Goal: Check status: Check status

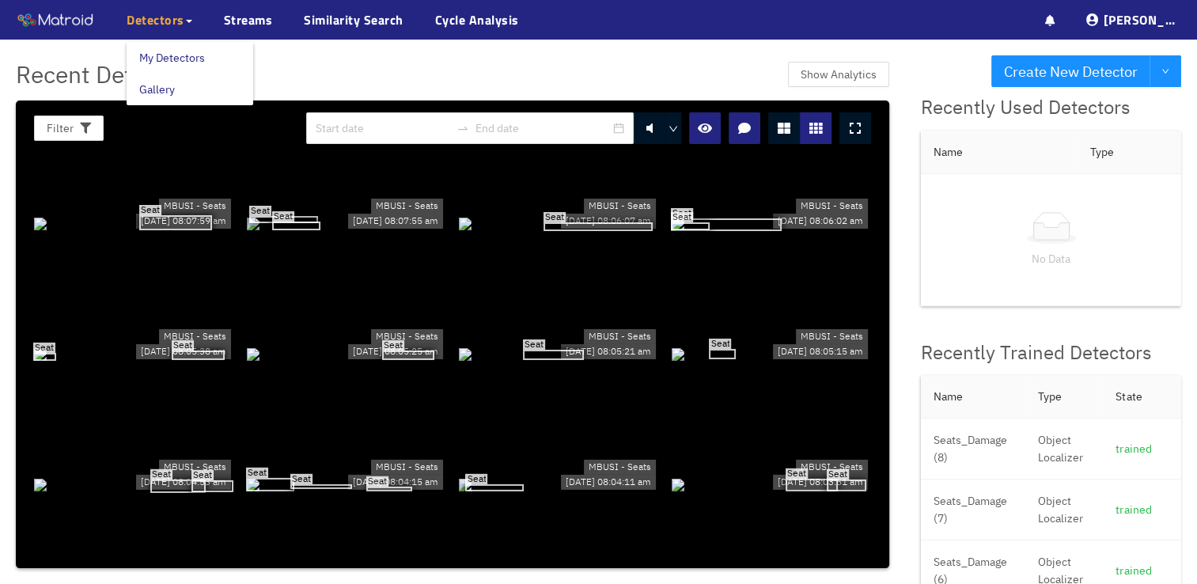
click at [142, 24] on span "Detectors" at bounding box center [156, 19] width 58 height 19
click at [164, 55] on link "My Detectors" at bounding box center [172, 58] width 66 height 32
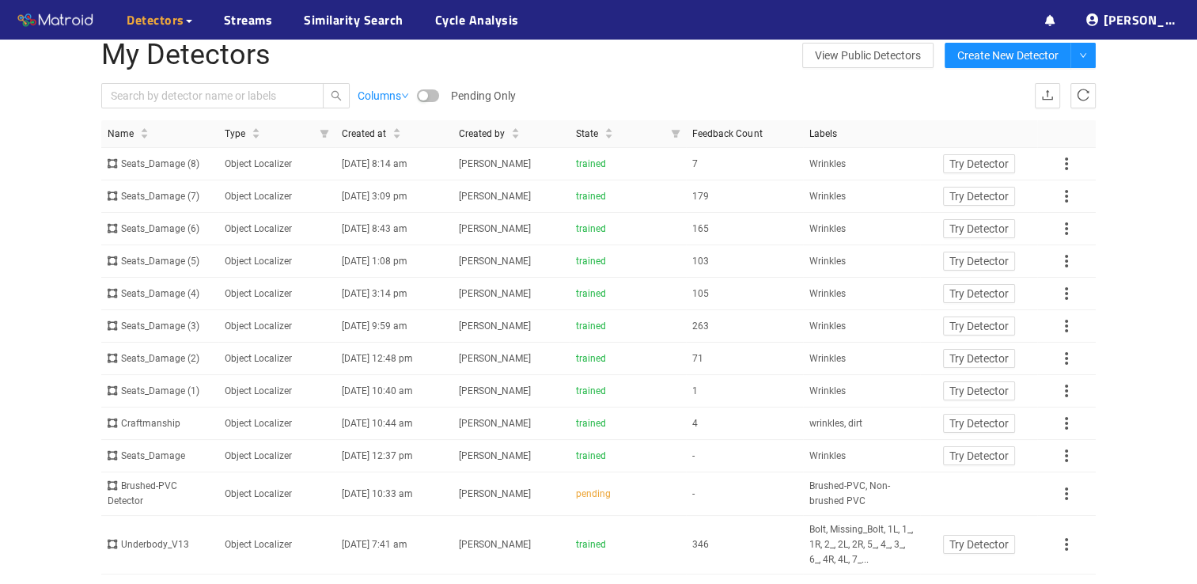
scroll to position [40, 0]
click at [297, 169] on td "Object Localizer" at bounding box center [276, 162] width 117 height 32
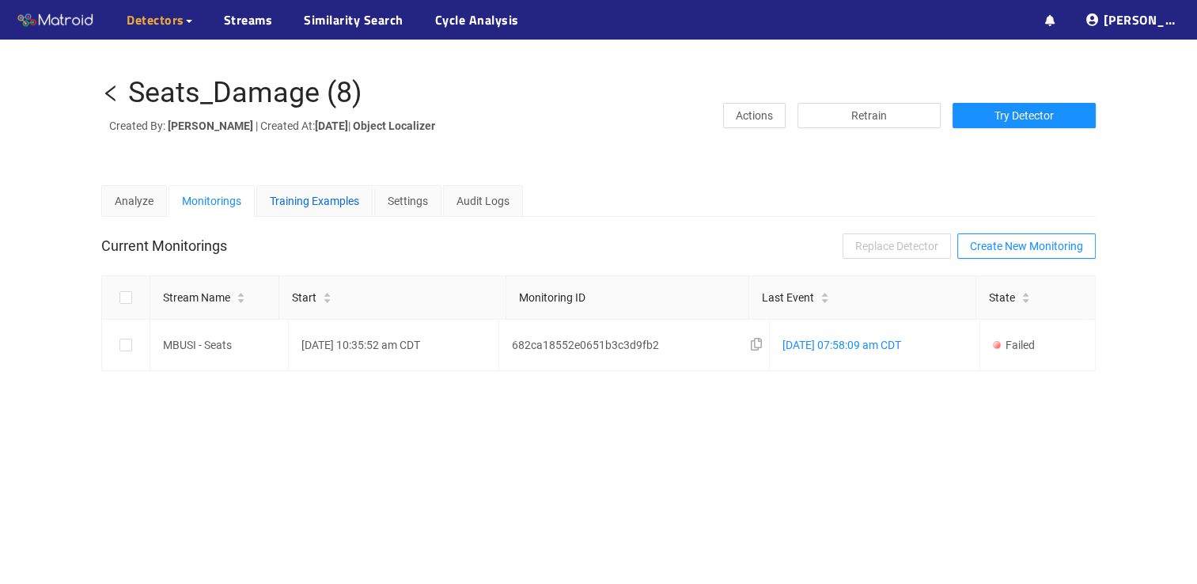
click at [320, 210] on div "Training Examples" at bounding box center [314, 200] width 89 height 17
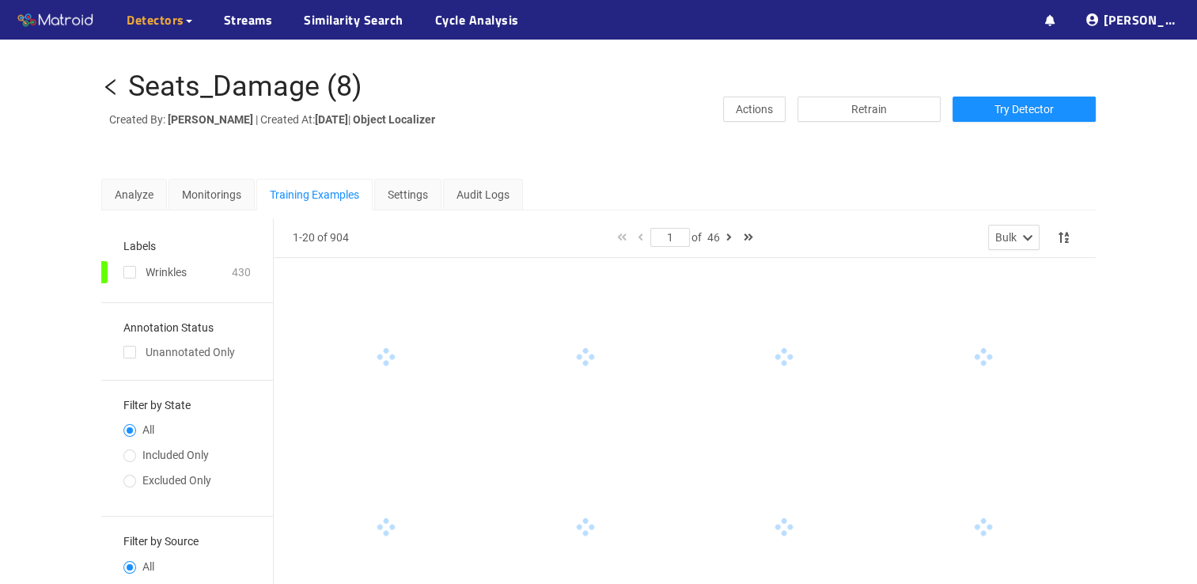
scroll to position [8, 0]
click at [224, 17] on link "Streams" at bounding box center [248, 19] width 49 height 19
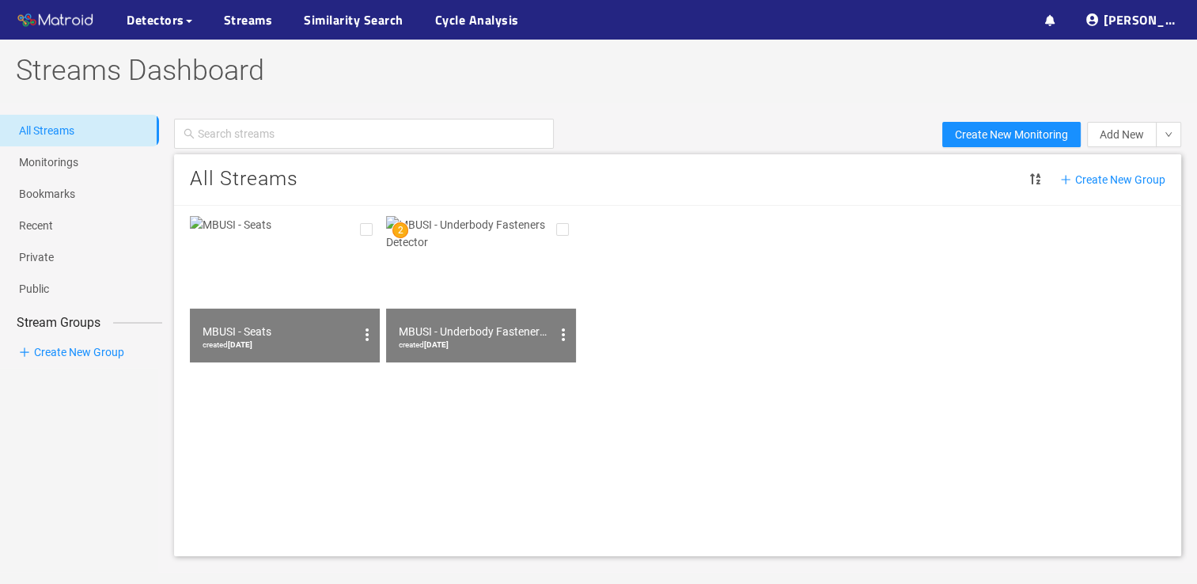
click at [321, 268] on img at bounding box center [285, 289] width 190 height 146
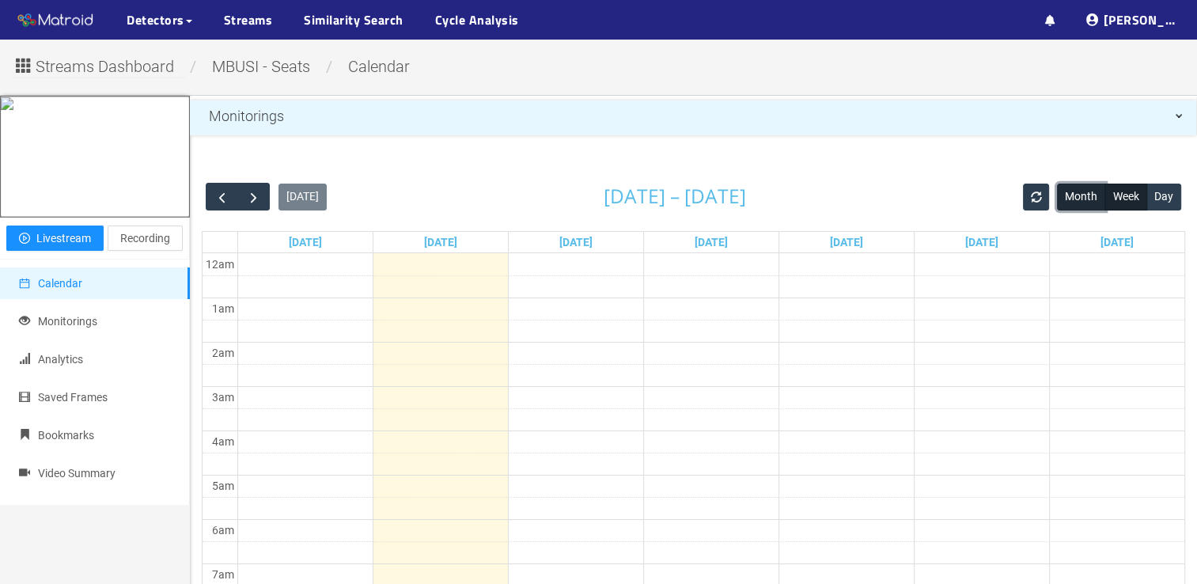
click at [1075, 196] on button "Month" at bounding box center [1081, 197] width 48 height 27
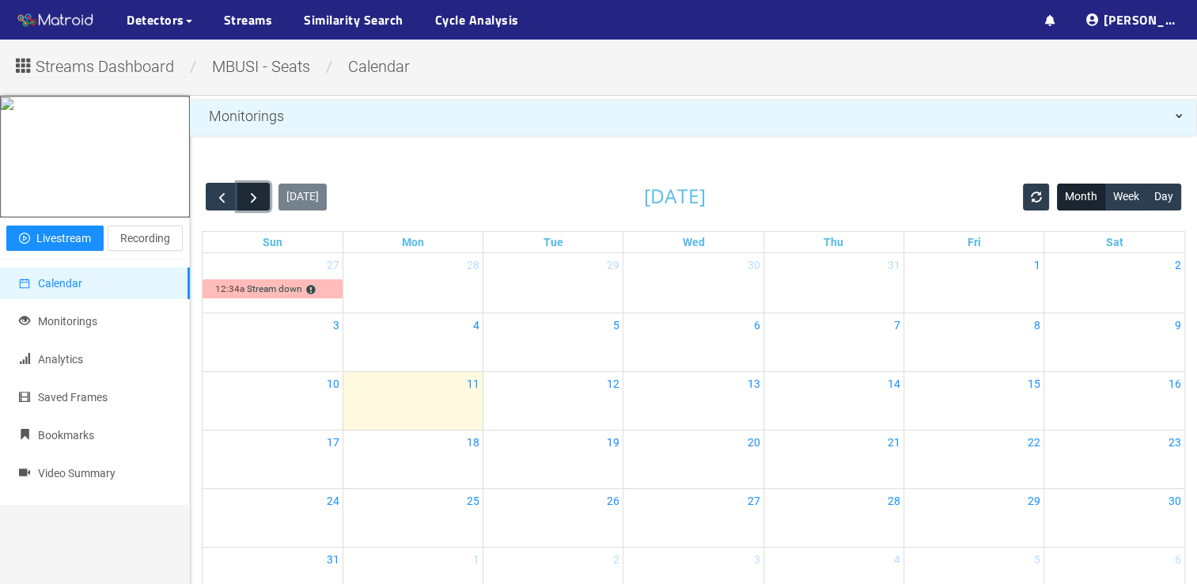
click at [237, 197] on button "button" at bounding box center [253, 197] width 32 height 28
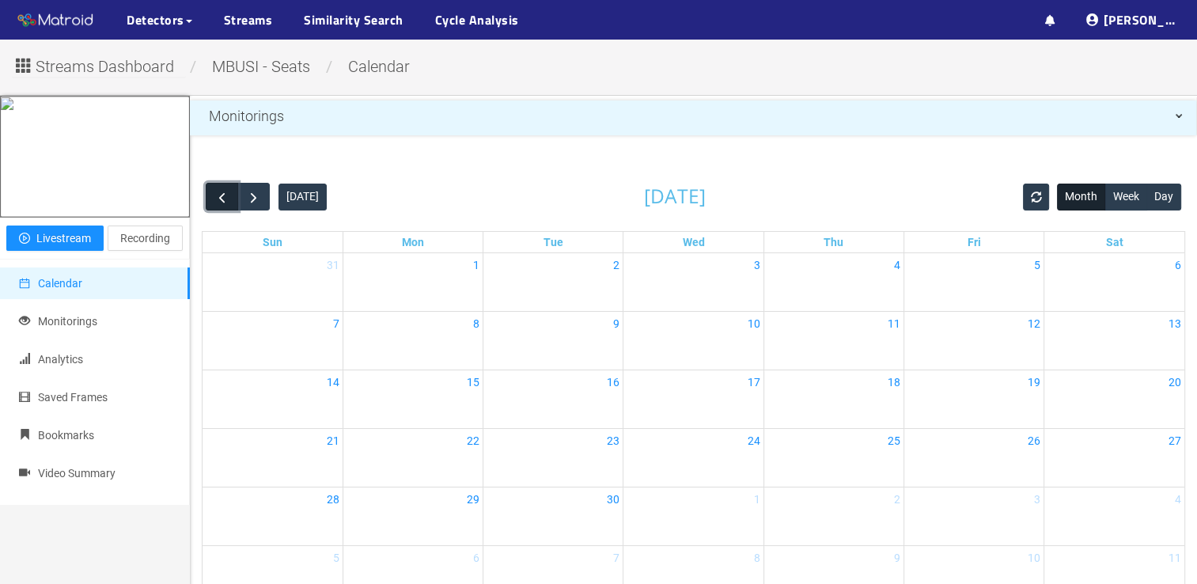
click at [225, 197] on span "button" at bounding box center [222, 197] width 17 height 17
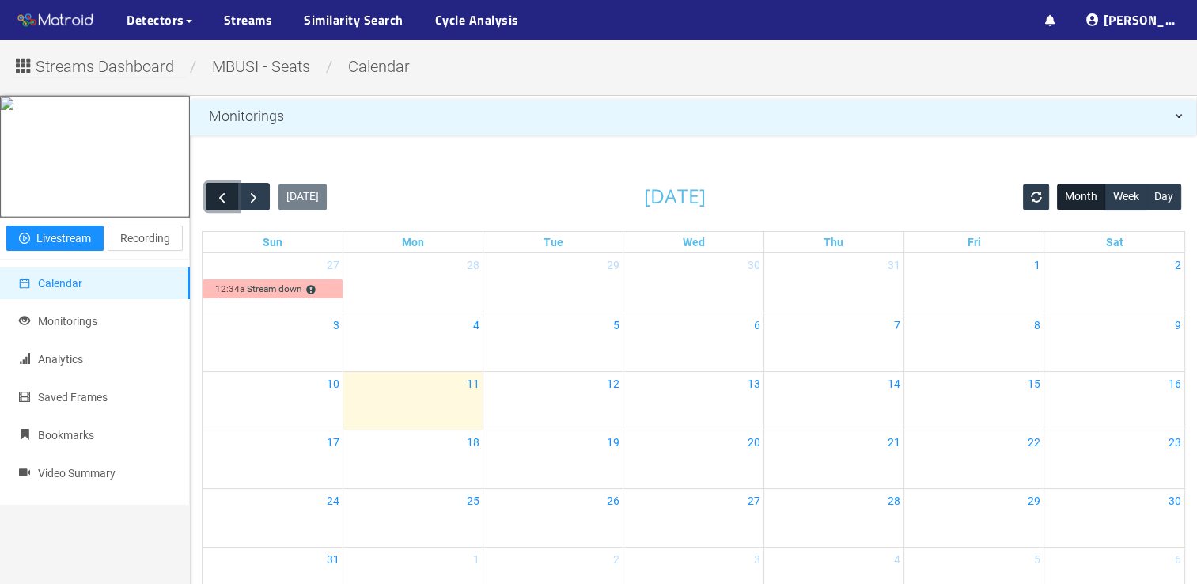
click at [225, 197] on span "button" at bounding box center [222, 197] width 17 height 17
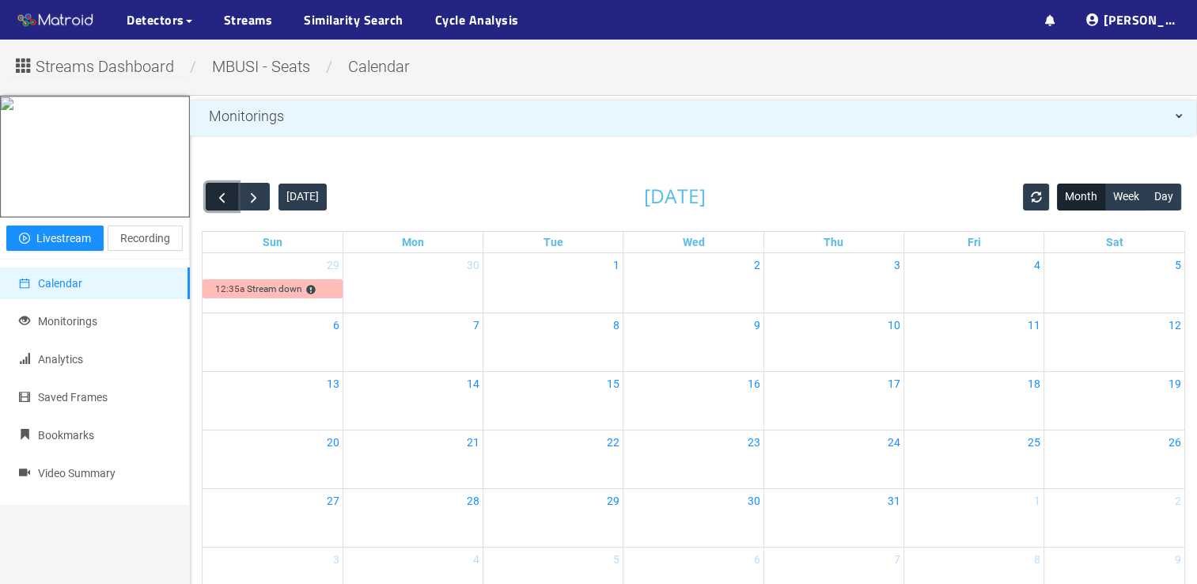
click at [225, 197] on span "button" at bounding box center [222, 197] width 17 height 17
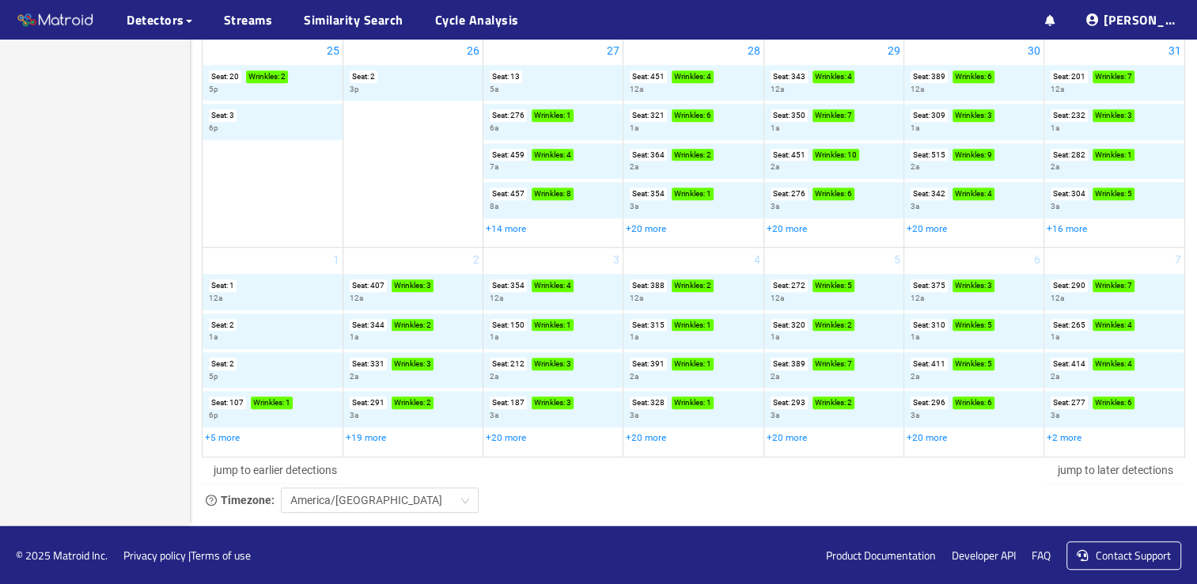
scroll to position [1016, 0]
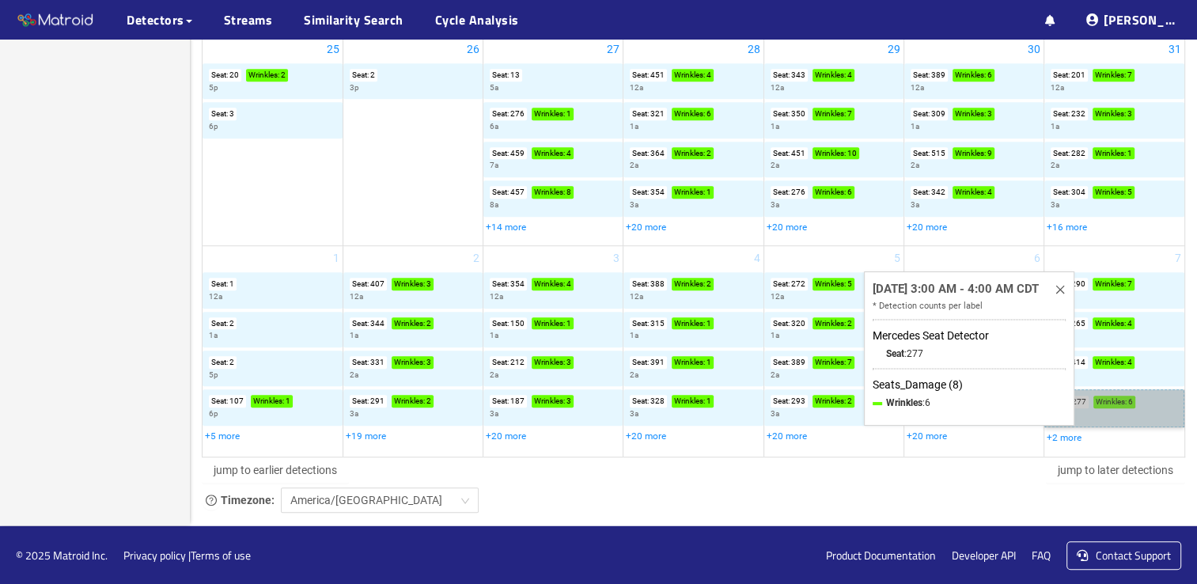
click at [1117, 403] on link "Seat : 277 Wrinkles : 6 3a" at bounding box center [1114, 407] width 140 height 37
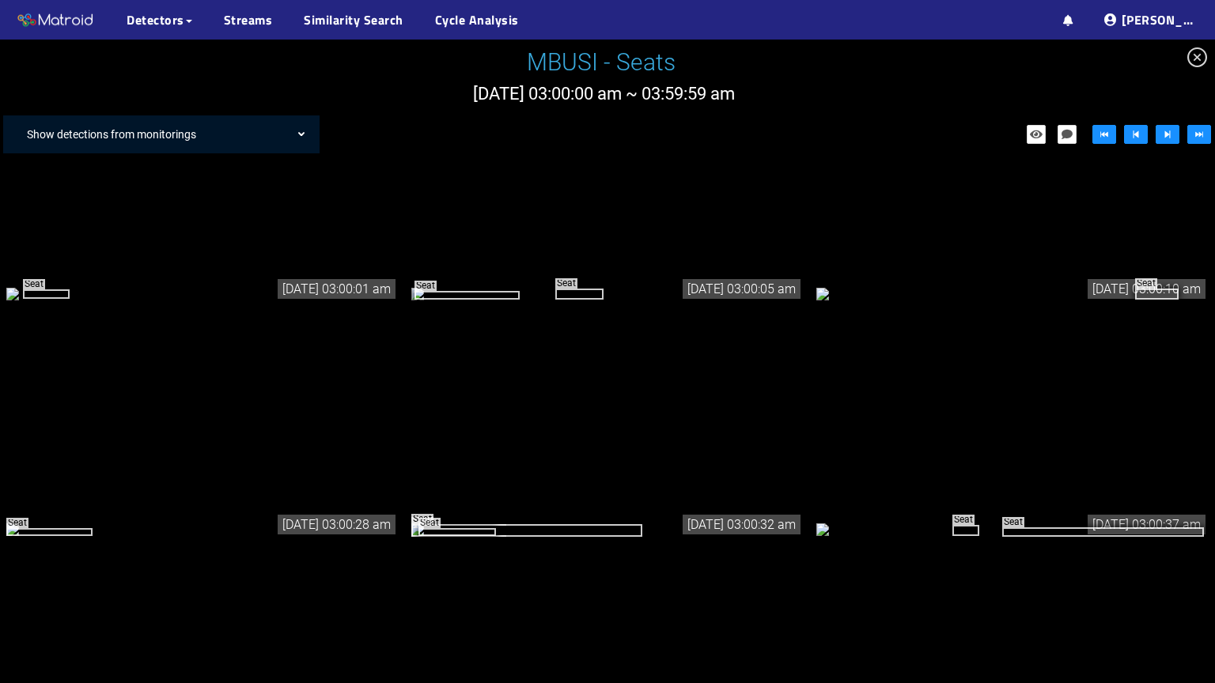
click at [274, 136] on div "Show detections from monitorings" at bounding box center [169, 135] width 301 height 32
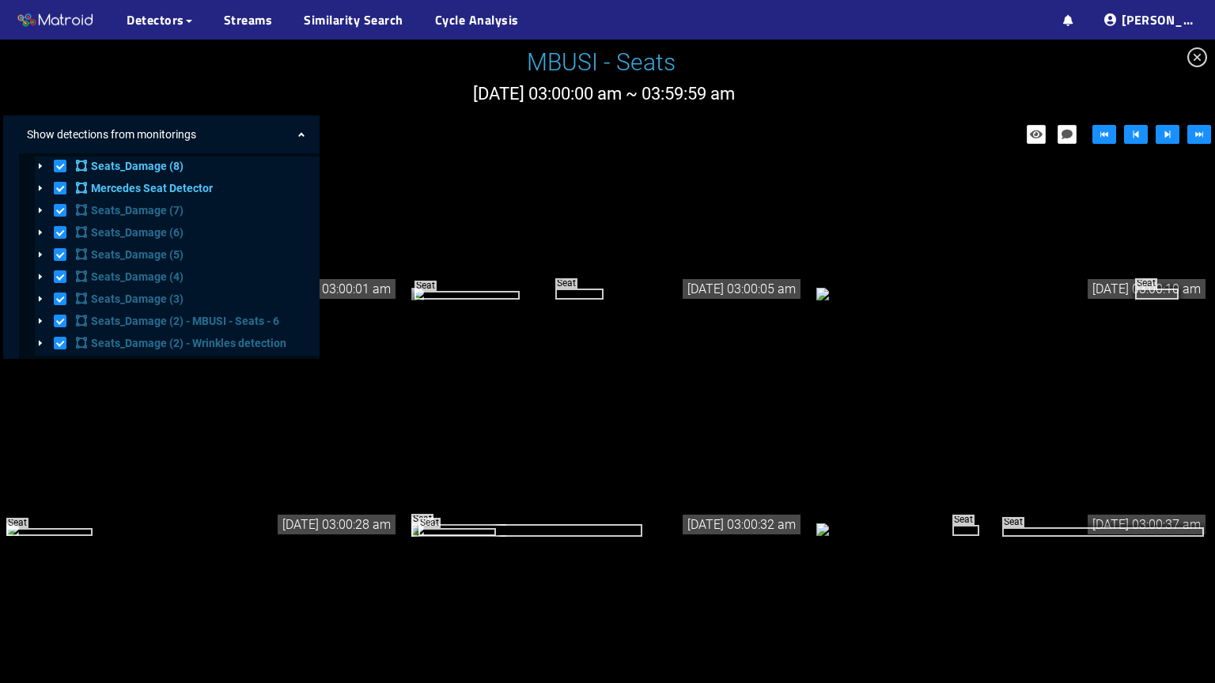
click at [59, 187] on span at bounding box center [60, 188] width 13 height 13
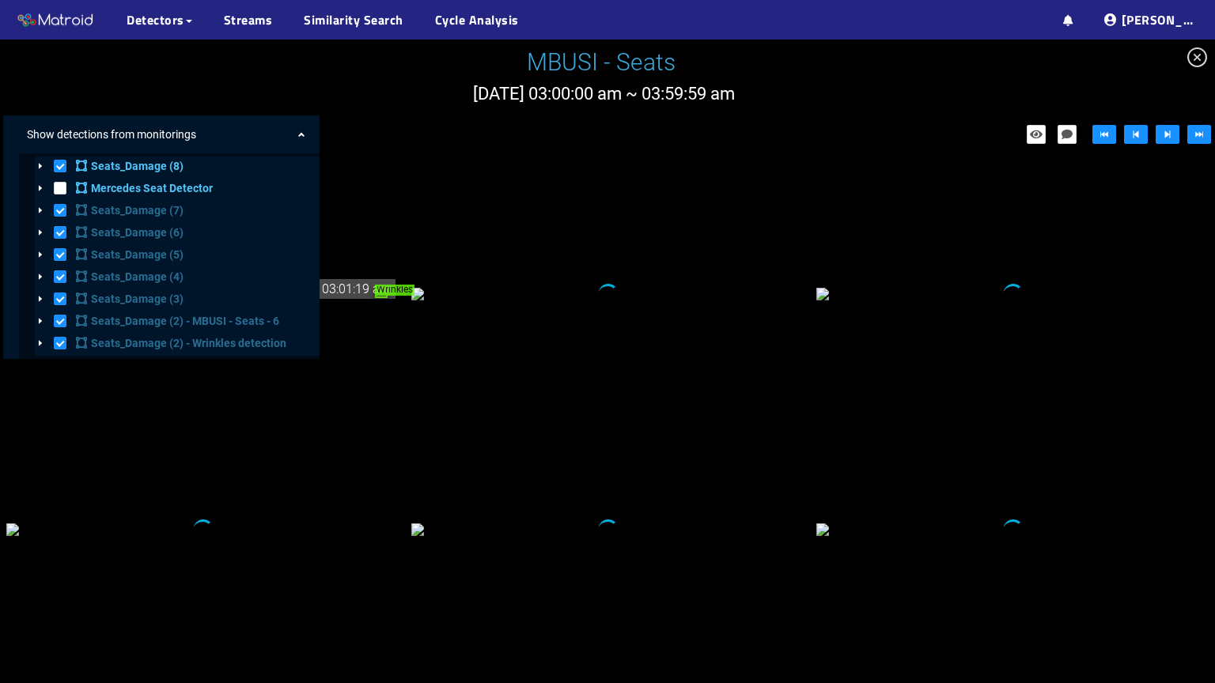
click at [265, 137] on div "Show detections from monitorings" at bounding box center [169, 135] width 301 height 32
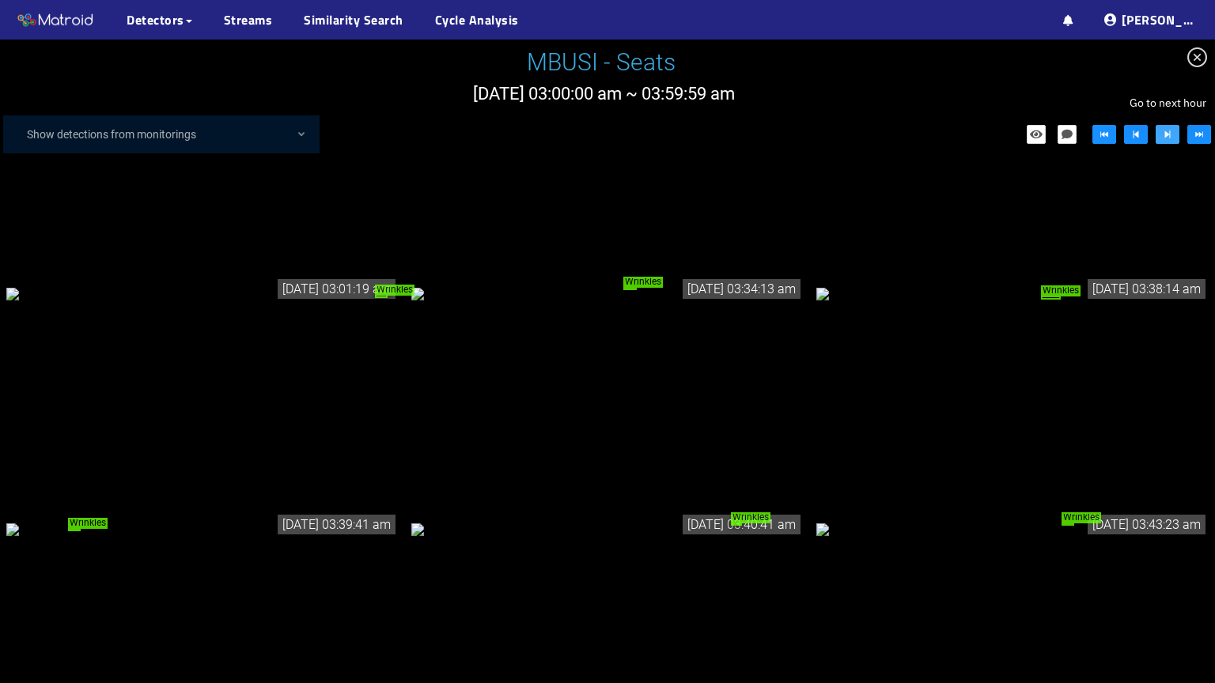
click at [1164, 140] on span "step-forward" at bounding box center [1167, 135] width 11 height 13
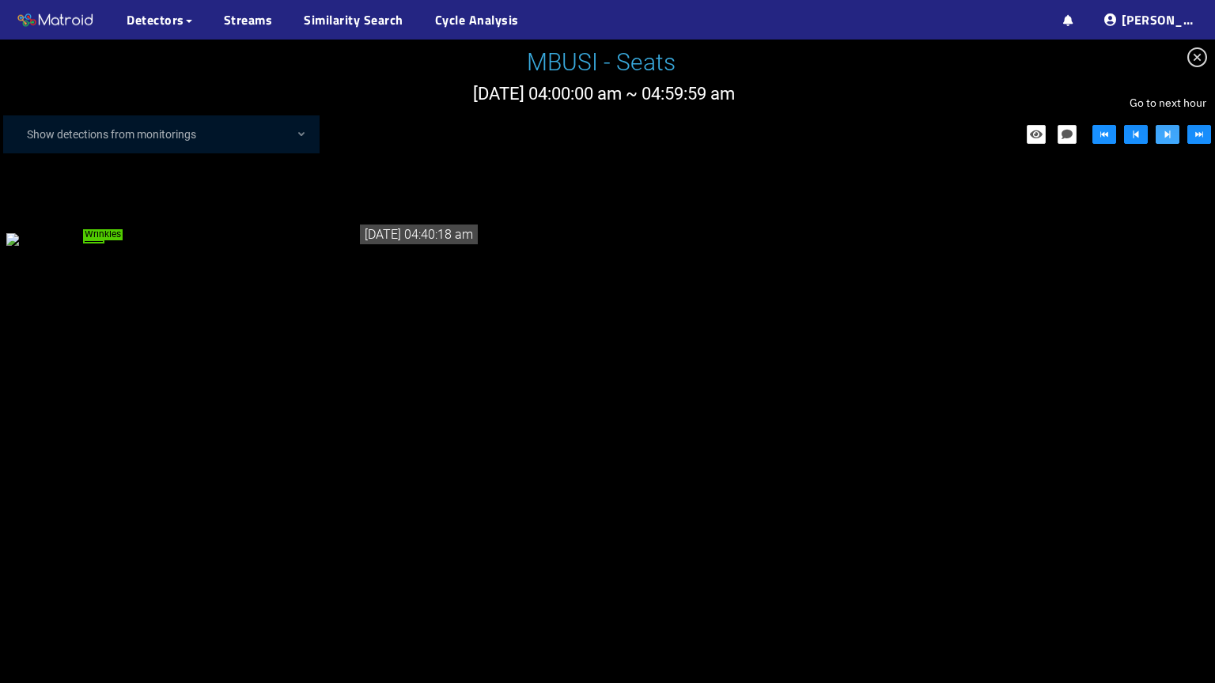
click at [1164, 140] on span "step-forward" at bounding box center [1167, 135] width 11 height 13
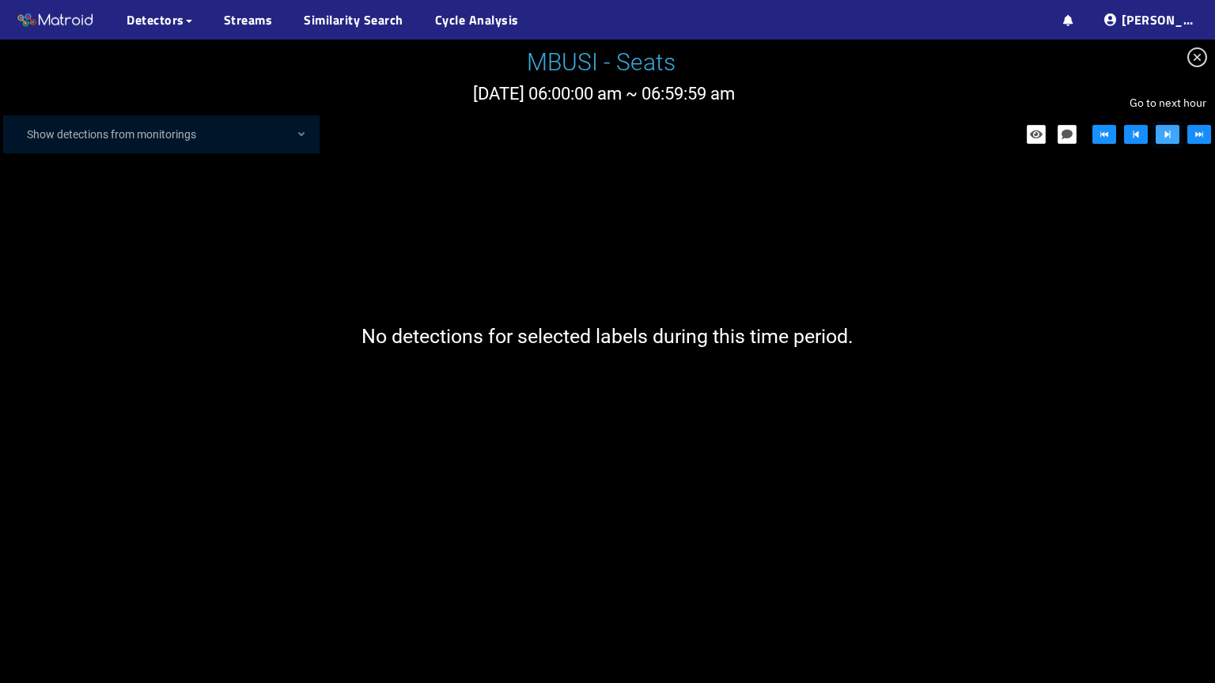
click at [1164, 140] on span "step-forward" at bounding box center [1167, 135] width 11 height 13
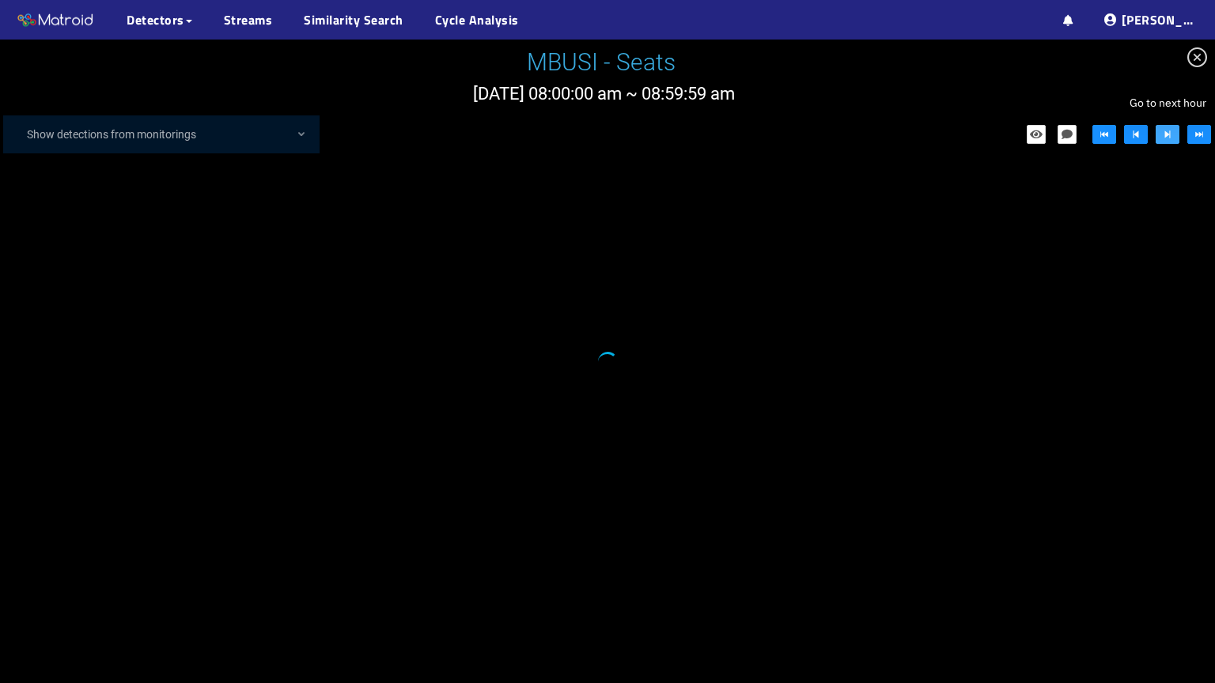
click at [1164, 140] on span "step-forward" at bounding box center [1167, 135] width 11 height 13
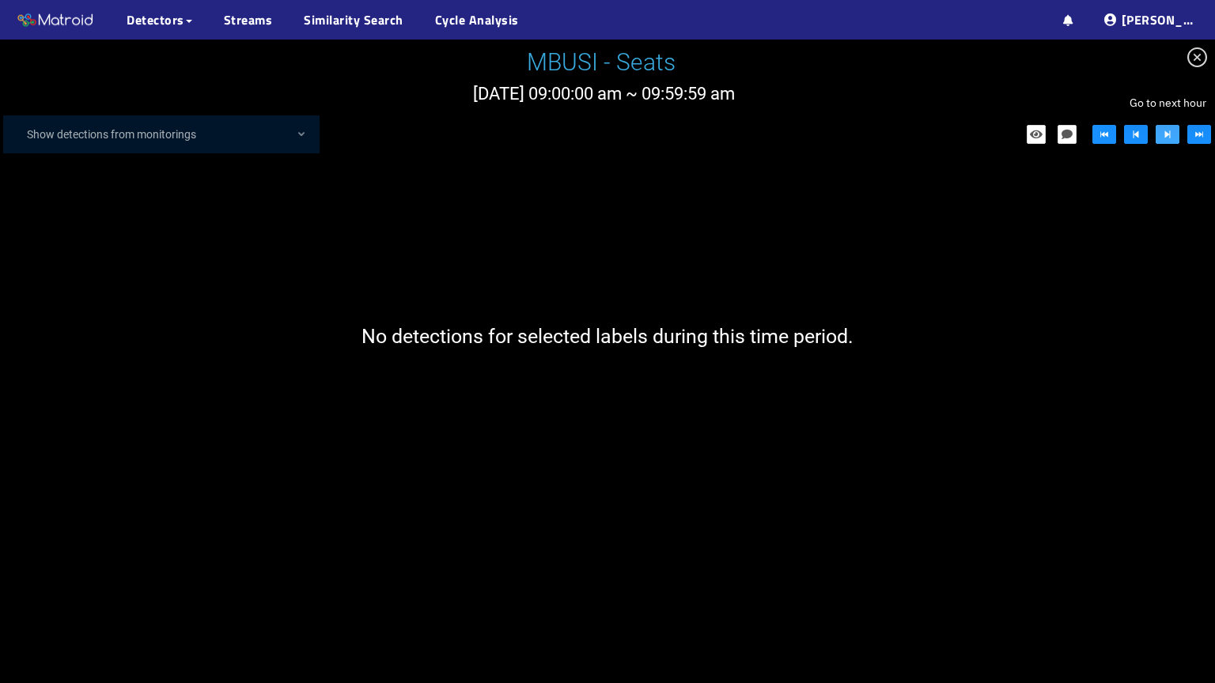
click at [1164, 140] on span "step-forward" at bounding box center [1167, 135] width 11 height 13
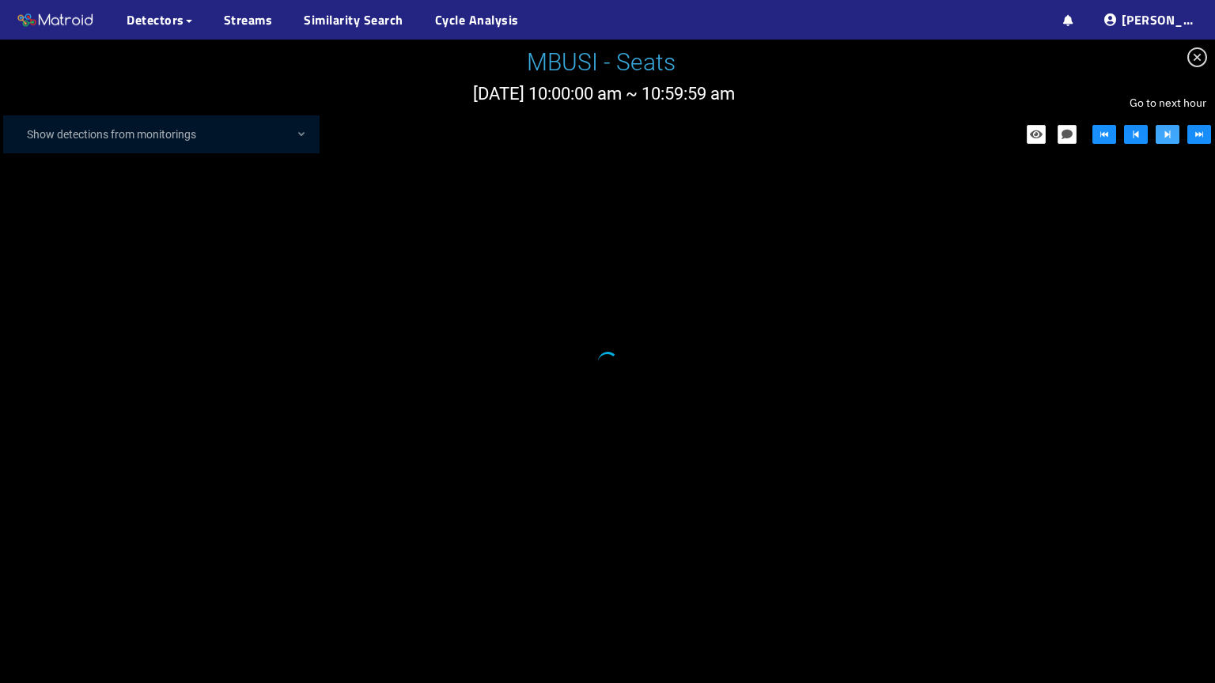
click at [1164, 140] on span "step-forward" at bounding box center [1167, 135] width 11 height 13
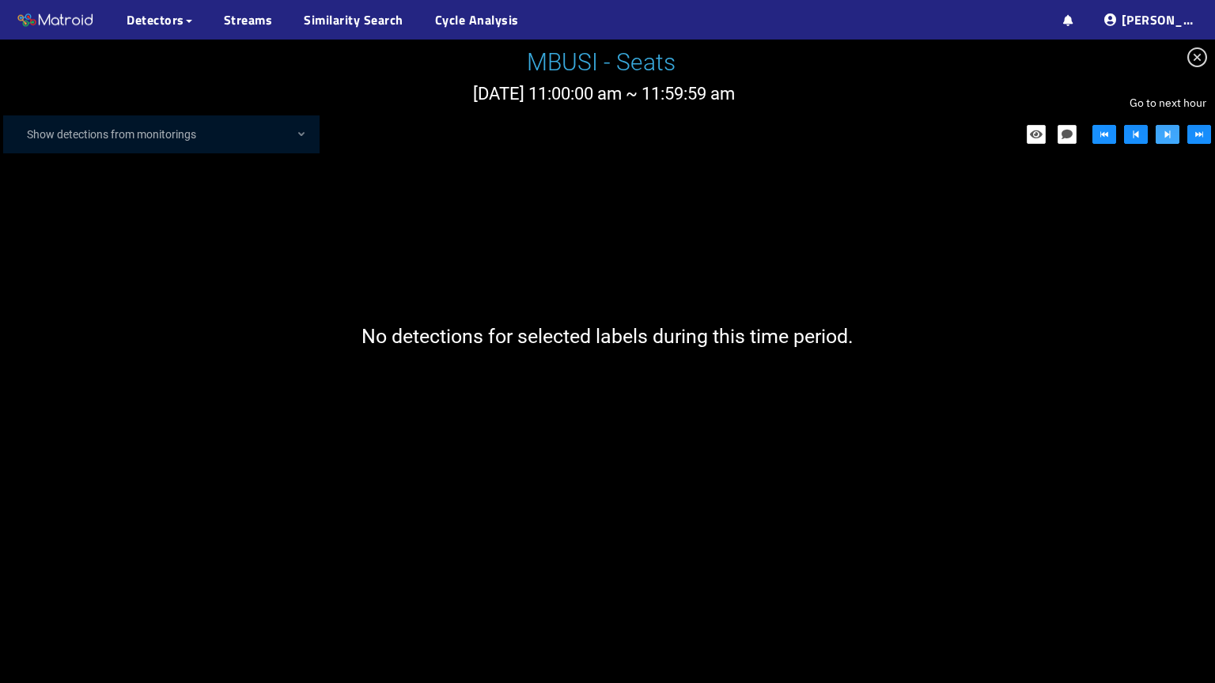
click at [1164, 140] on span "step-forward" at bounding box center [1167, 135] width 11 height 13
click at [1108, 136] on icon "fast-backward" at bounding box center [1104, 134] width 8 height 6
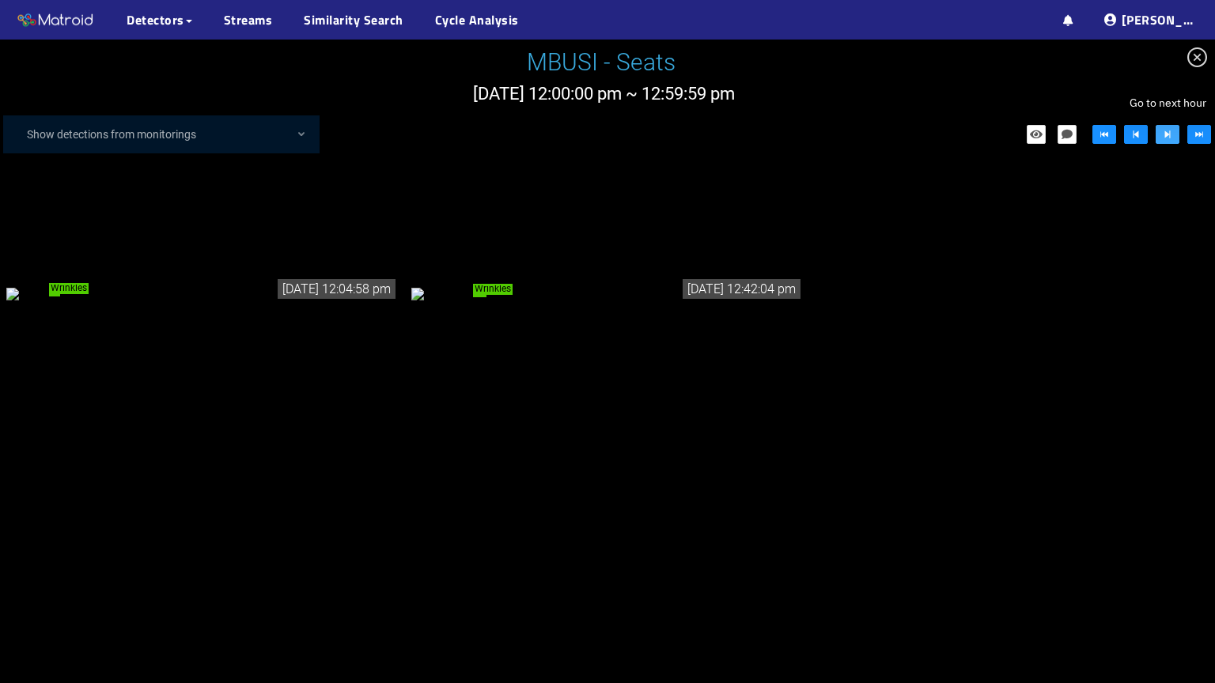
click at [1165, 138] on icon "step-forward" at bounding box center [1167, 134] width 11 height 11
click at [1167, 135] on icon "step-forward" at bounding box center [1168, 135] width 6 height 8
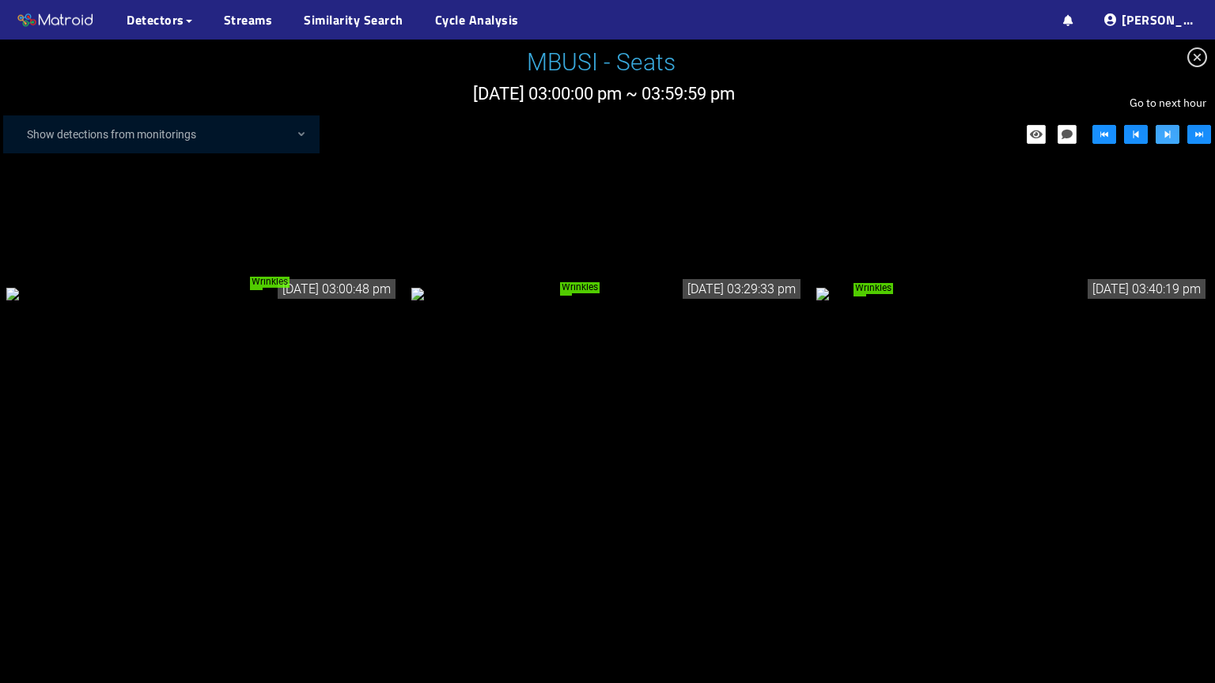
click at [1167, 135] on icon "step-forward" at bounding box center [1168, 135] width 6 height 8
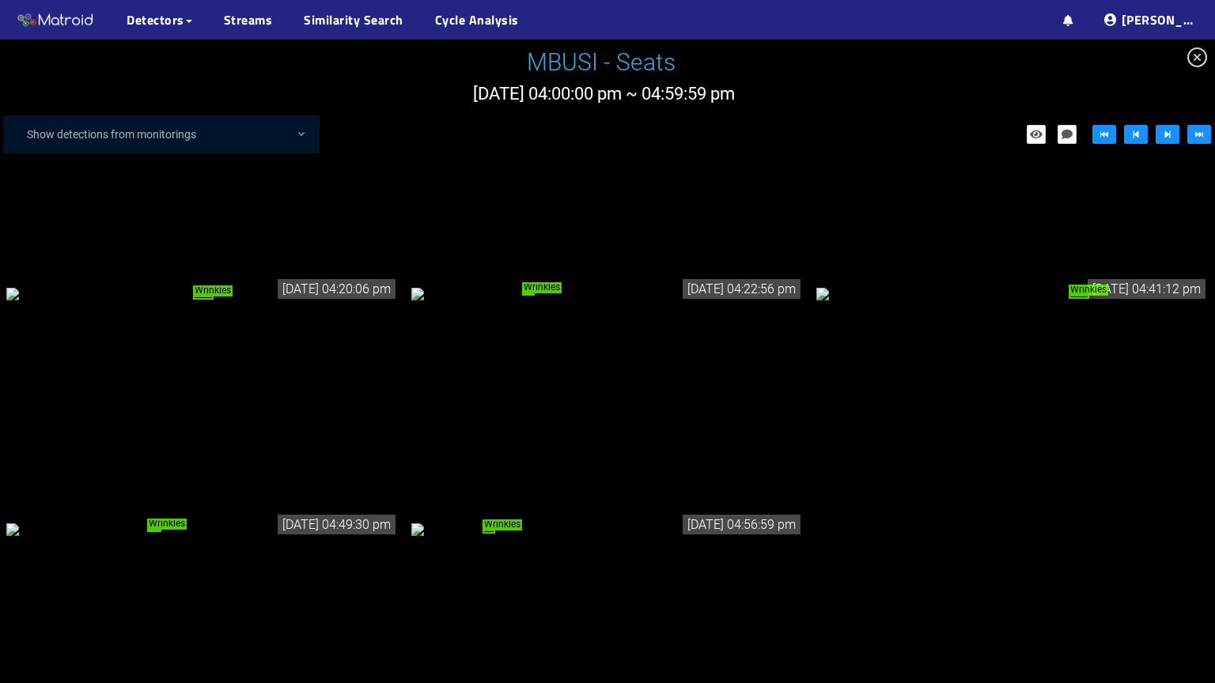
click at [352, 301] on div "Wrinkles" at bounding box center [202, 293] width 392 height 17
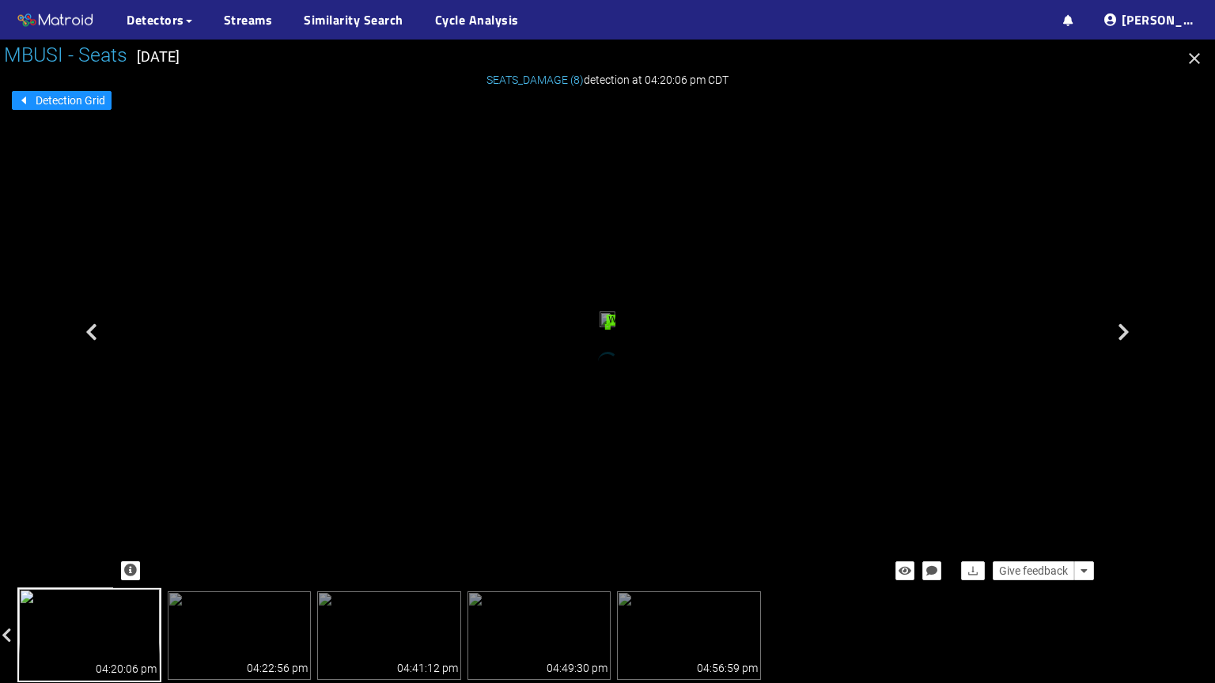
click at [607, 329] on div "Wrinkles" at bounding box center [608, 327] width 2 height 4
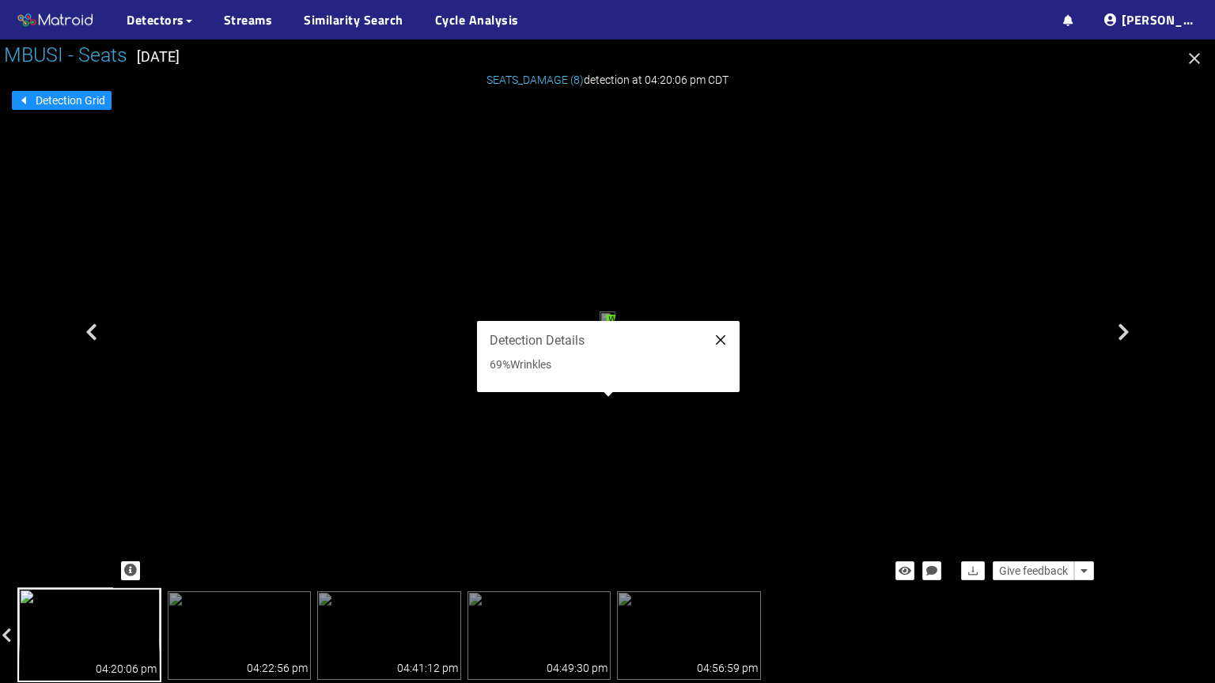
click at [721, 340] on icon "close" at bounding box center [720, 339] width 9 height 9
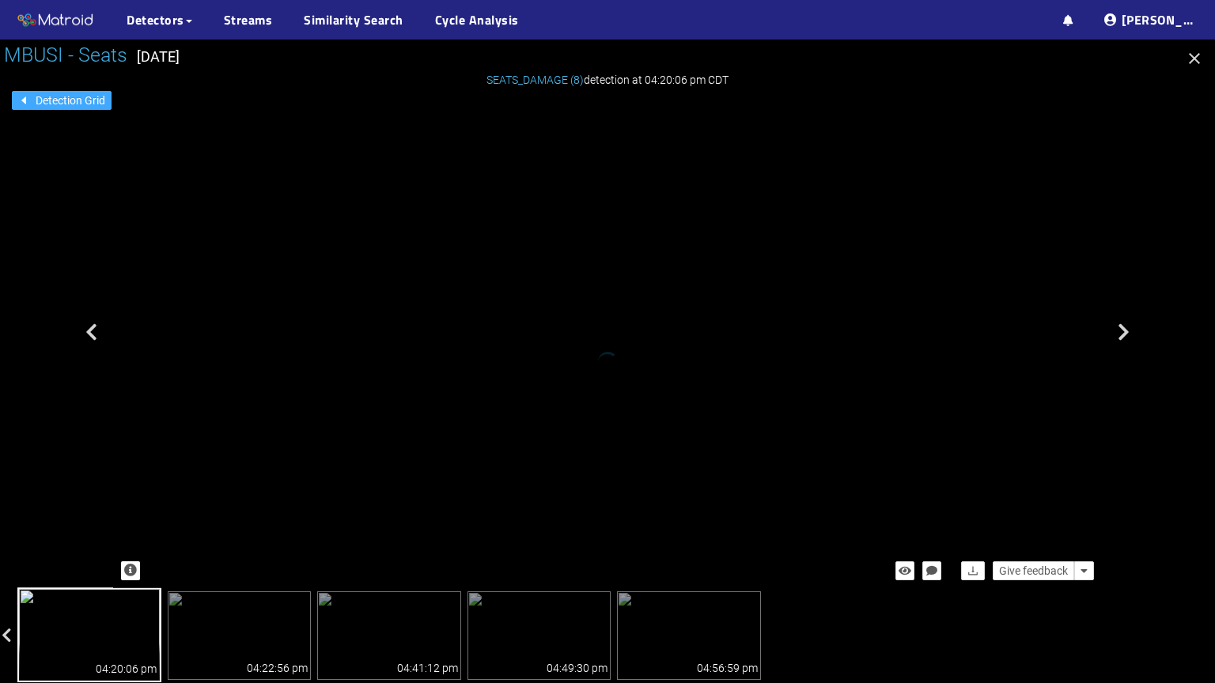
click at [71, 99] on span "Detection Grid" at bounding box center [71, 100] width 70 height 17
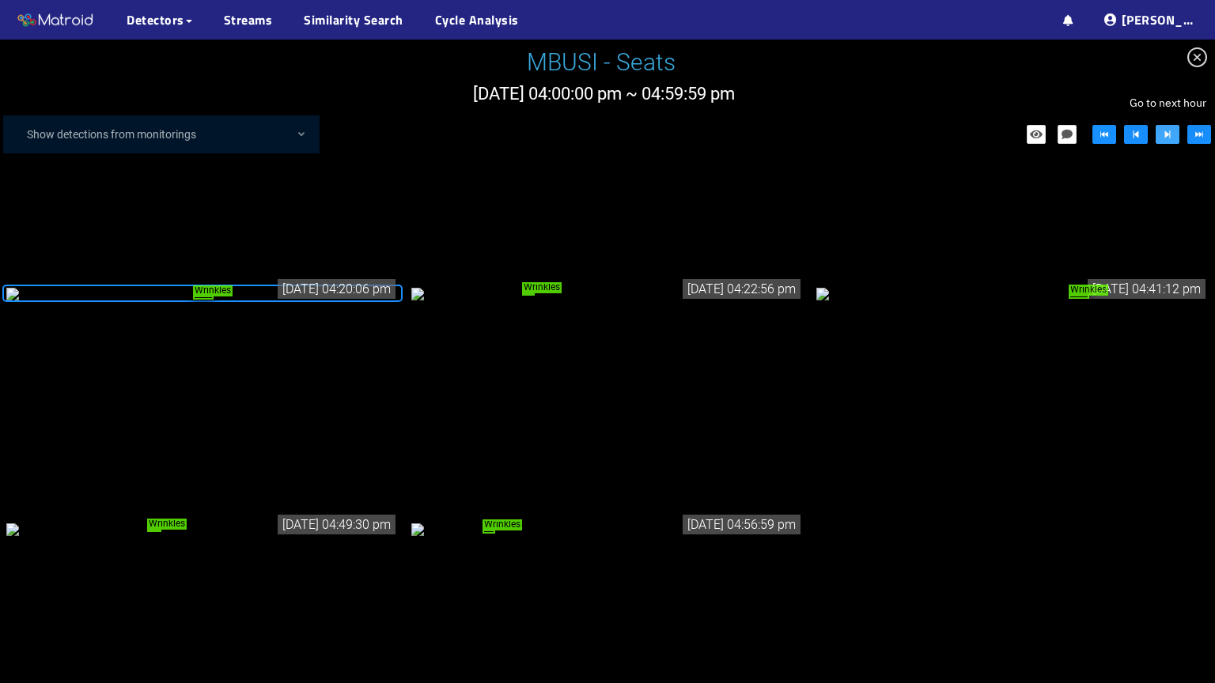
click at [1172, 130] on icon "step-forward" at bounding box center [1167, 134] width 11 height 11
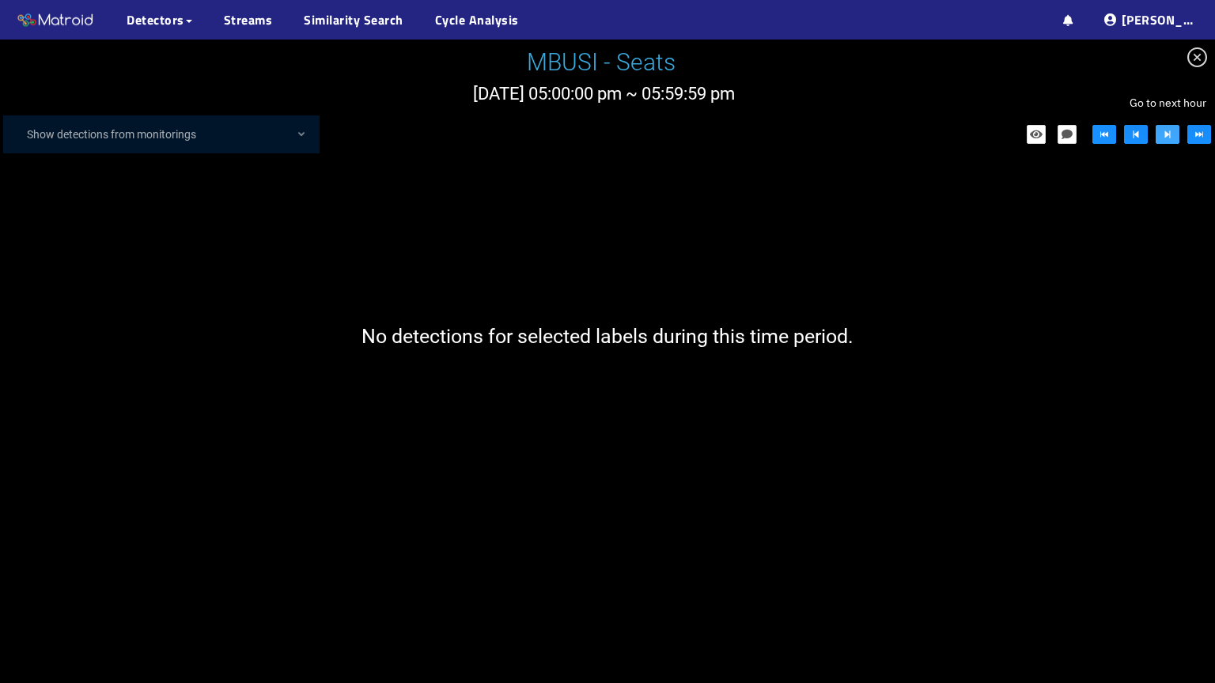
click at [1172, 130] on icon "step-forward" at bounding box center [1167, 134] width 11 height 11
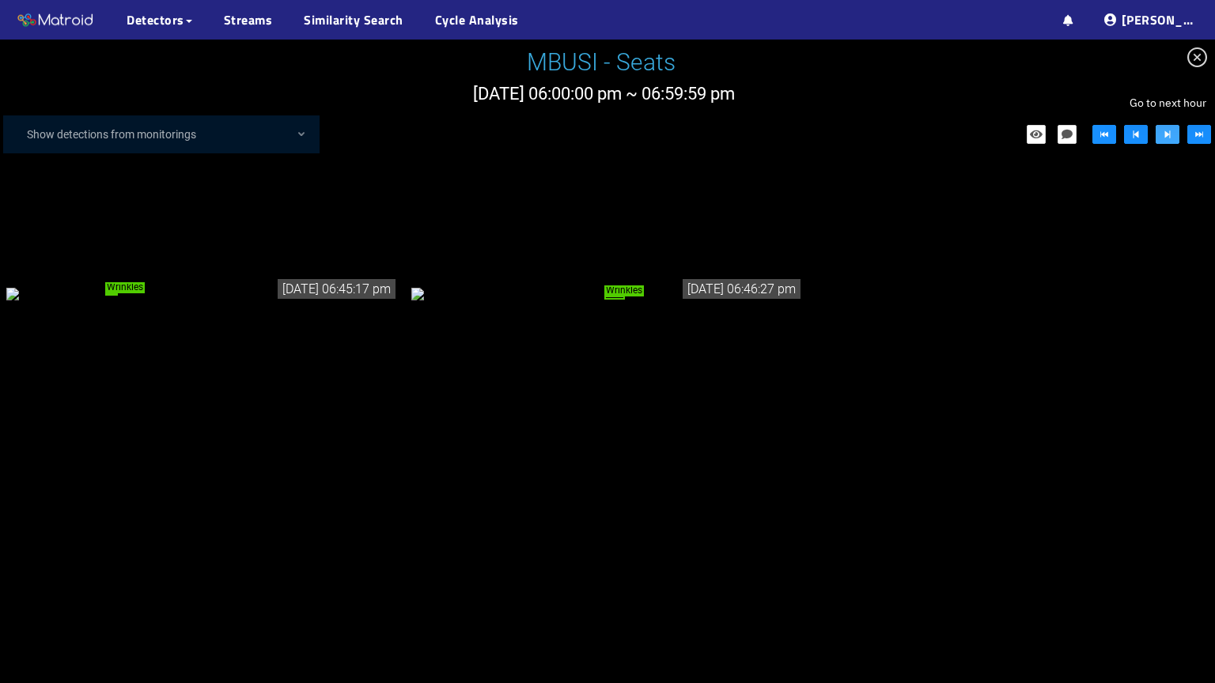
click at [1172, 130] on icon "step-forward" at bounding box center [1167, 134] width 11 height 11
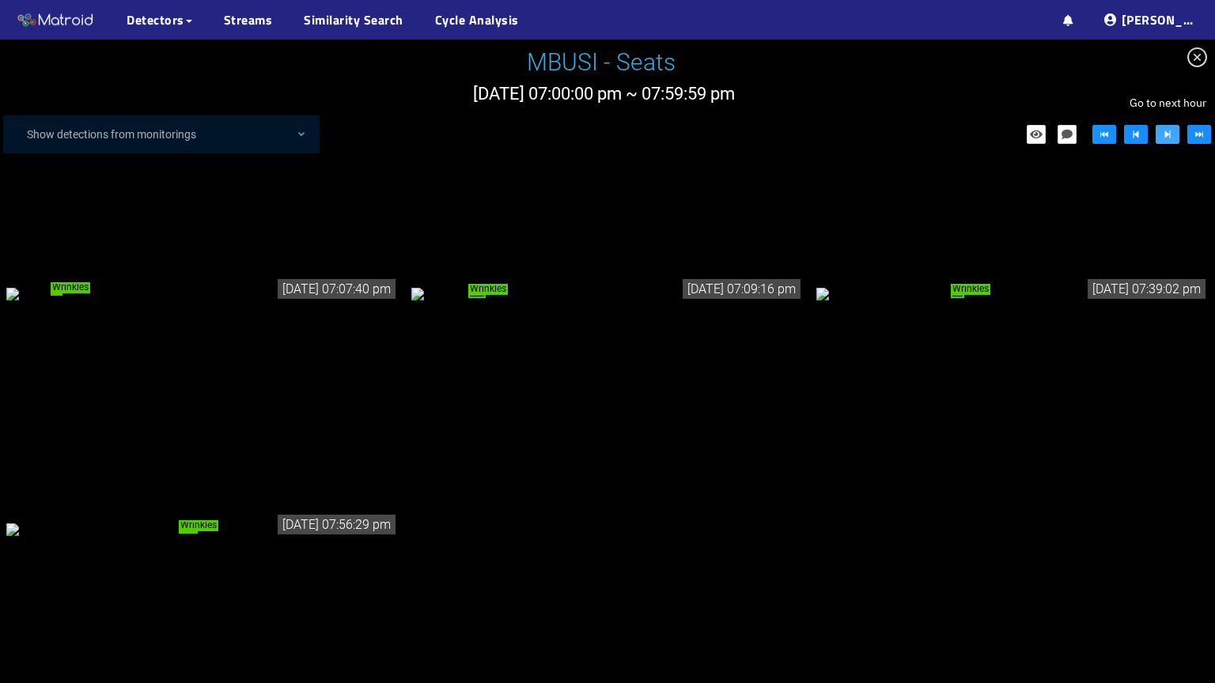
click at [1165, 134] on icon "step-forward" at bounding box center [1168, 135] width 6 height 8
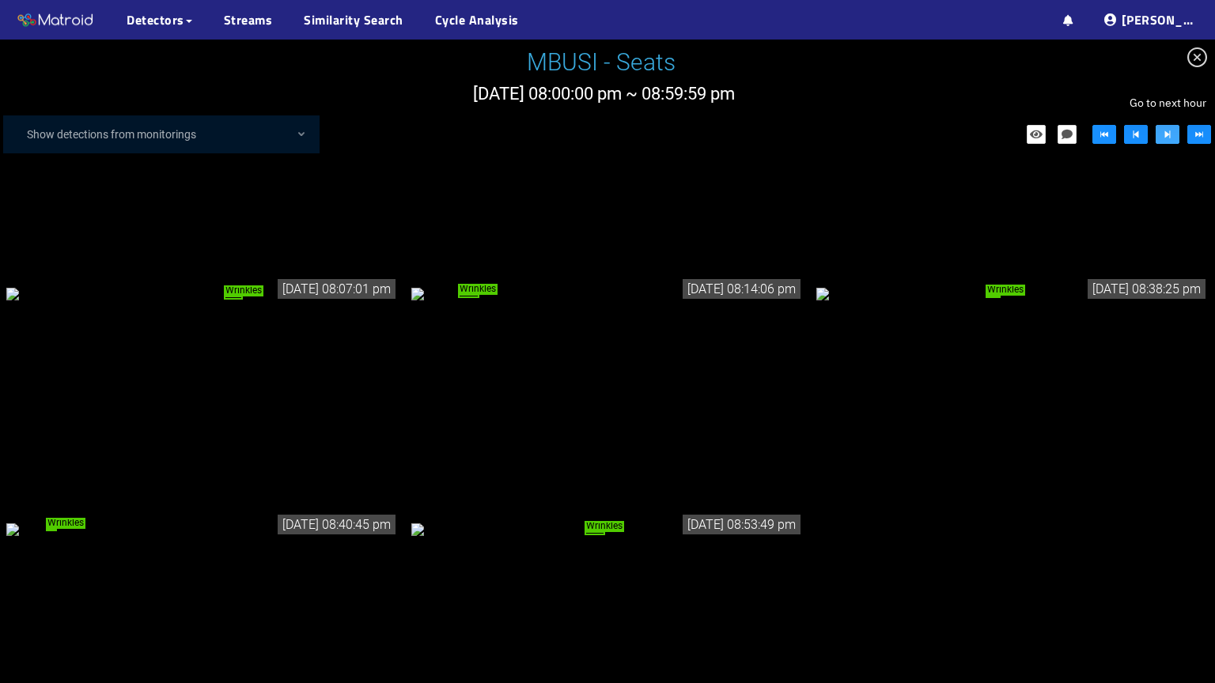
click at [1176, 132] on button "button" at bounding box center [1168, 134] width 24 height 19
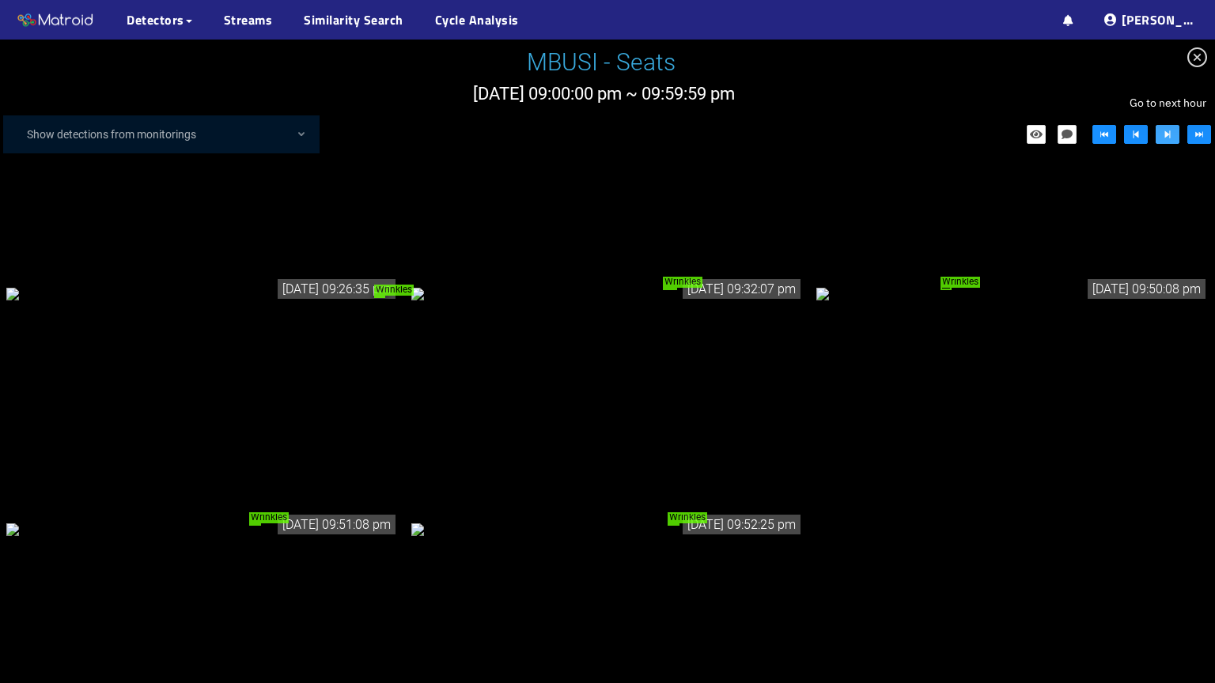
click at [1173, 133] on icon "step-forward" at bounding box center [1167, 134] width 11 height 11
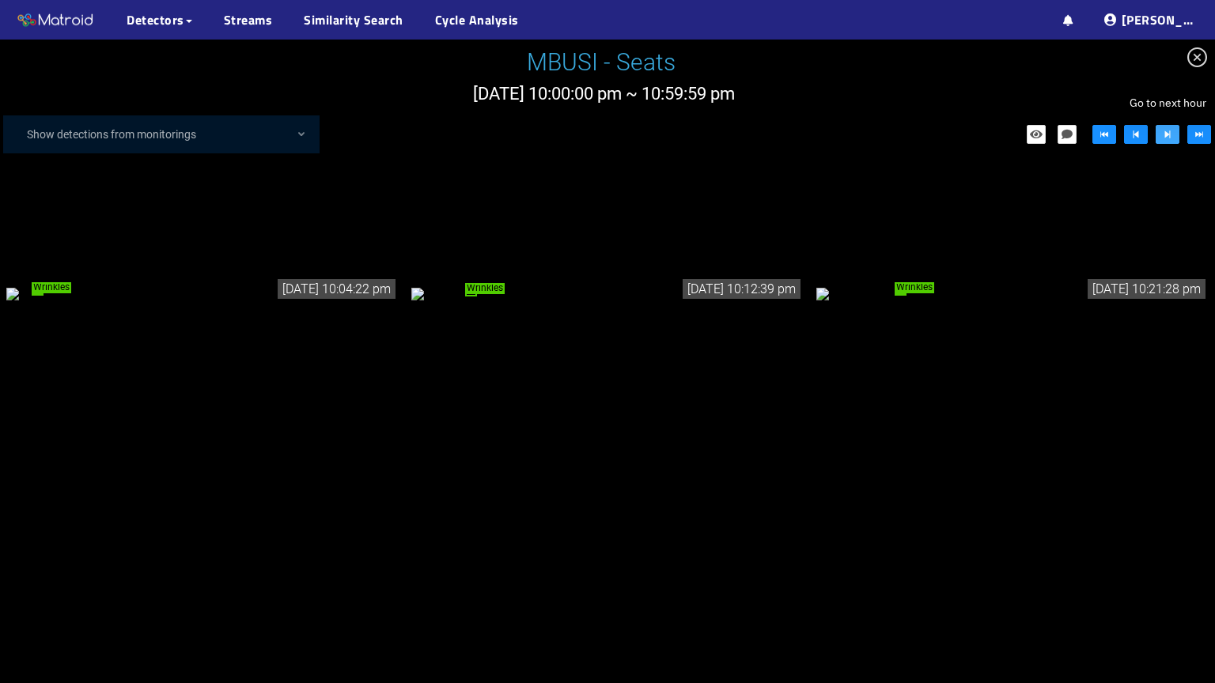
click at [1173, 133] on icon "step-forward" at bounding box center [1167, 134] width 11 height 11
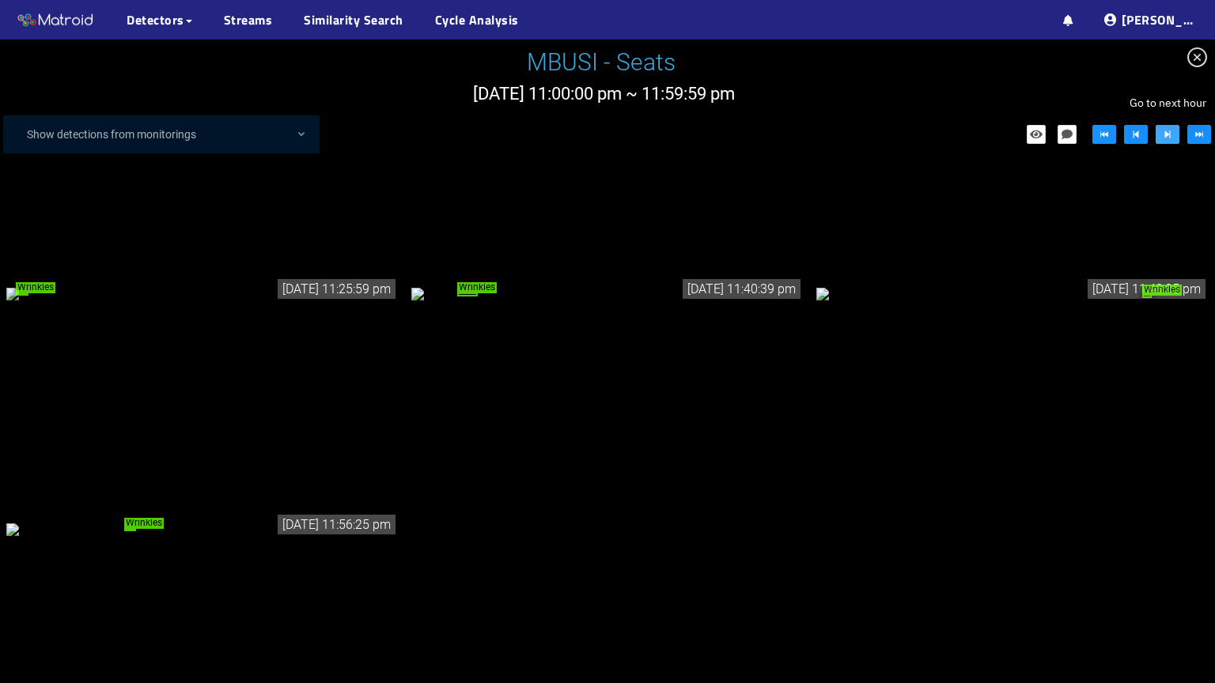
click at [1173, 133] on icon "step-forward" at bounding box center [1167, 134] width 11 height 11
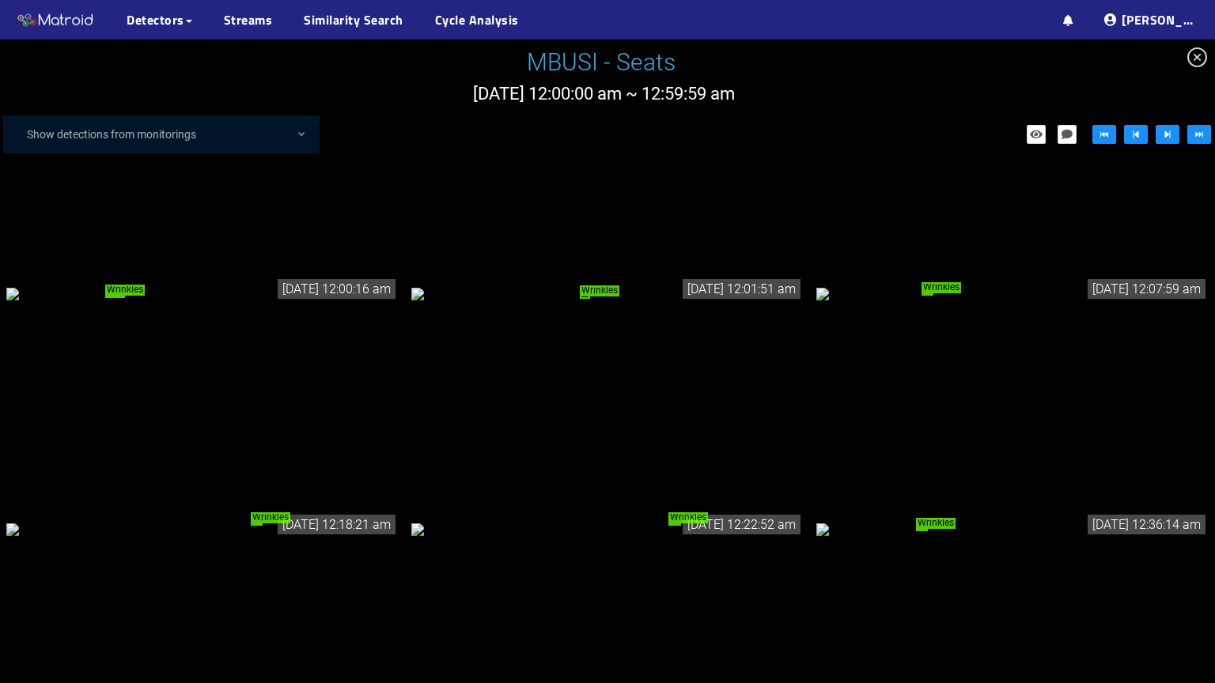
click at [657, 285] on div "Wrinkles" at bounding box center [607, 293] width 392 height 17
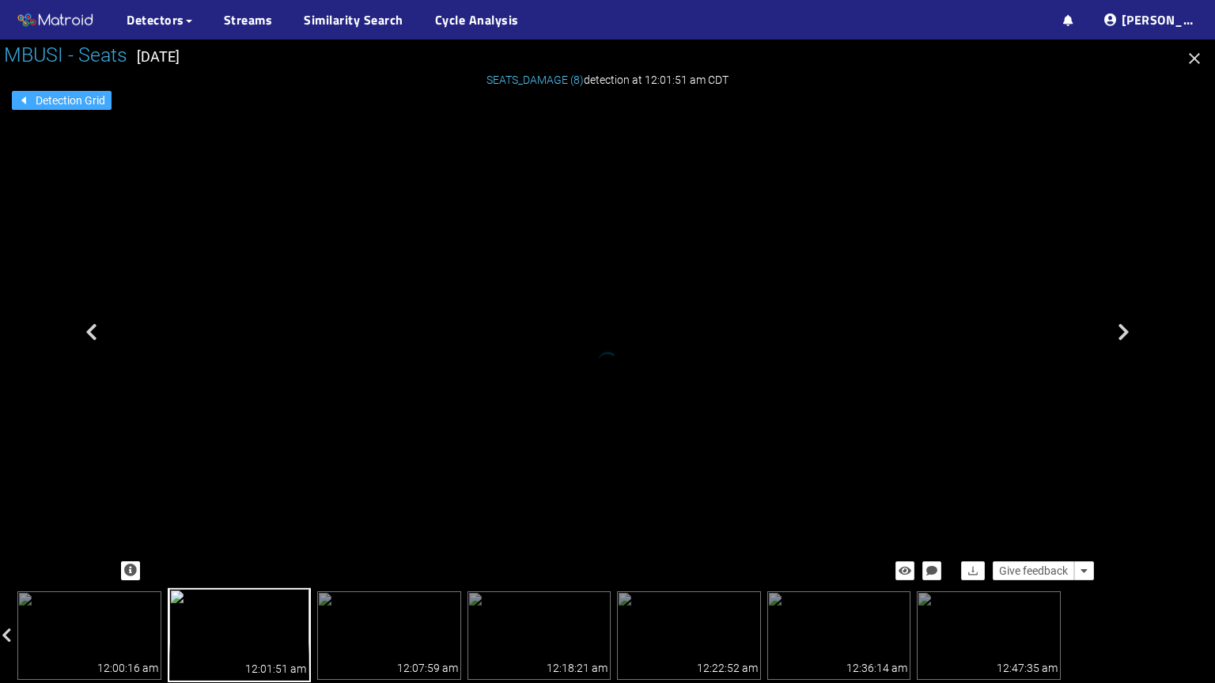
click at [46, 104] on span "Detection Grid" at bounding box center [71, 100] width 70 height 17
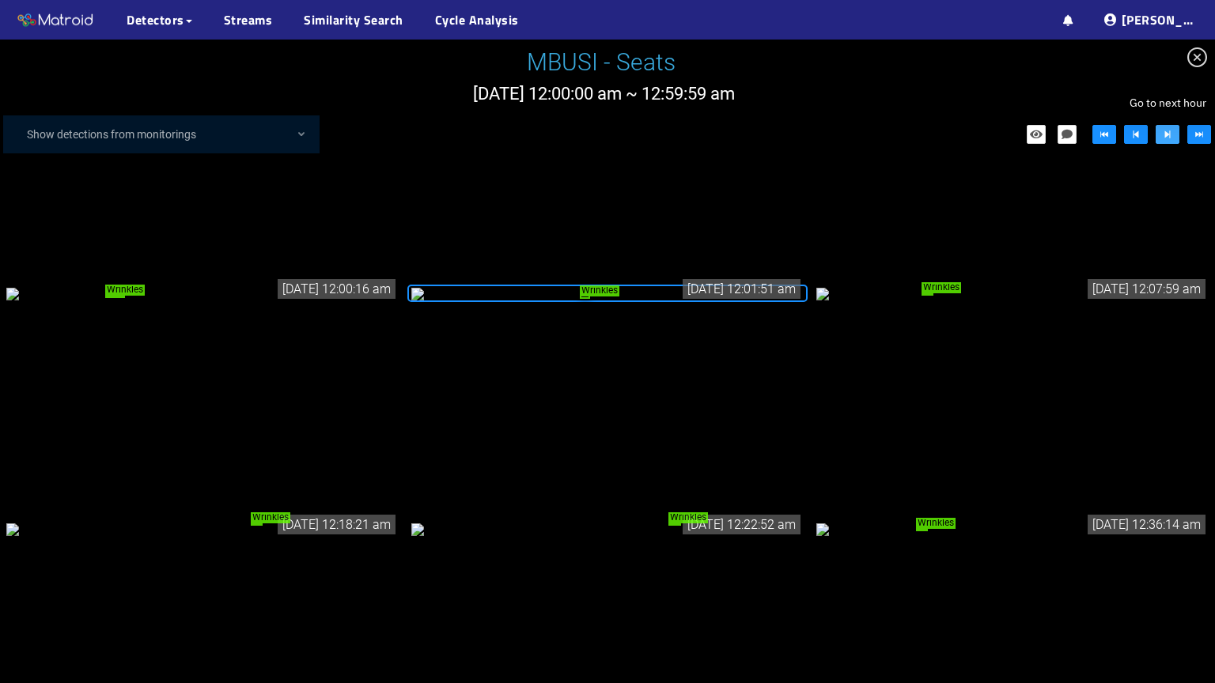
click at [1164, 133] on icon "step-forward" at bounding box center [1167, 134] width 11 height 11
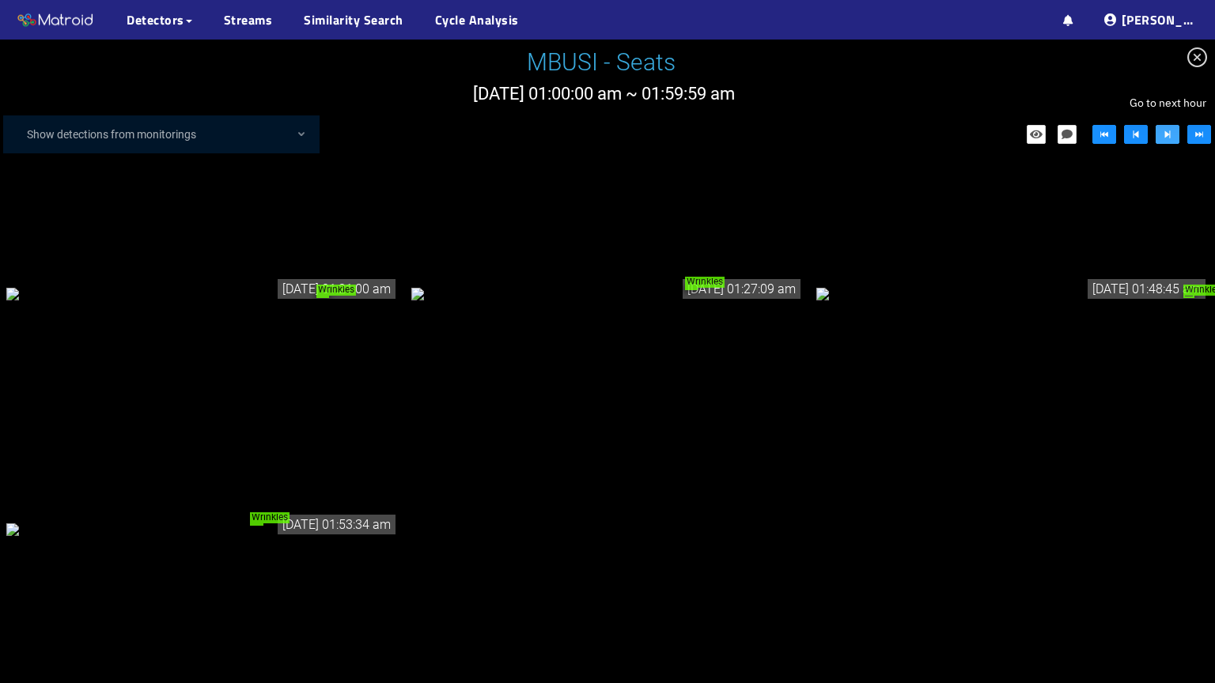
click at [1164, 133] on icon "step-forward" at bounding box center [1167, 134] width 11 height 11
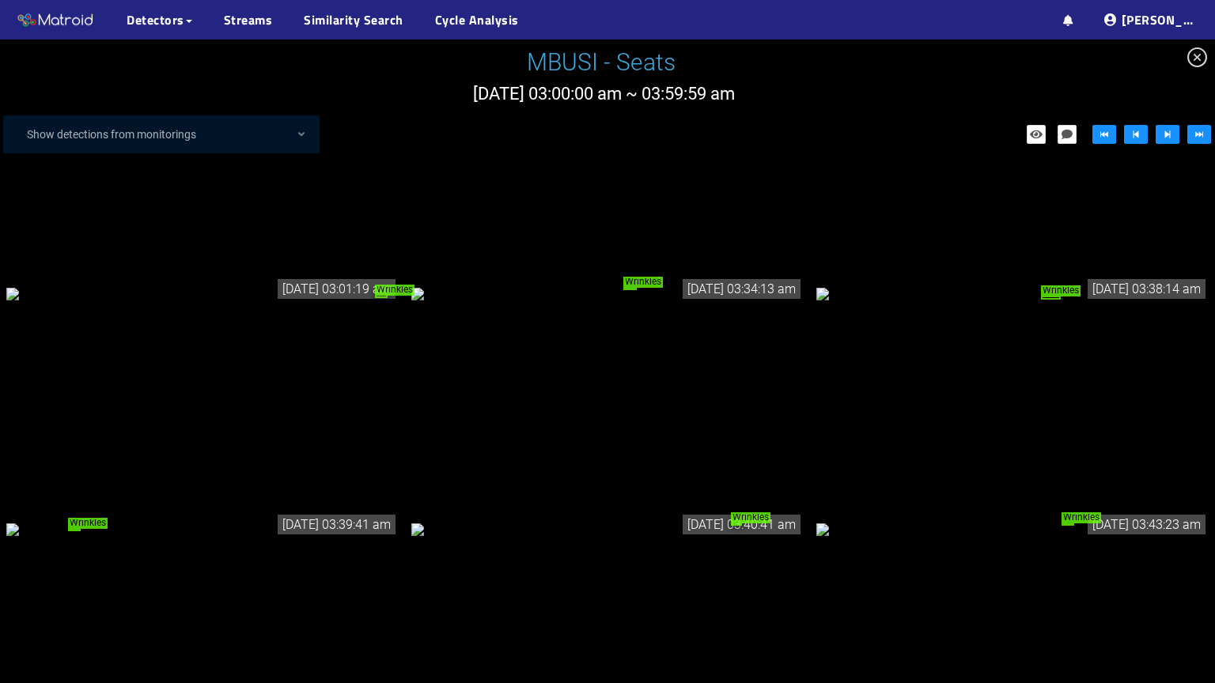
click at [1041, 285] on div "Wrinkles" at bounding box center [1012, 293] width 392 height 17
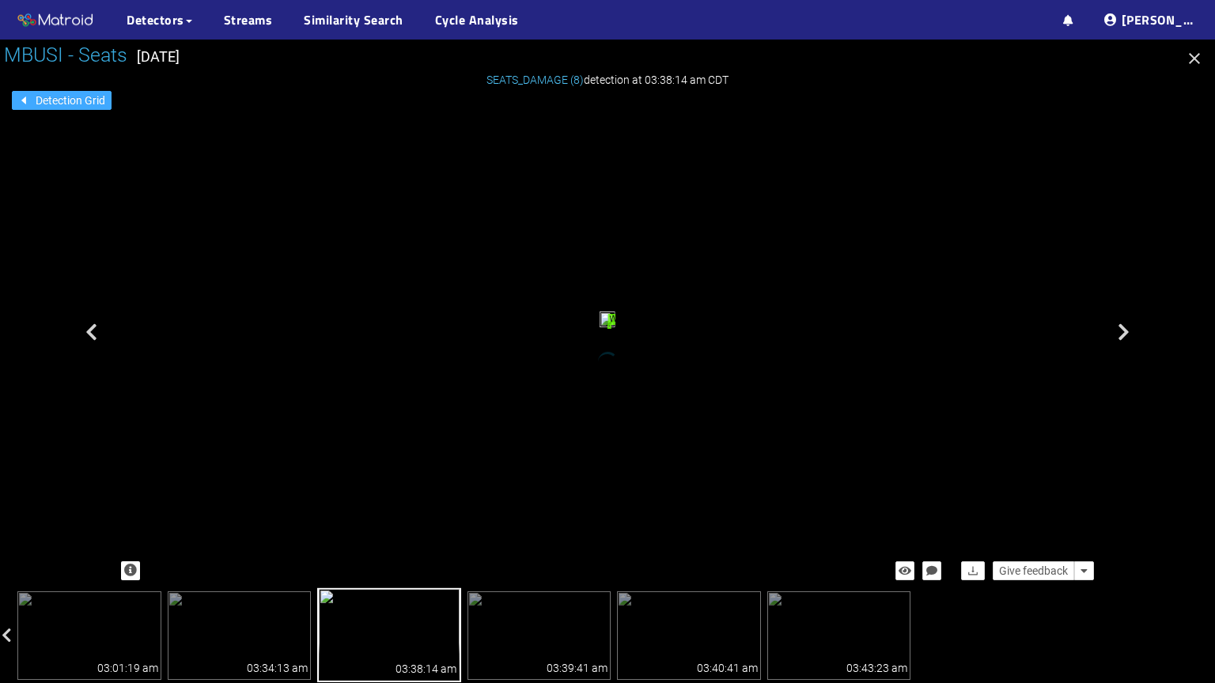
click at [74, 104] on span "Detection Grid" at bounding box center [71, 100] width 70 height 17
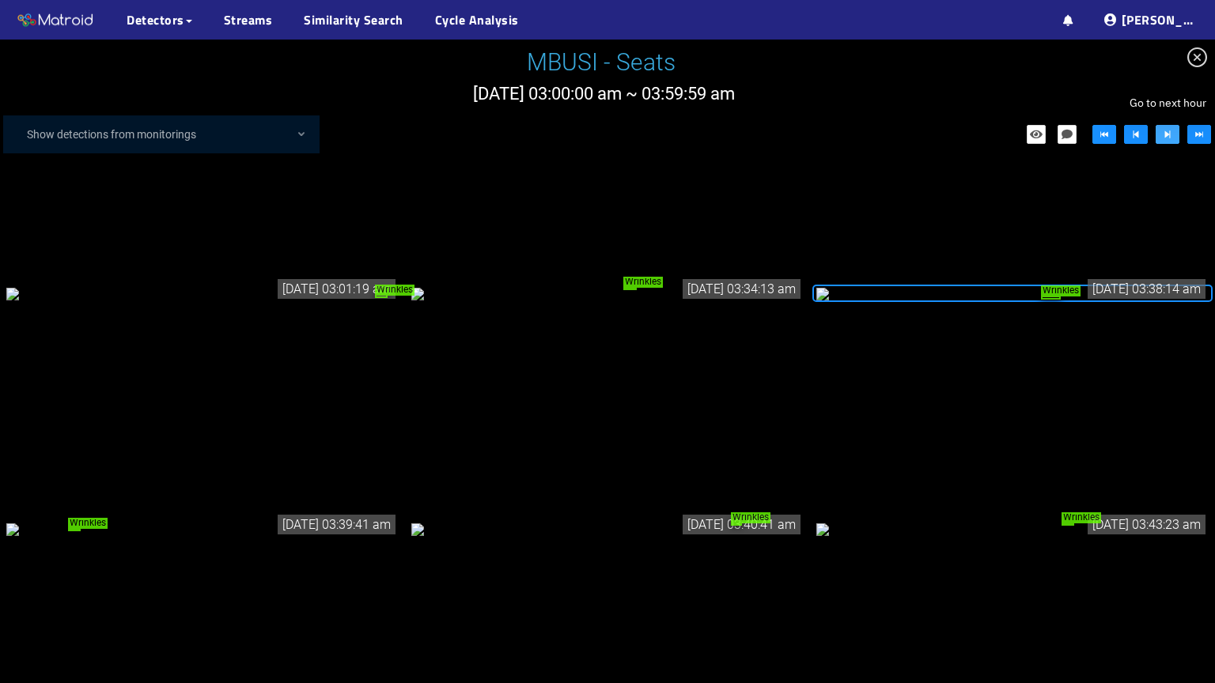
click at [1168, 139] on icon "step-forward" at bounding box center [1167, 134] width 11 height 11
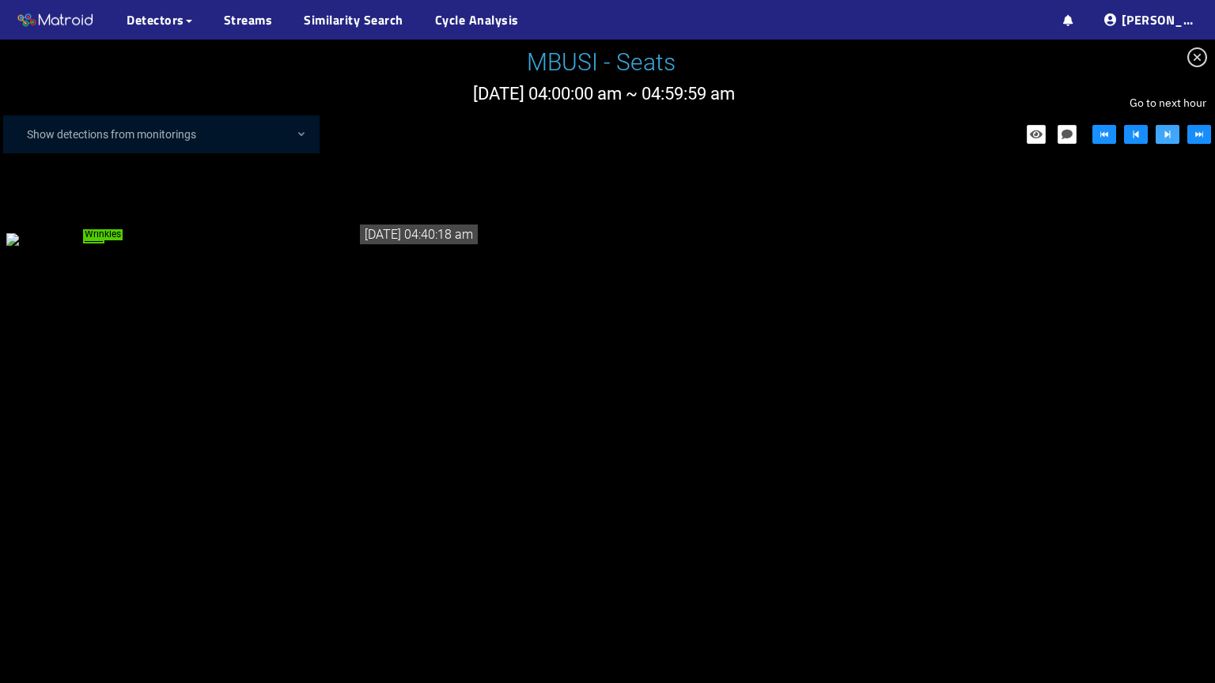
click at [1168, 139] on icon "step-forward" at bounding box center [1167, 134] width 11 height 11
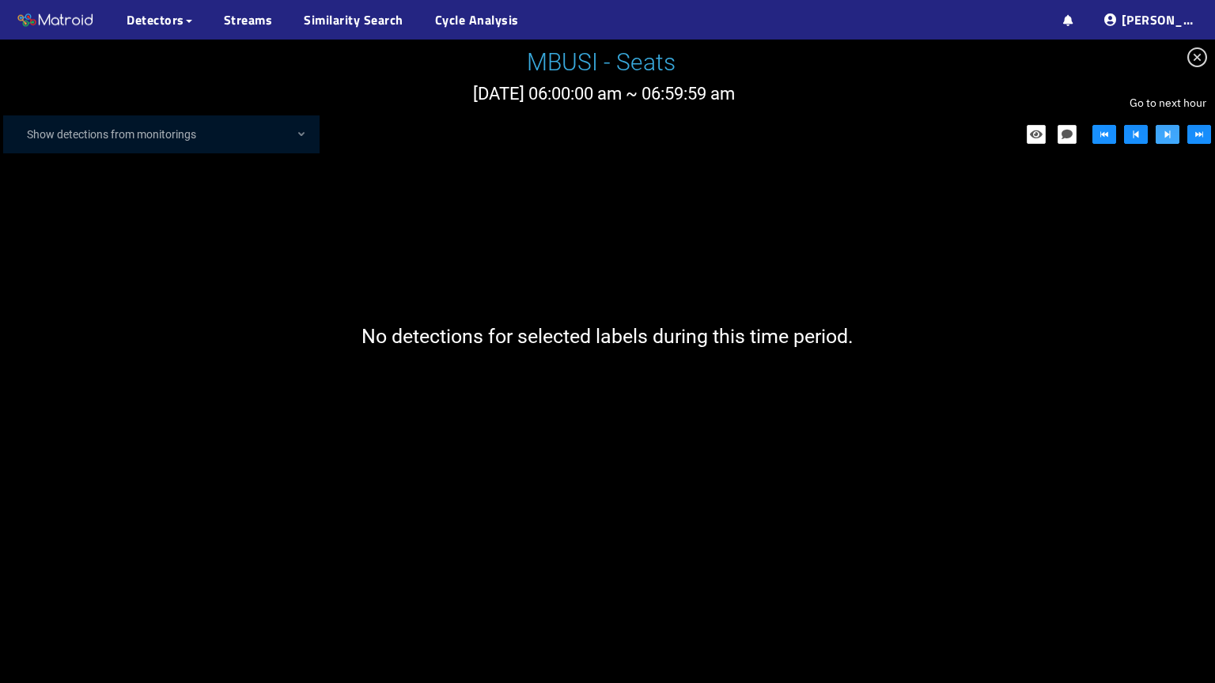
click at [1168, 139] on icon "step-forward" at bounding box center [1167, 134] width 11 height 11
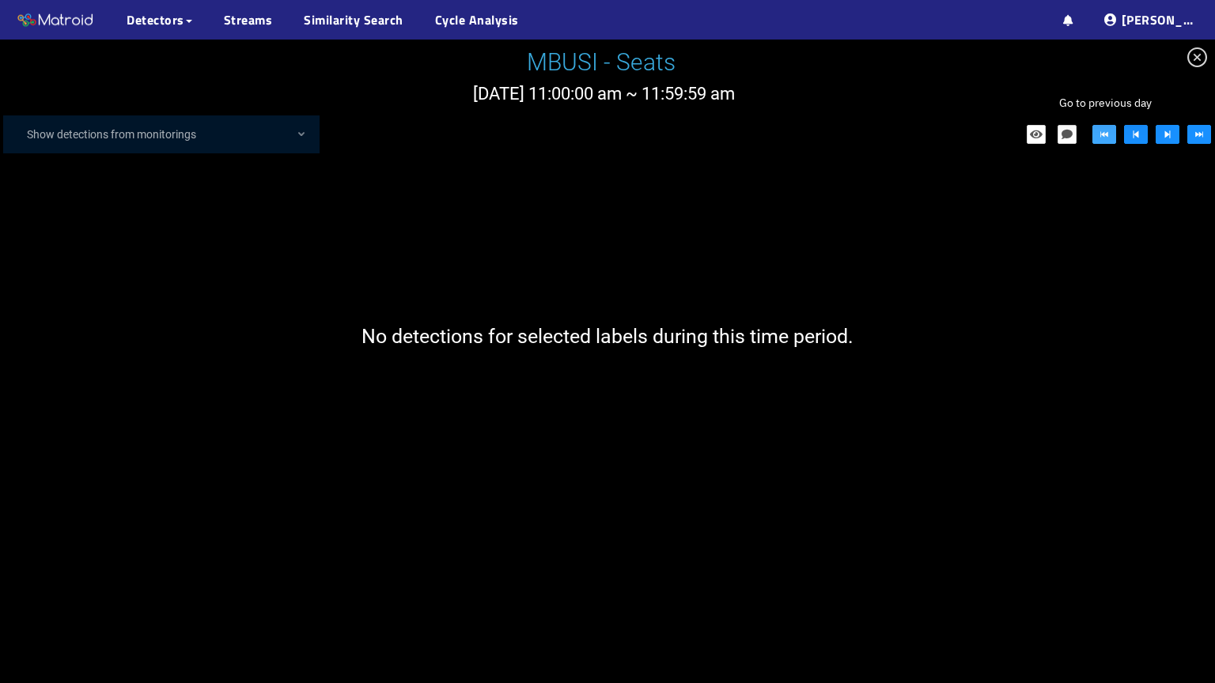
click at [1103, 127] on button "button" at bounding box center [1104, 134] width 24 height 19
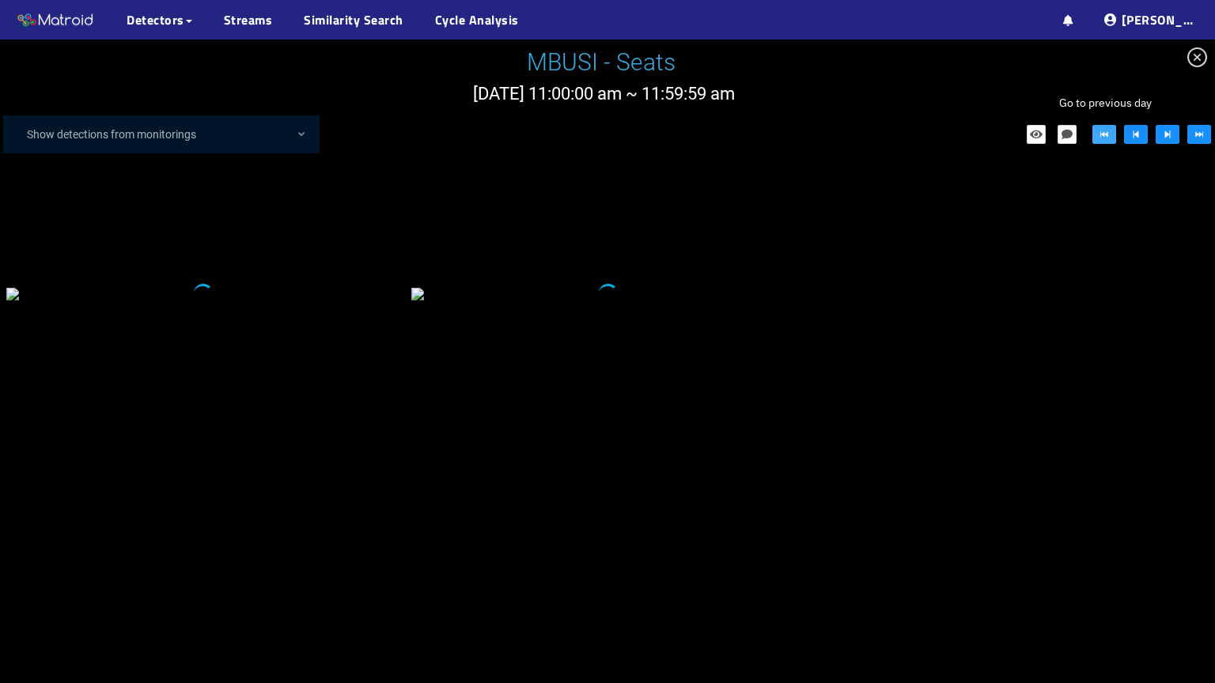
click at [1103, 127] on button "button" at bounding box center [1104, 134] width 24 height 19
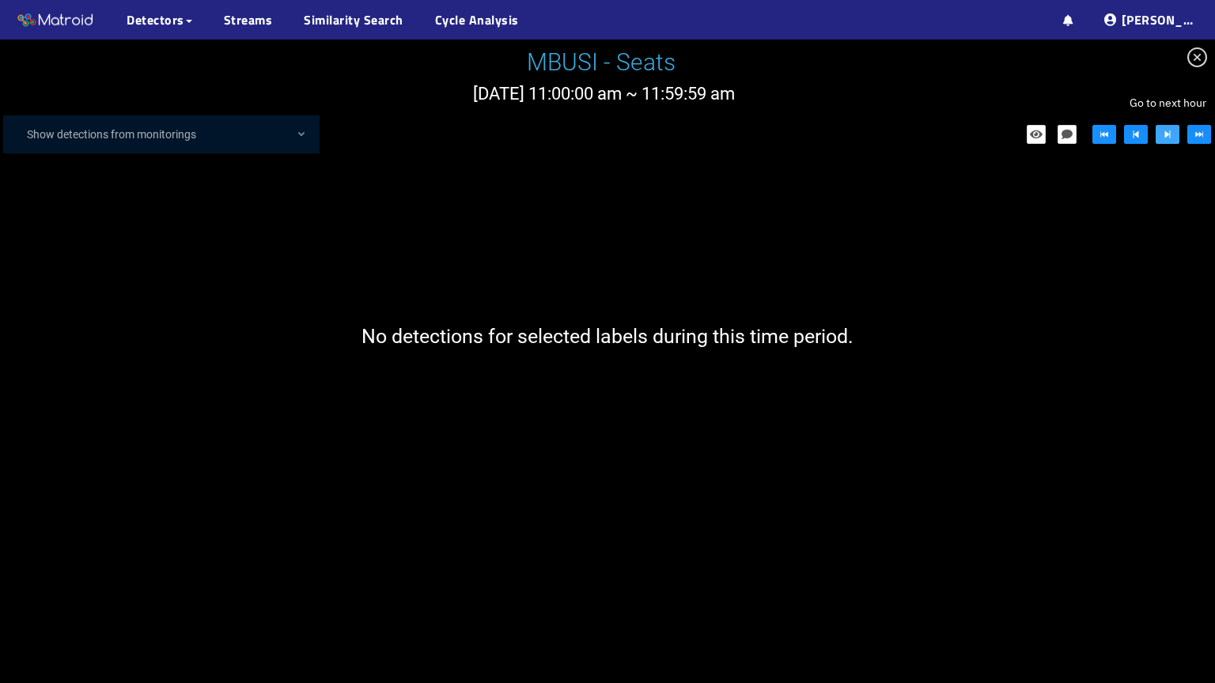
click at [1165, 132] on icon "step-forward" at bounding box center [1168, 135] width 6 height 8
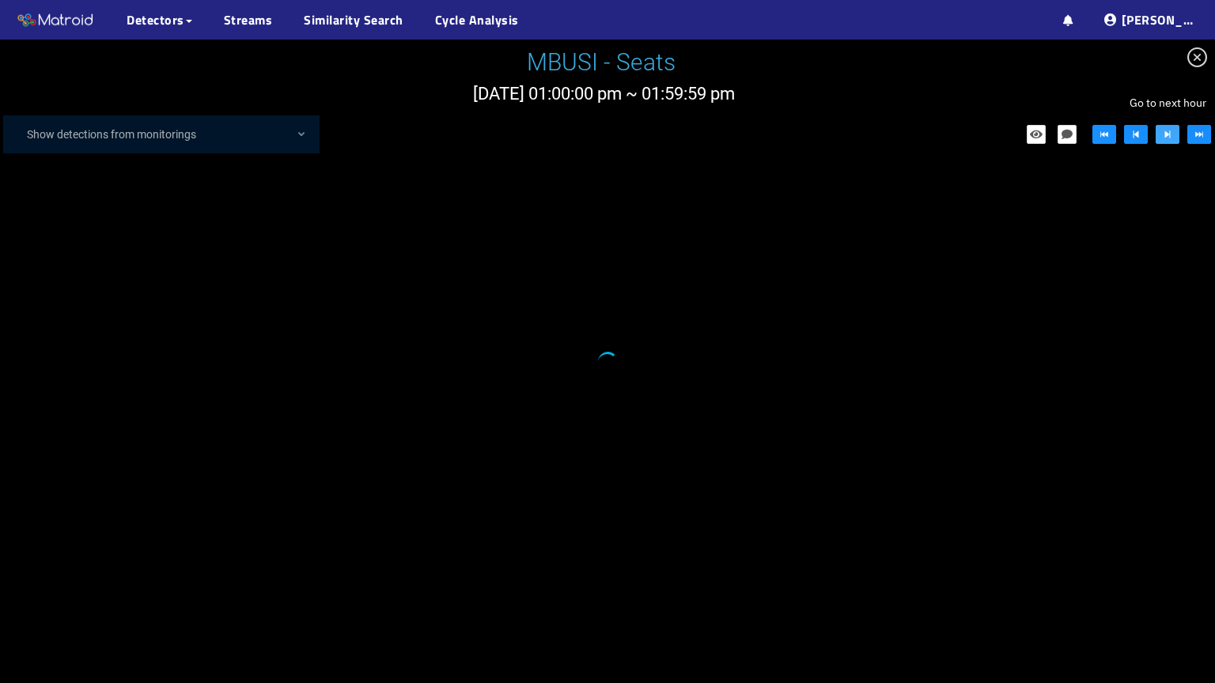
click at [1165, 132] on icon "step-forward" at bounding box center [1168, 135] width 6 height 8
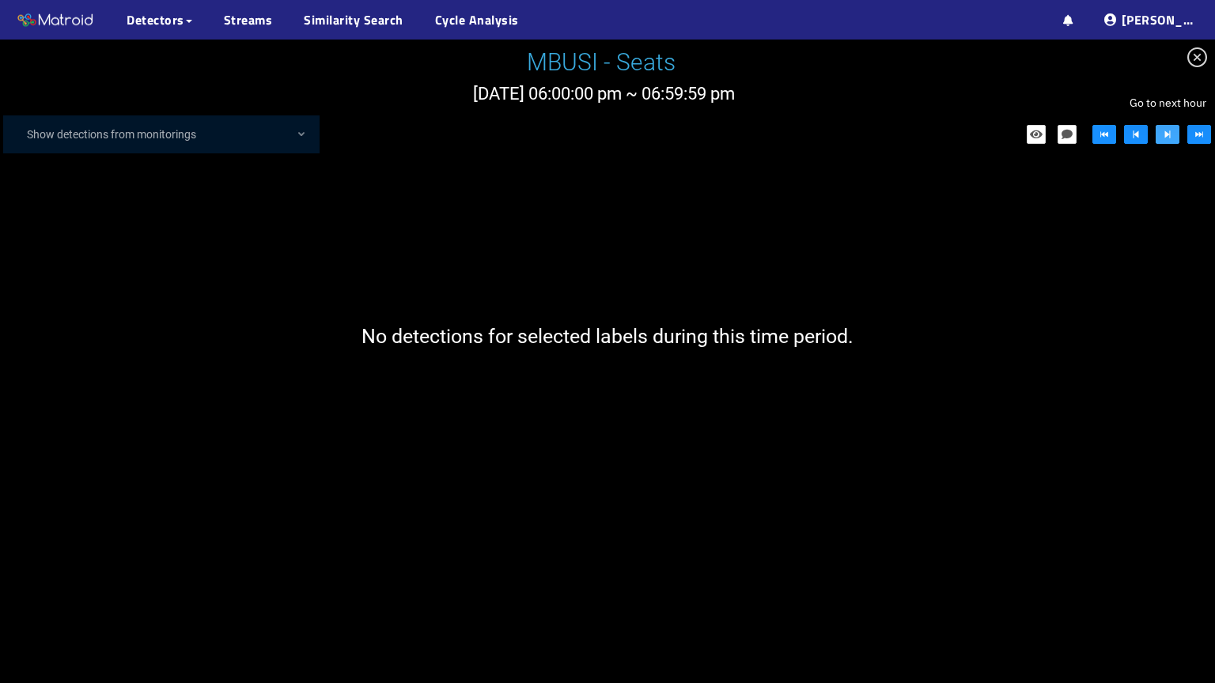
click at [1165, 132] on icon "step-forward" at bounding box center [1168, 135] width 6 height 8
click at [1167, 136] on icon "step-forward" at bounding box center [1168, 135] width 6 height 8
click at [1196, 56] on icon "close-circle" at bounding box center [1197, 57] width 20 height 20
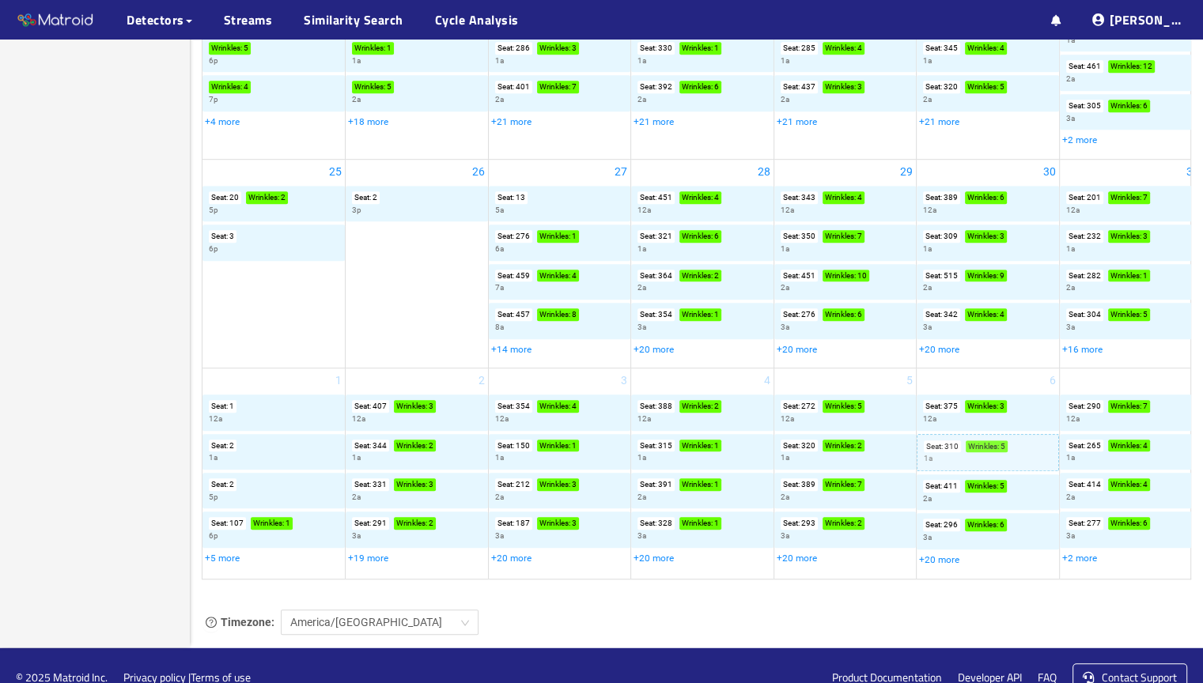
scroll to position [892, 0]
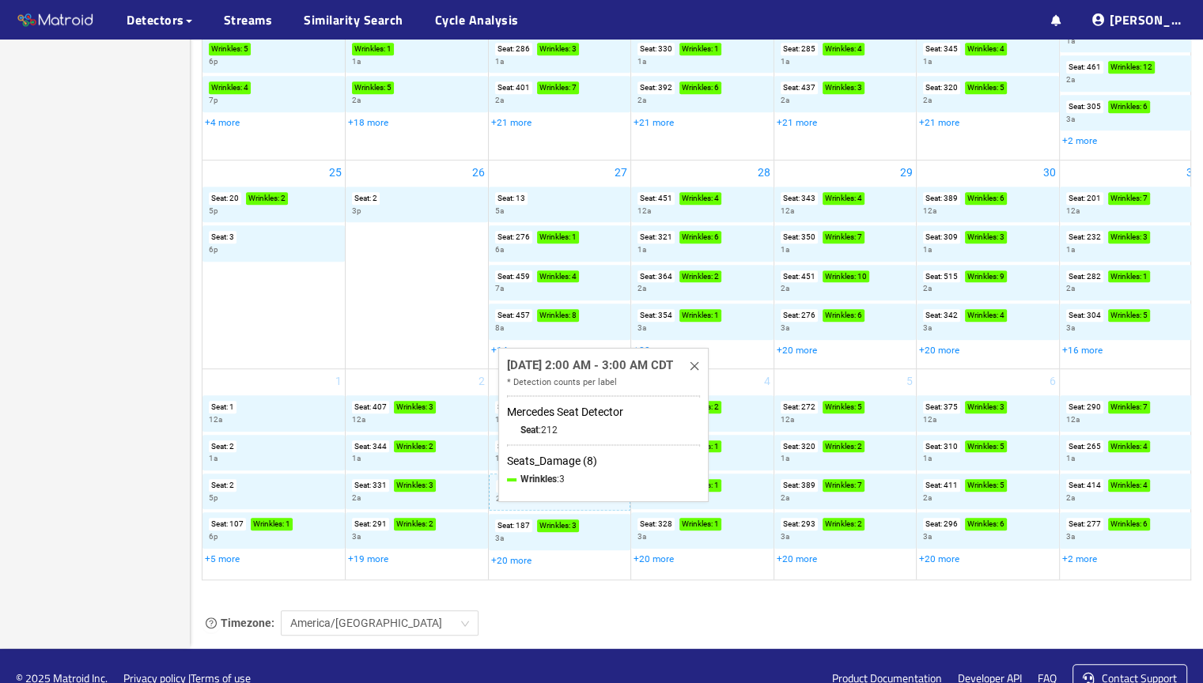
click at [596, 483] on li "Wrinkles : 3" at bounding box center [603, 479] width 193 height 15
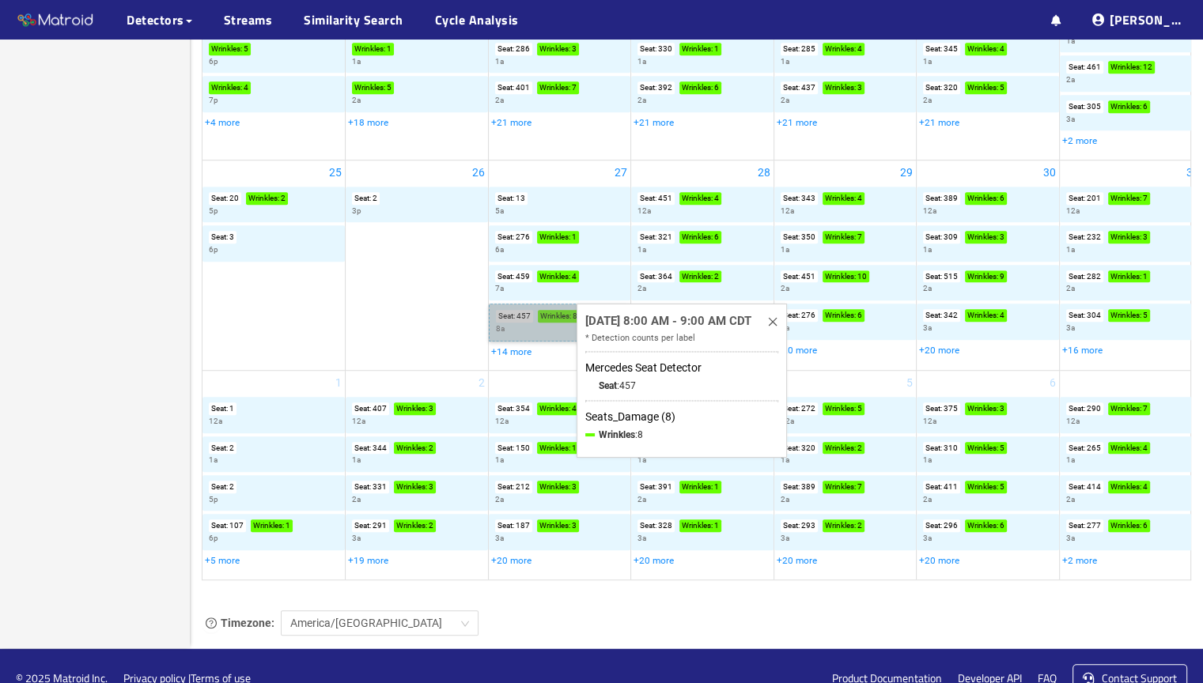
click at [561, 313] on link "Seat : 457 Wrinkles : 8 8a" at bounding box center [560, 322] width 142 height 37
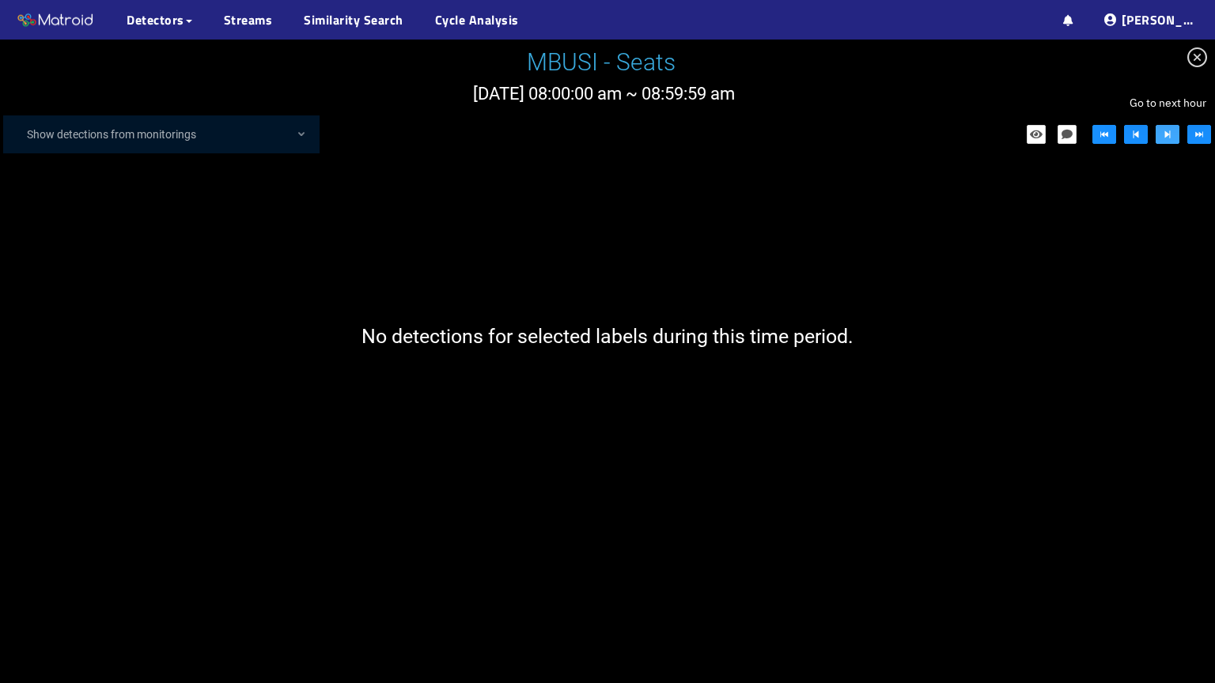
click at [1164, 134] on icon "step-forward" at bounding box center [1167, 134] width 11 height 11
click at [1196, 68] on span "close-circle" at bounding box center [1198, 58] width 36 height 36
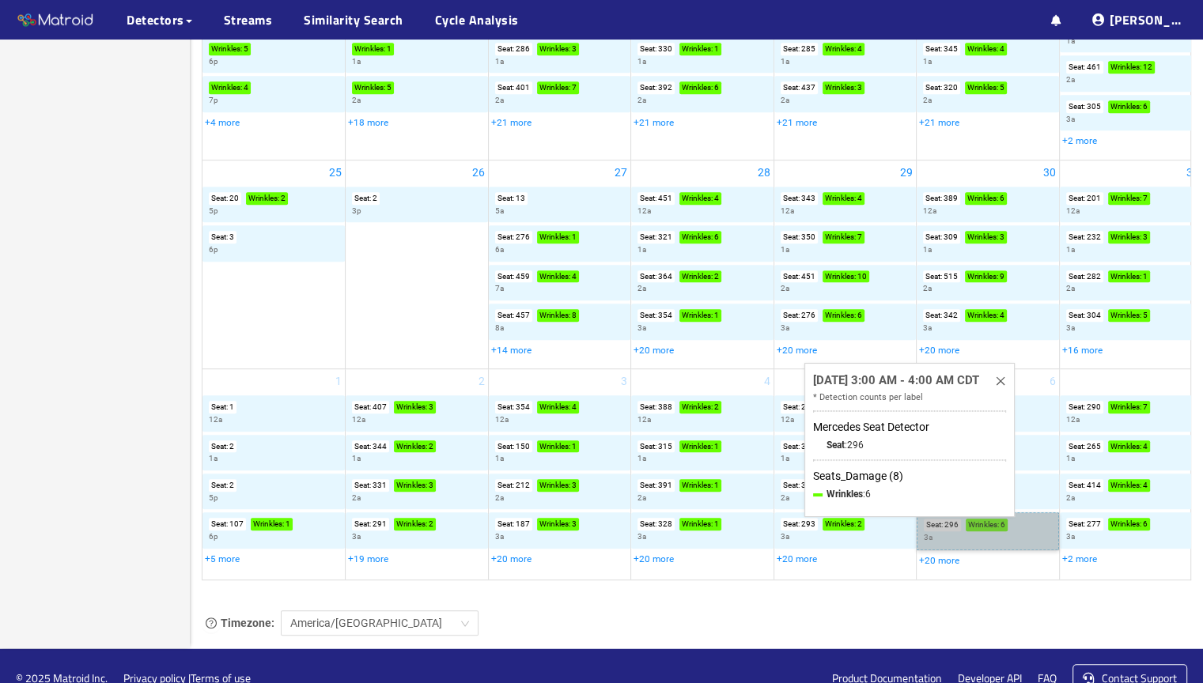
click at [1017, 530] on link "Seat : 296 Wrinkles : 6 3a" at bounding box center [988, 531] width 142 height 37
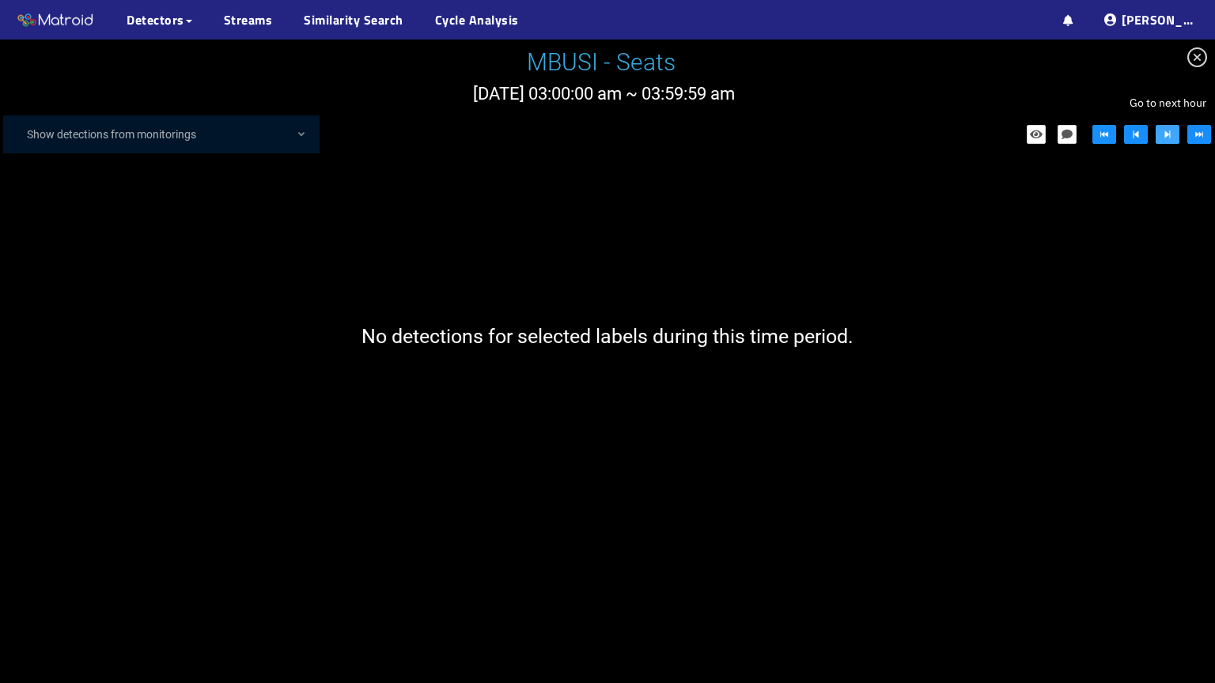
click at [1174, 135] on button "button" at bounding box center [1168, 134] width 24 height 19
click at [1196, 59] on icon "close-circle" at bounding box center [1197, 57] width 20 height 20
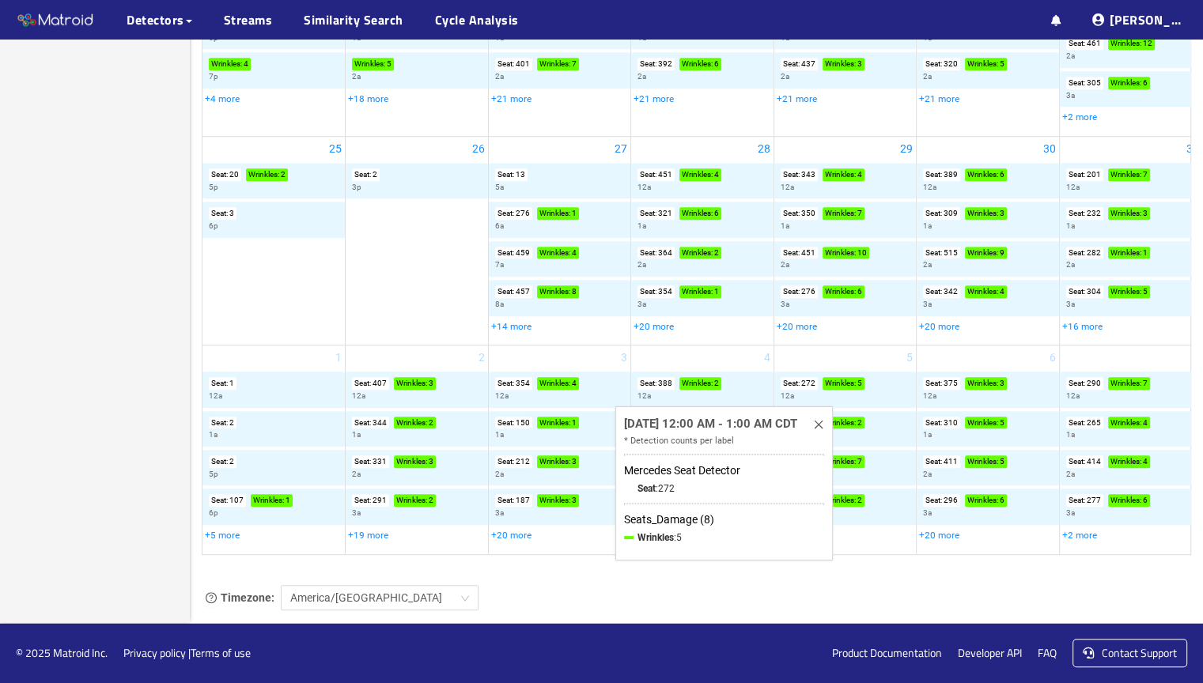
scroll to position [914, 0]
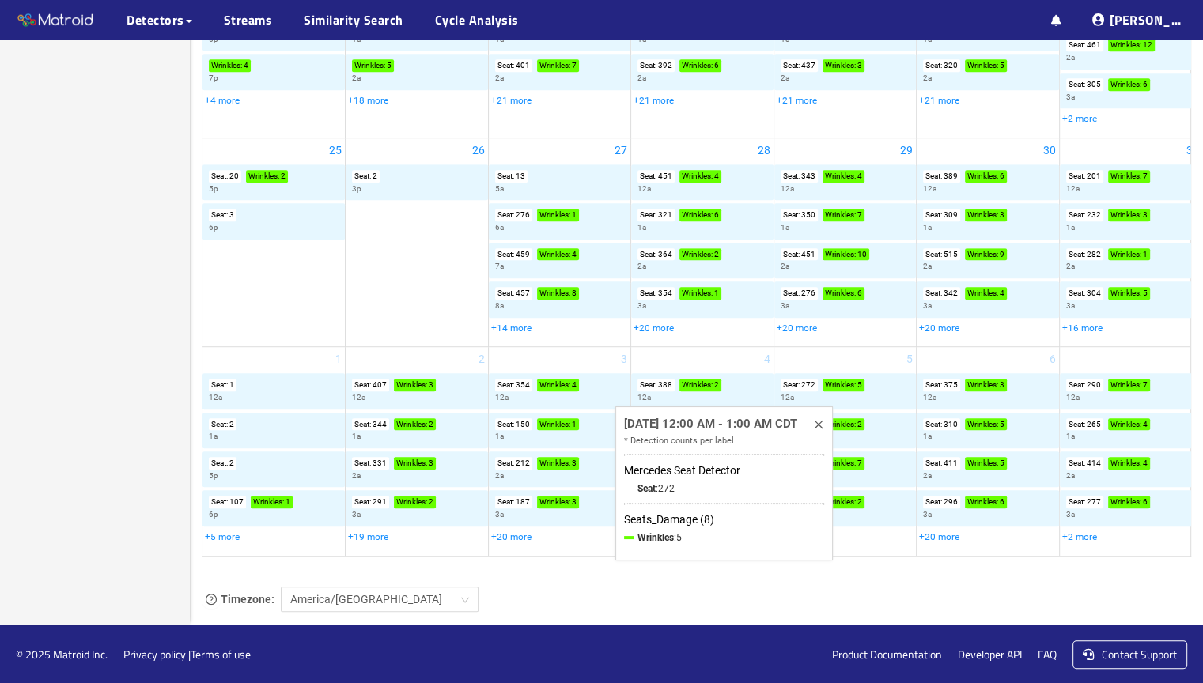
click at [655, 524] on div "Seats_Damage (8)" at bounding box center [724, 519] width 200 height 17
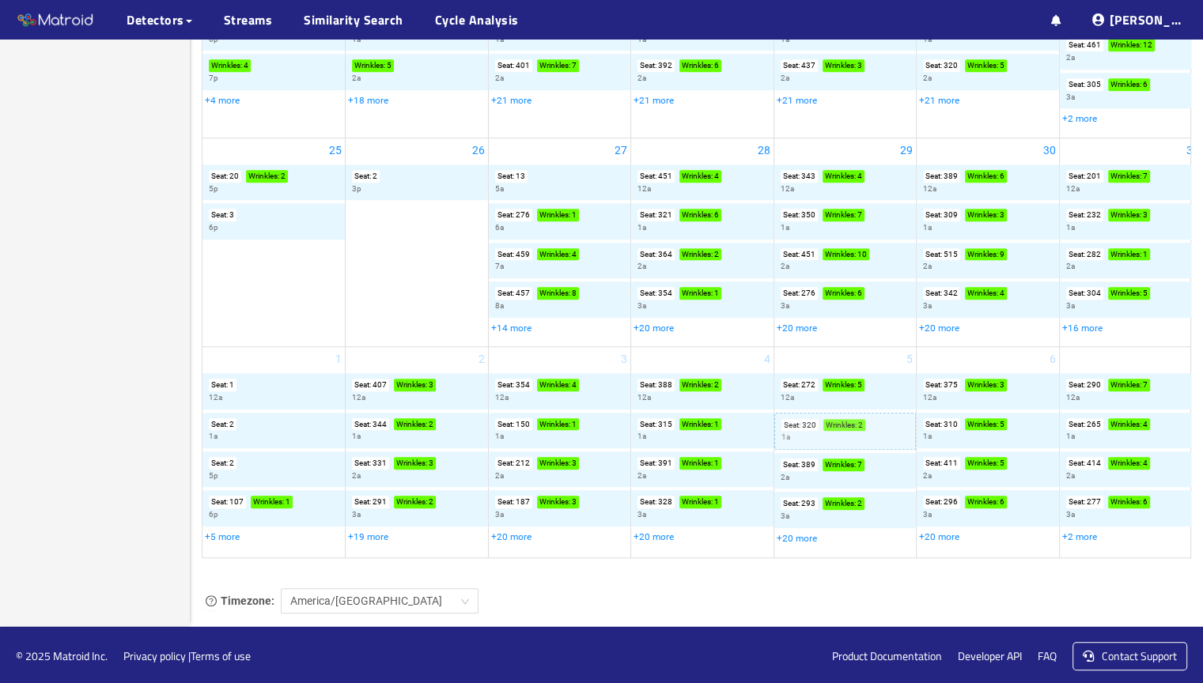
scroll to position [916, 0]
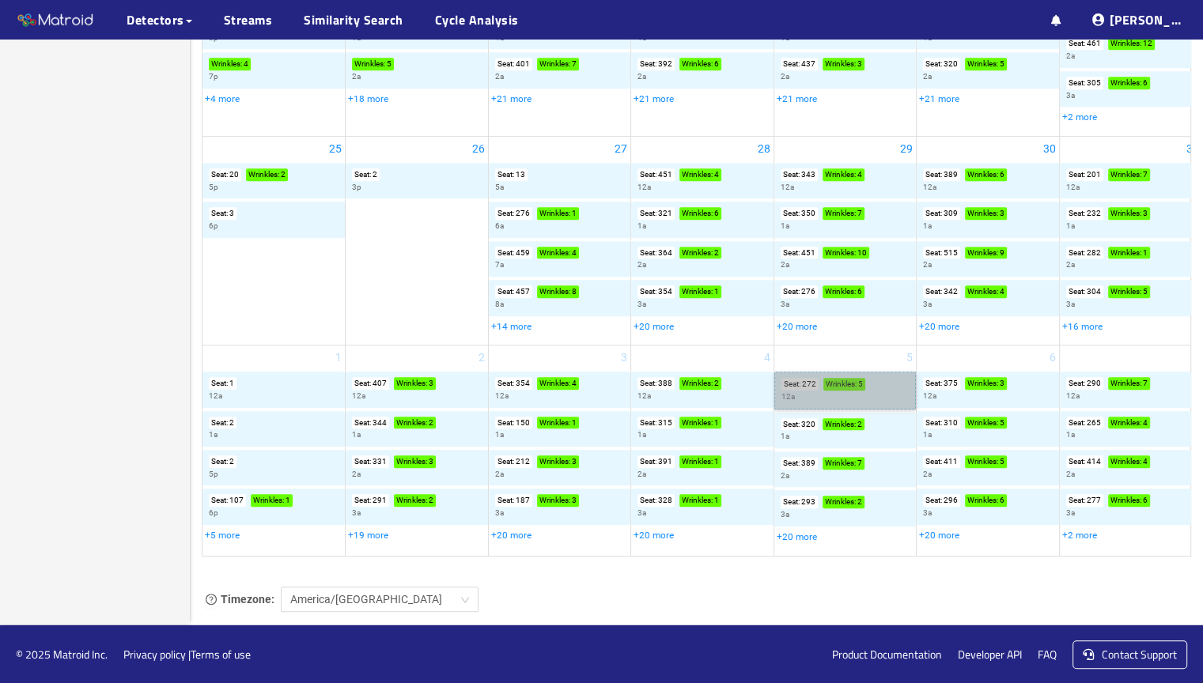
click at [854, 386] on link "Seat : 272 Wrinkles : 5 12a" at bounding box center [845, 390] width 142 height 37
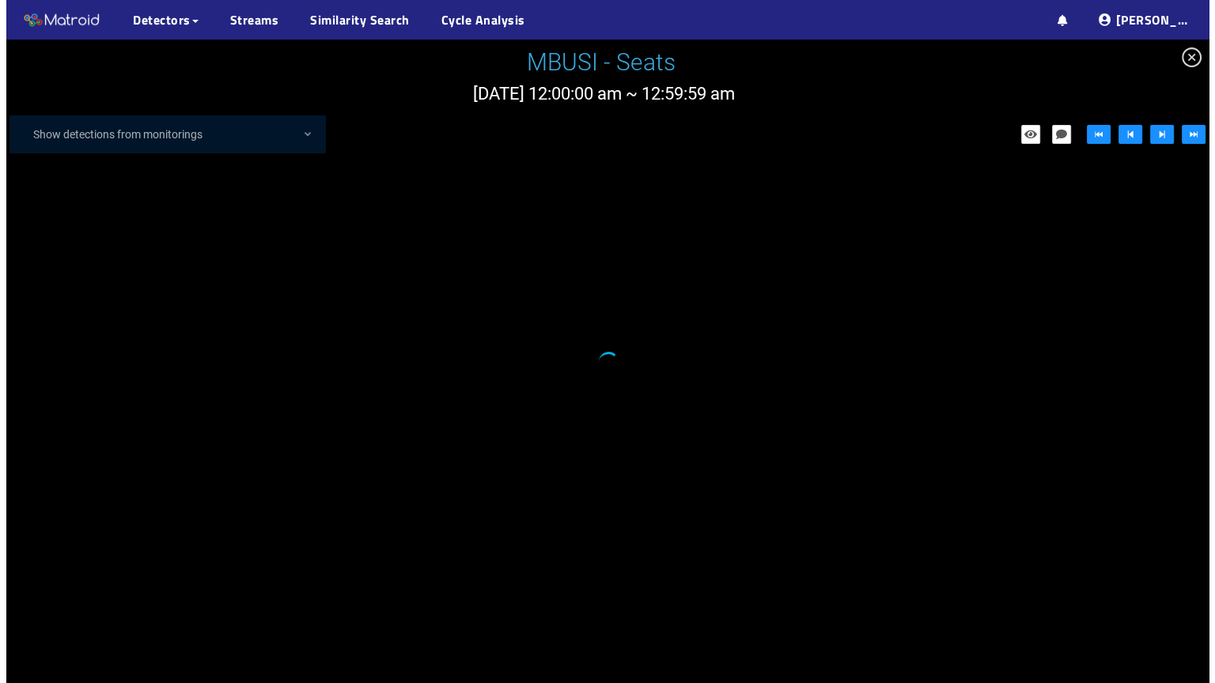
scroll to position [914, 0]
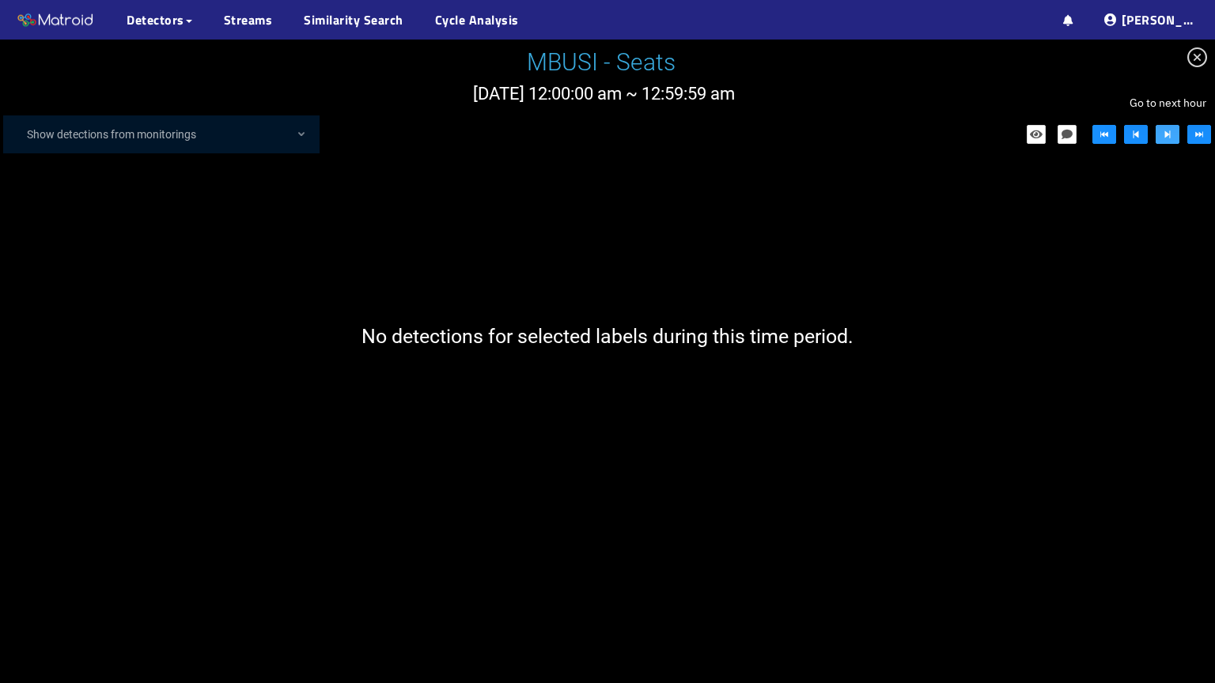
click at [1161, 132] on button "button" at bounding box center [1168, 134] width 24 height 19
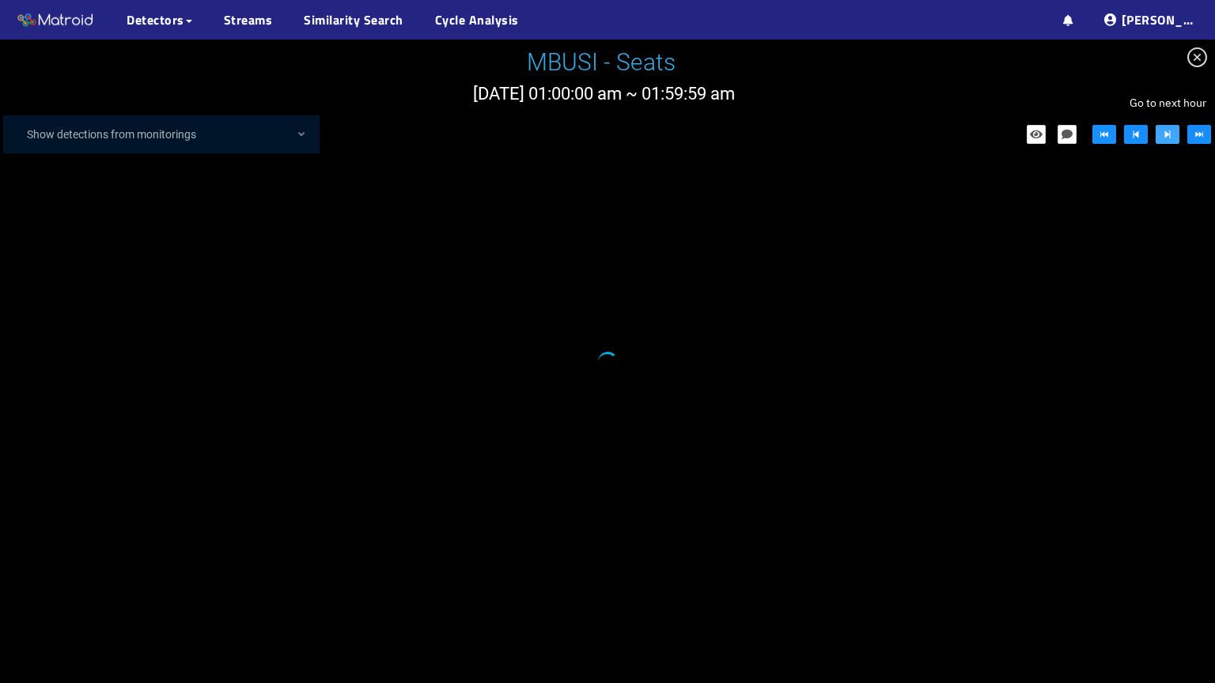
click at [1164, 136] on icon "step-forward" at bounding box center [1167, 134] width 11 height 11
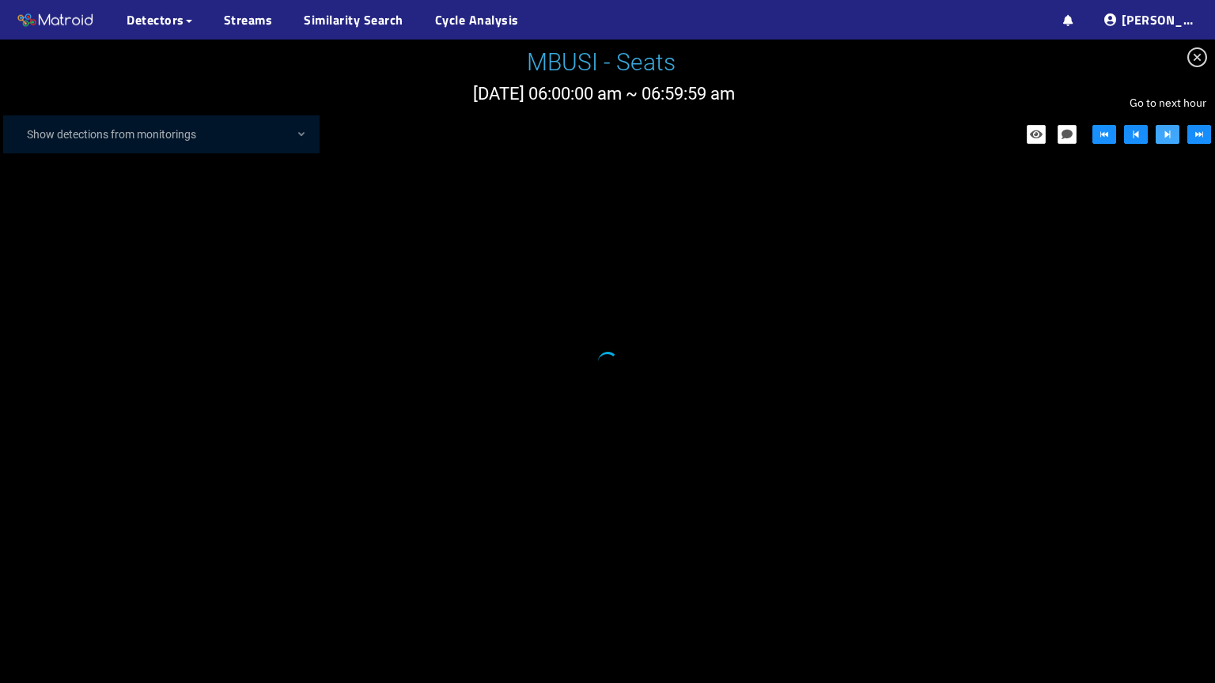
click at [1164, 136] on icon "step-forward" at bounding box center [1167, 134] width 11 height 11
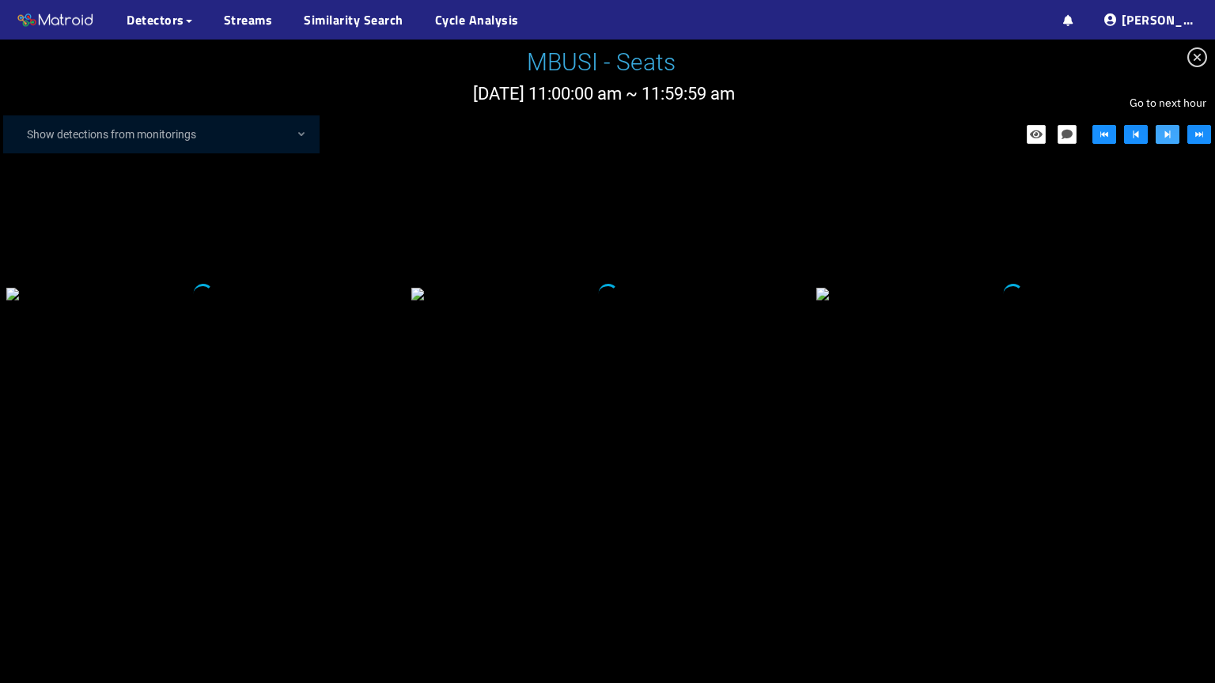
click at [1164, 136] on icon "step-forward" at bounding box center [1167, 134] width 11 height 11
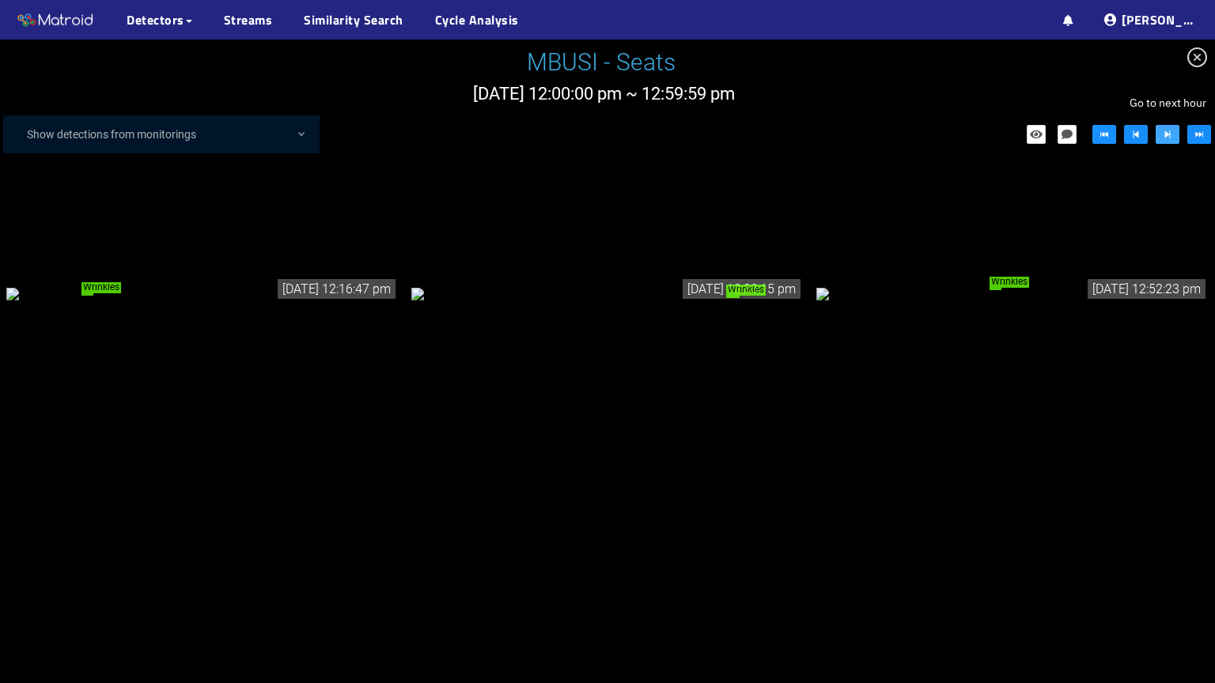
click at [1164, 136] on icon "step-forward" at bounding box center [1167, 134] width 11 height 11
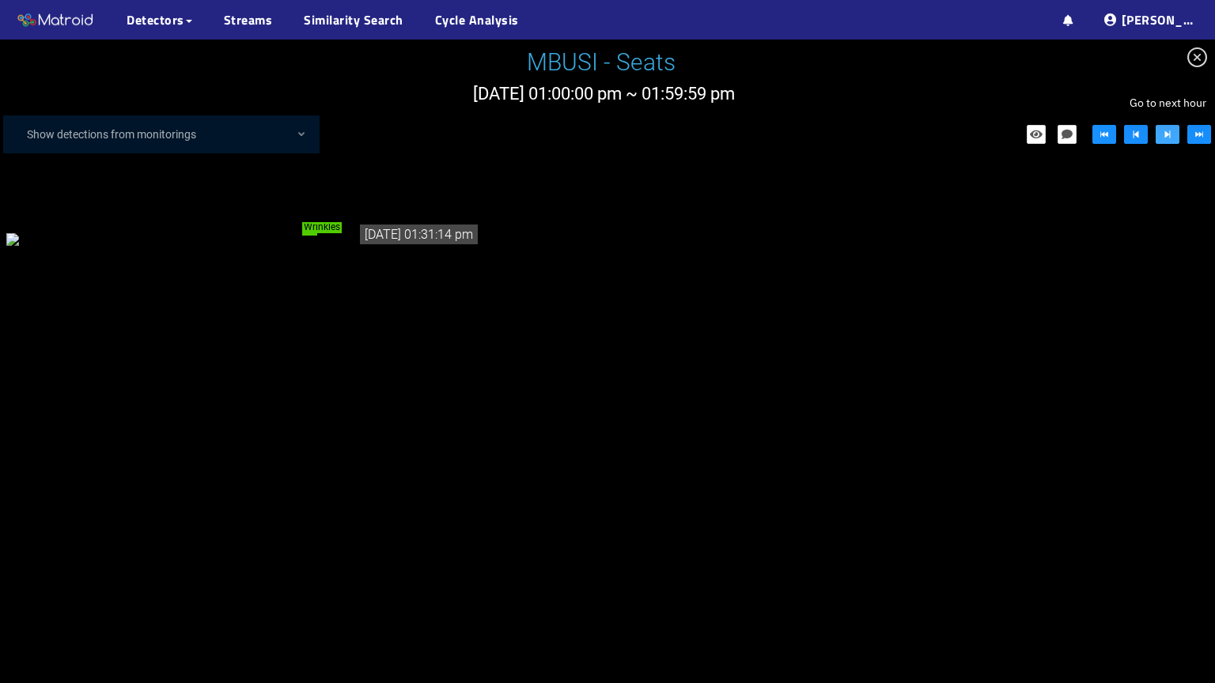
click at [1164, 136] on icon "step-forward" at bounding box center [1167, 134] width 11 height 11
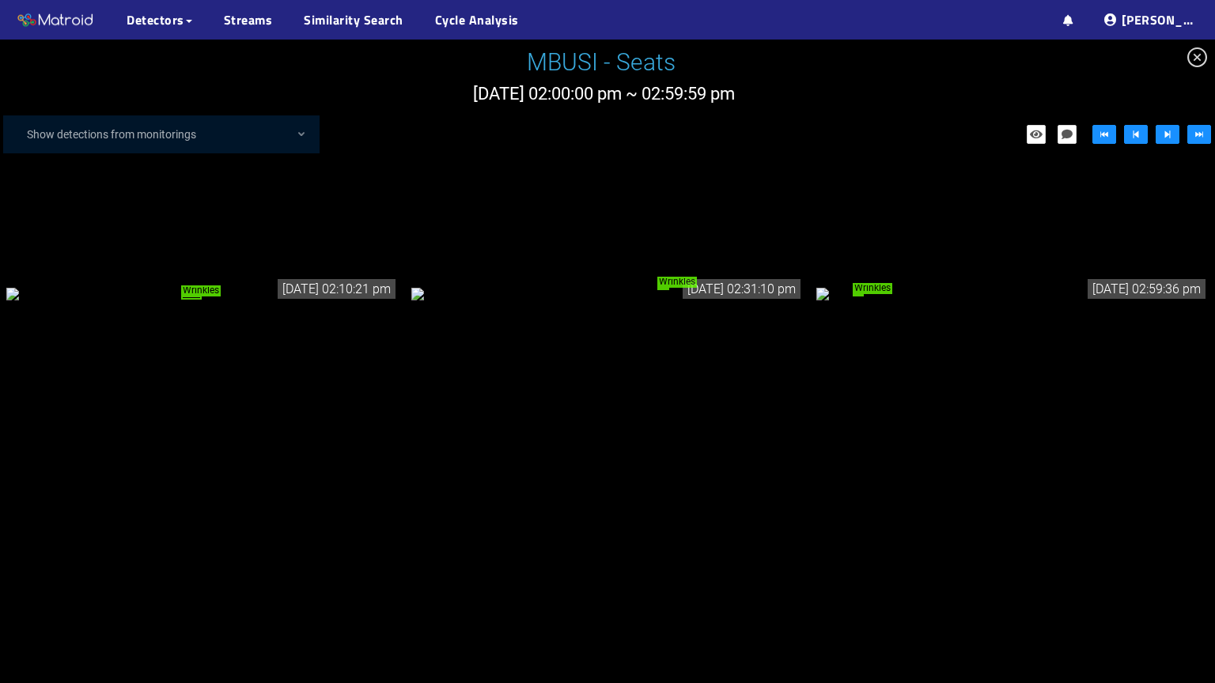
click at [328, 285] on div "Wrinkles" at bounding box center [202, 293] width 392 height 17
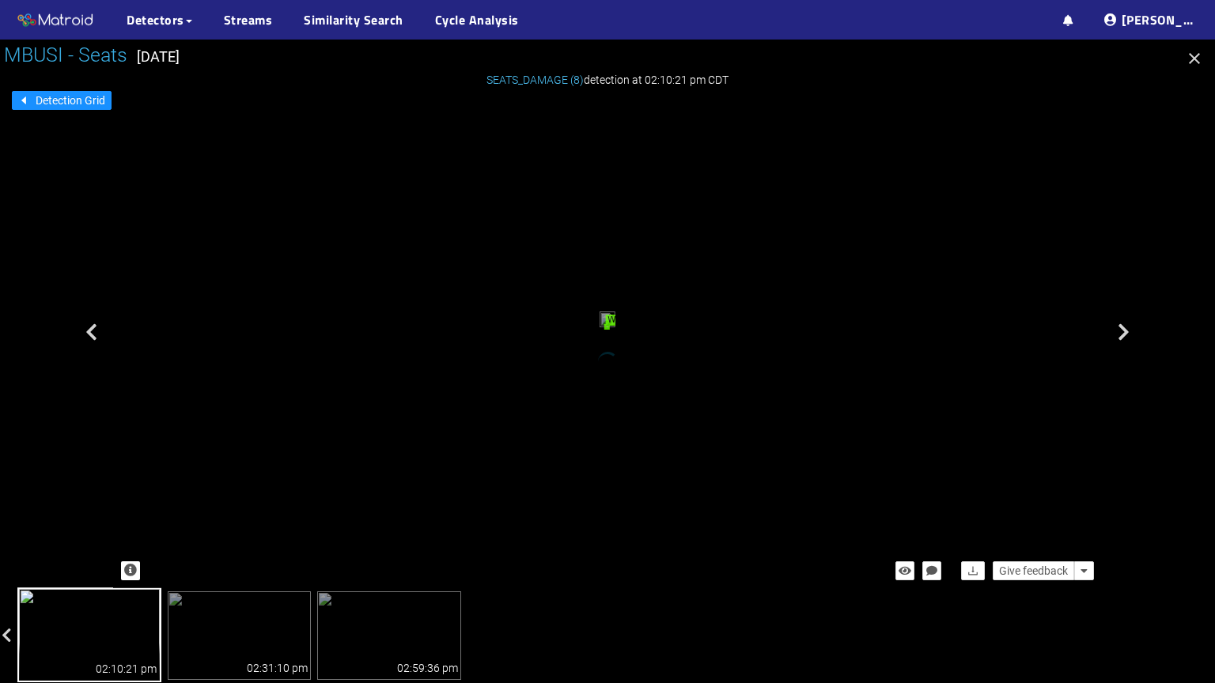
click at [606, 329] on div "Wrinkles" at bounding box center [607, 327] width 2 height 4
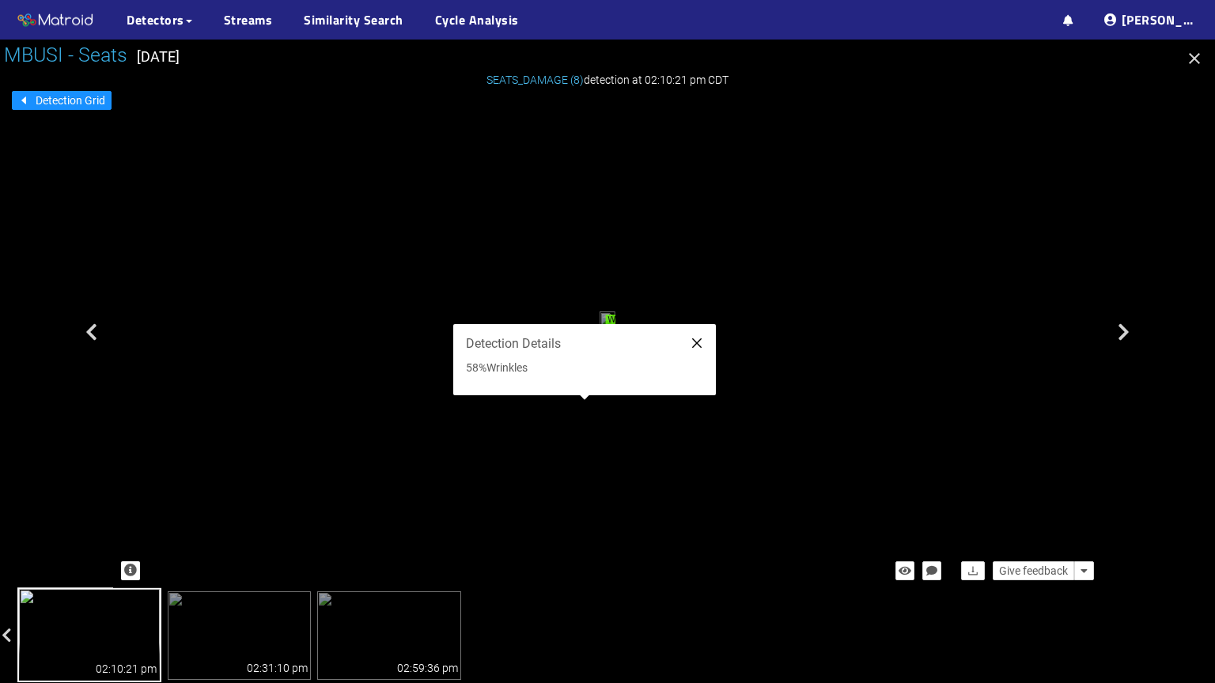
click at [691, 342] on icon "close" at bounding box center [697, 343] width 13 height 13
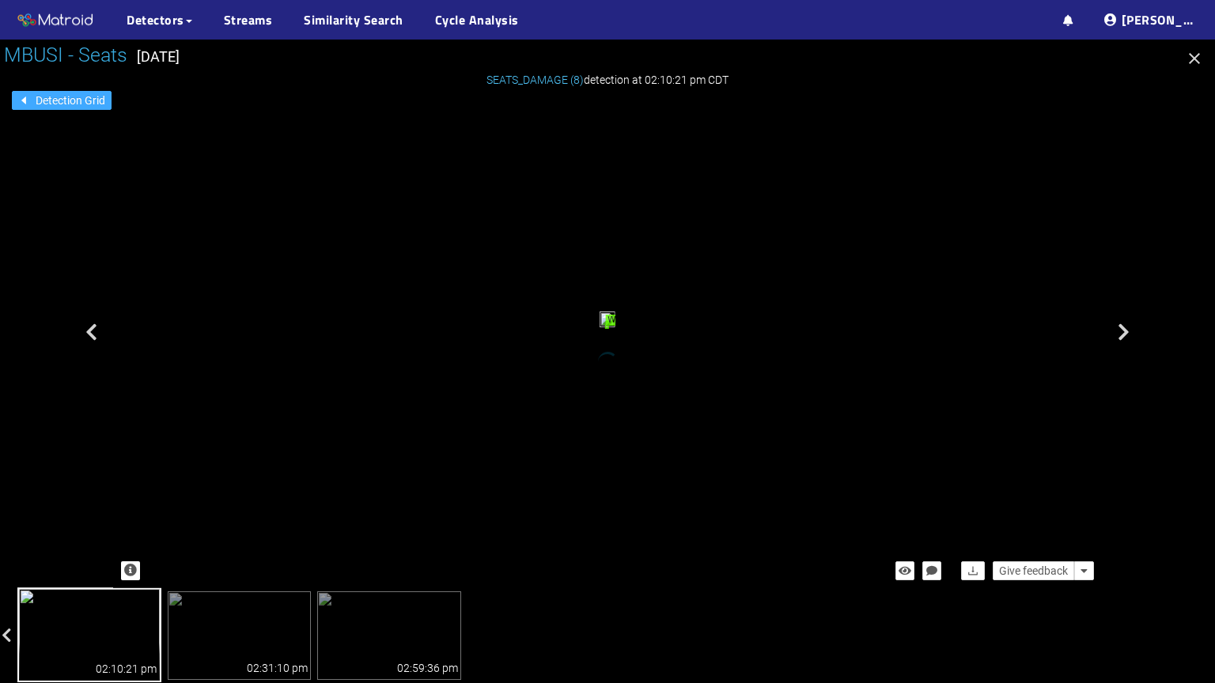
click at [71, 106] on span "Detection Grid" at bounding box center [71, 100] width 70 height 17
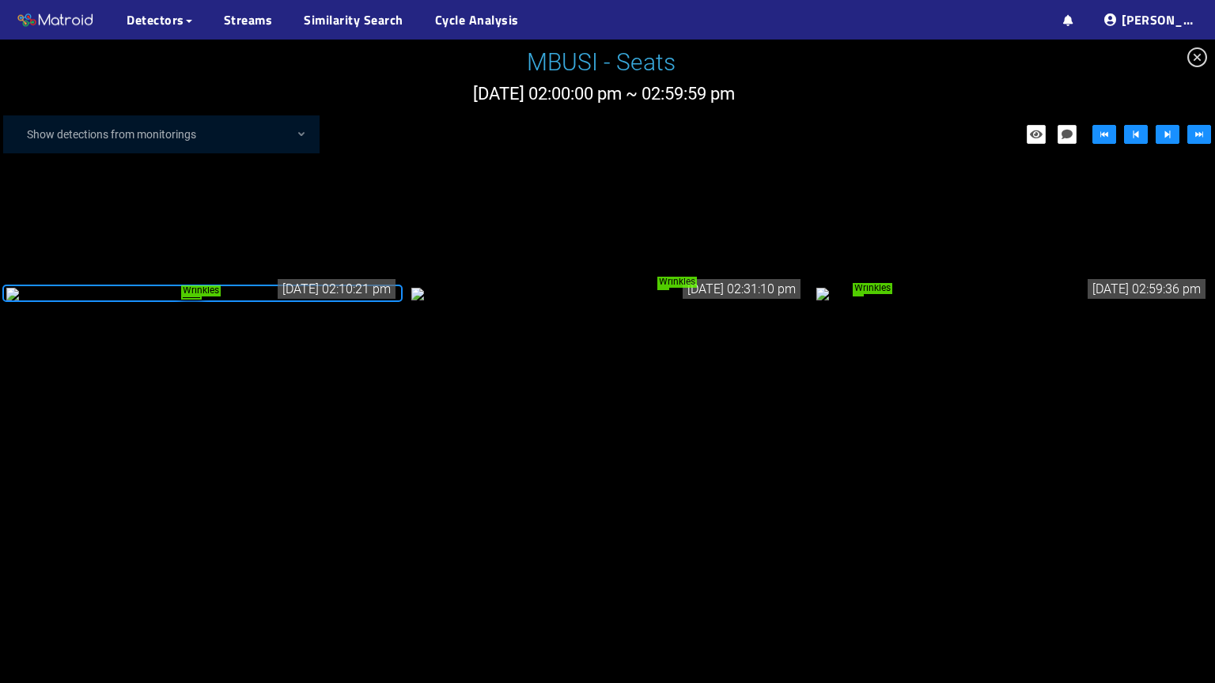
click at [858, 302] on div "Wrinkles" at bounding box center [1012, 293] width 392 height 17
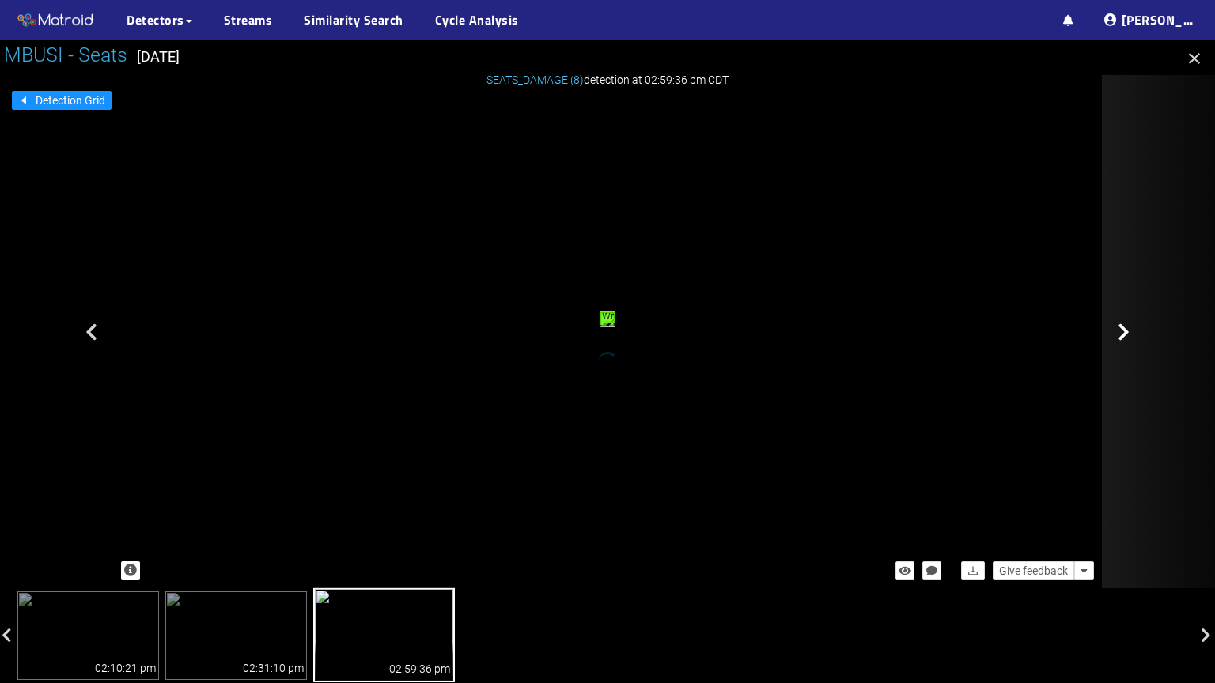
click at [1137, 323] on div at bounding box center [1181, 331] width 158 height 513
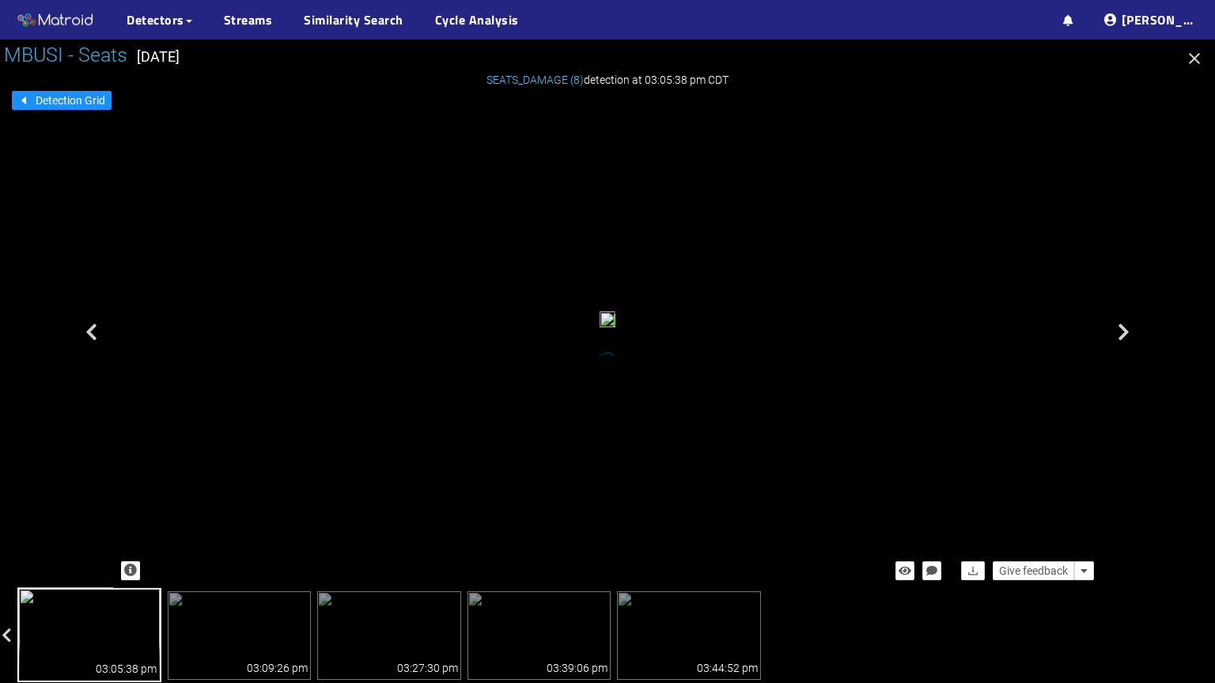
click at [1137, 323] on div at bounding box center [1181, 331] width 158 height 513
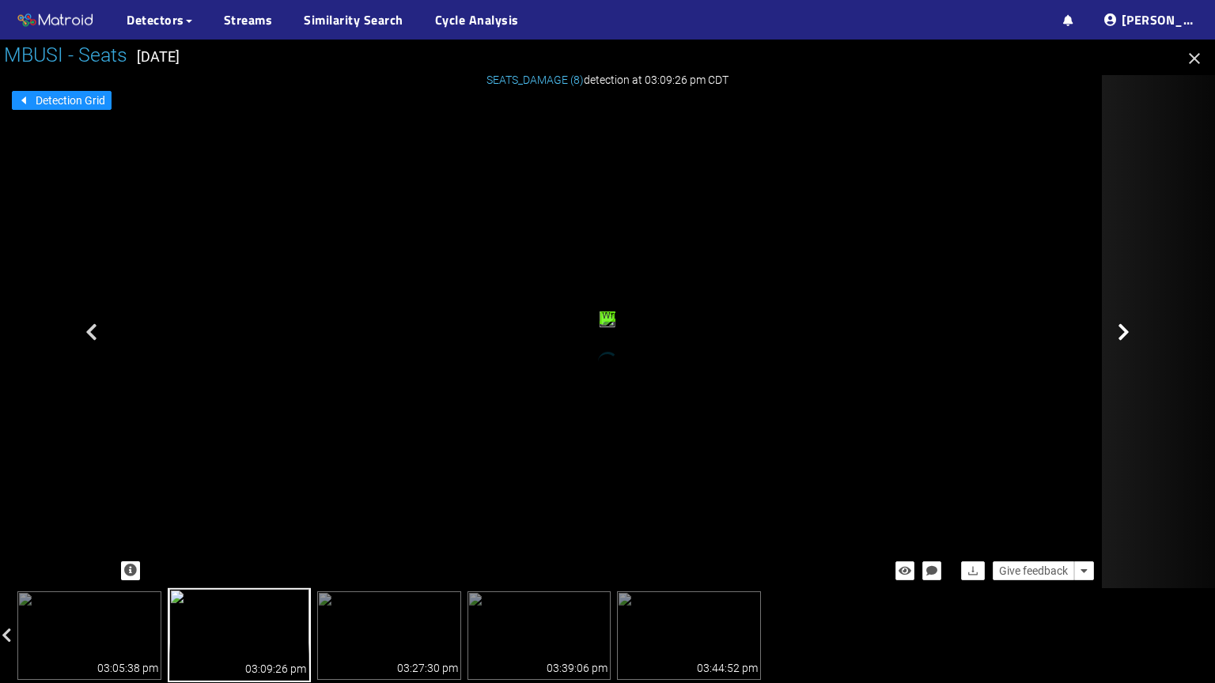
drag, startPoint x: 1137, startPoint y: 323, endPoint x: 1126, endPoint y: 338, distance: 18.7
click at [1126, 338] on div at bounding box center [1181, 331] width 158 height 513
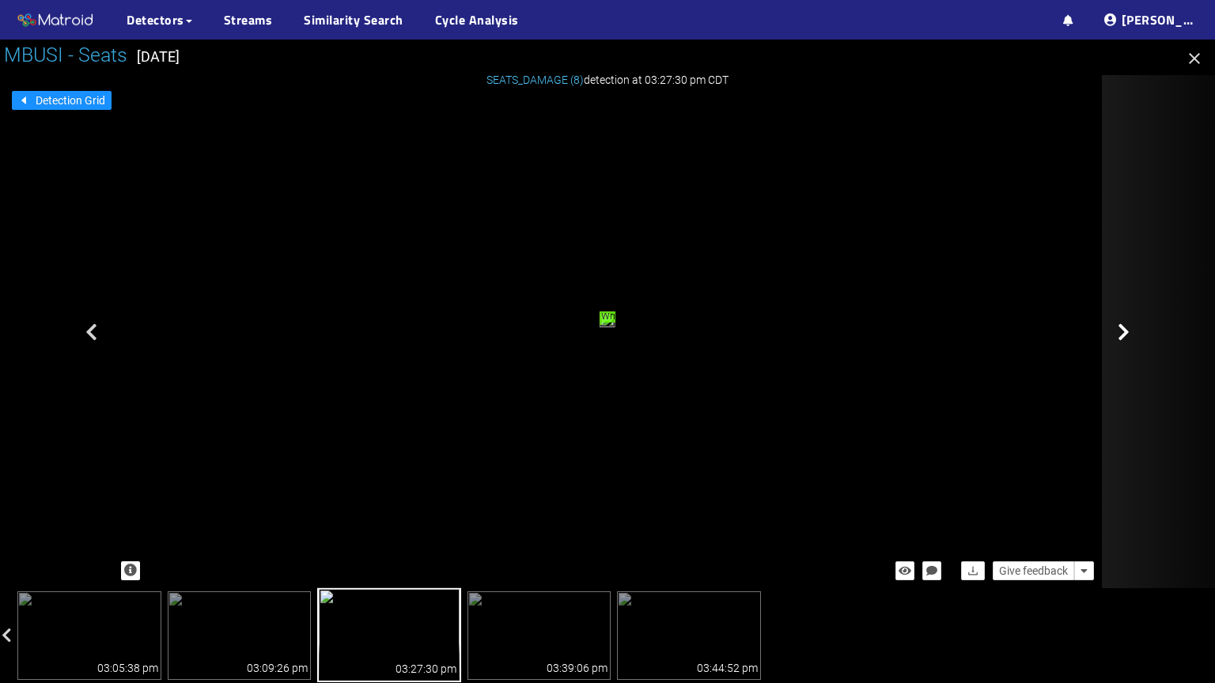
click at [1126, 338] on icon at bounding box center [1124, 332] width 12 height 19
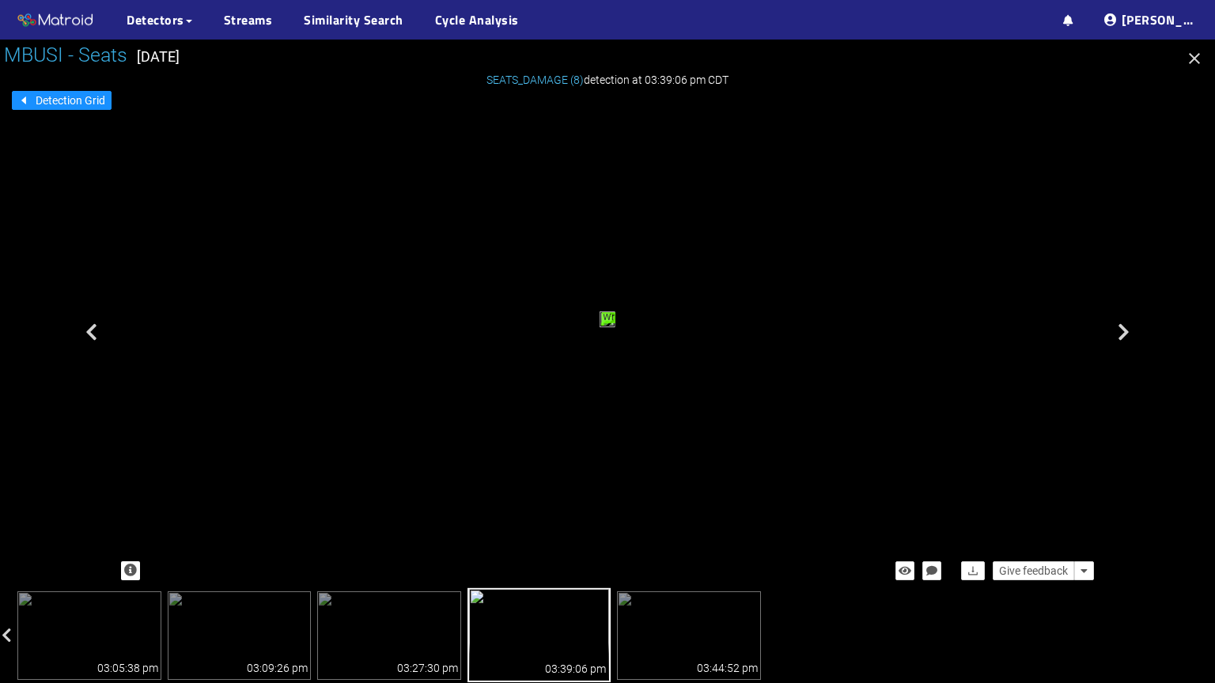
click at [1126, 338] on icon at bounding box center [1124, 332] width 12 height 19
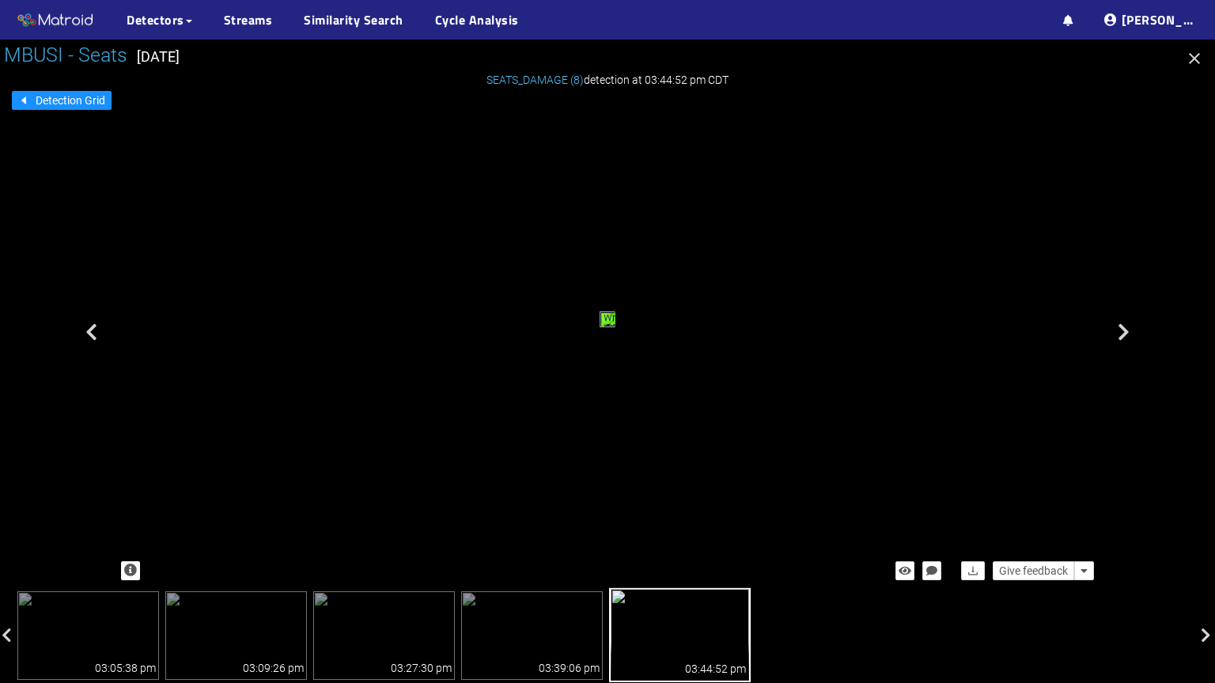
click at [1126, 338] on icon at bounding box center [1124, 332] width 12 height 19
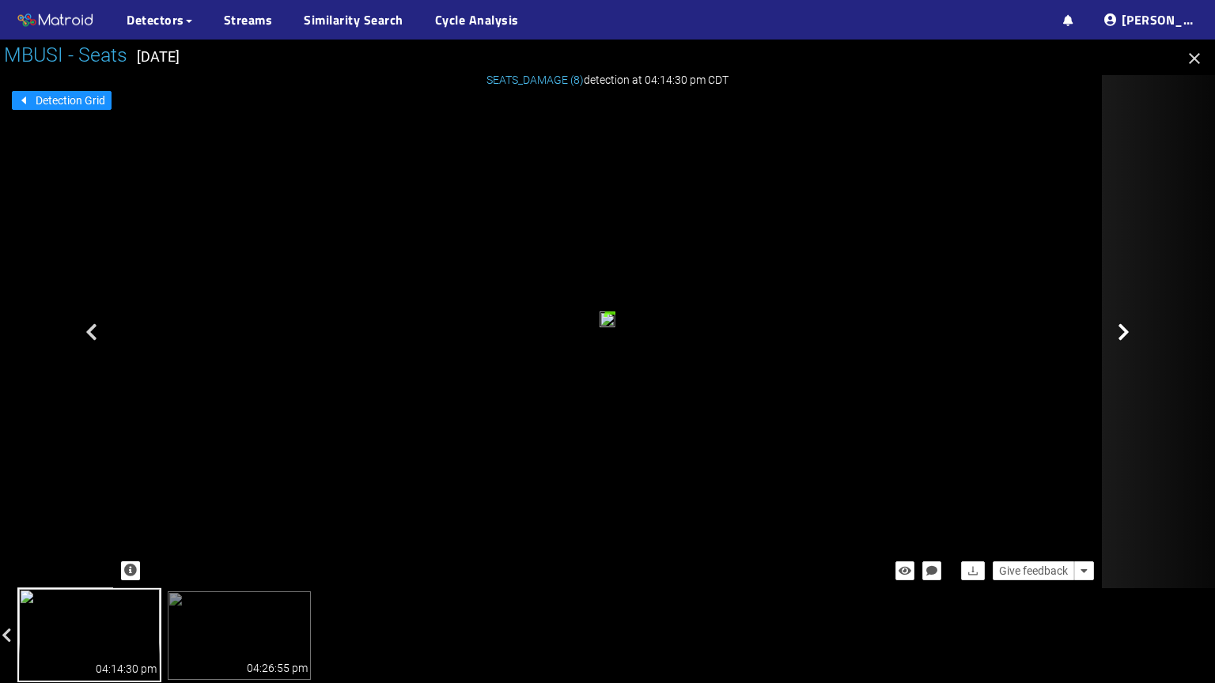
click at [1122, 328] on icon at bounding box center [1124, 332] width 12 height 19
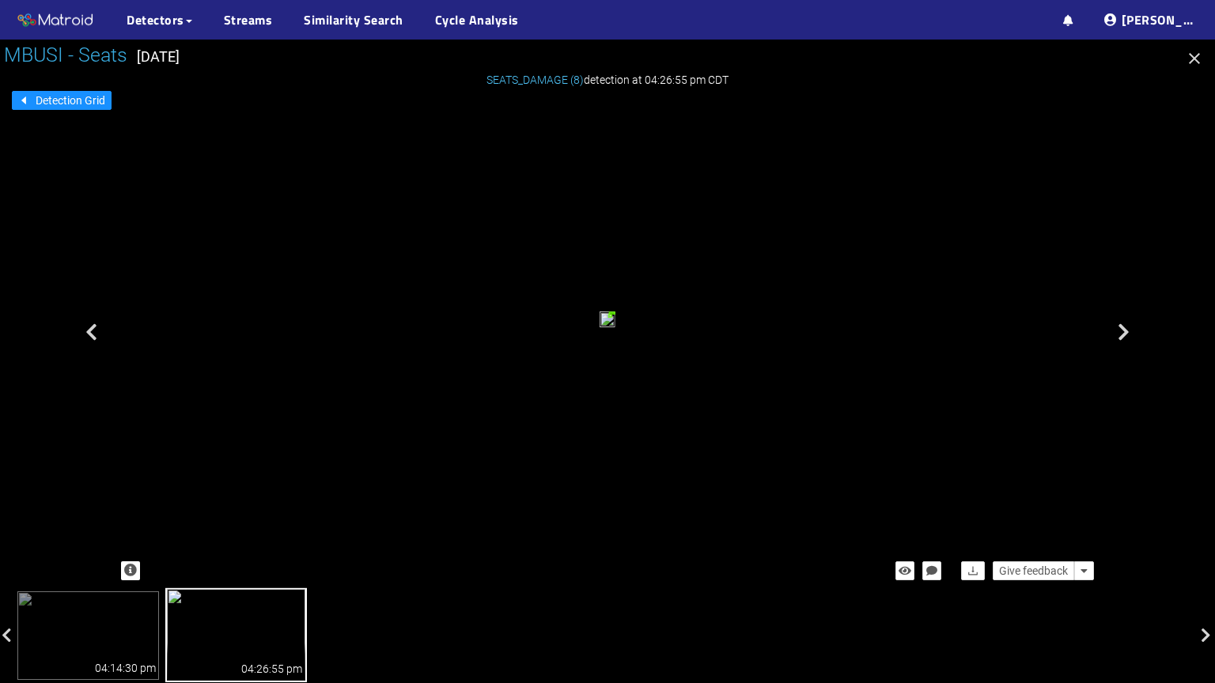
click at [1122, 328] on icon at bounding box center [1124, 332] width 12 height 19
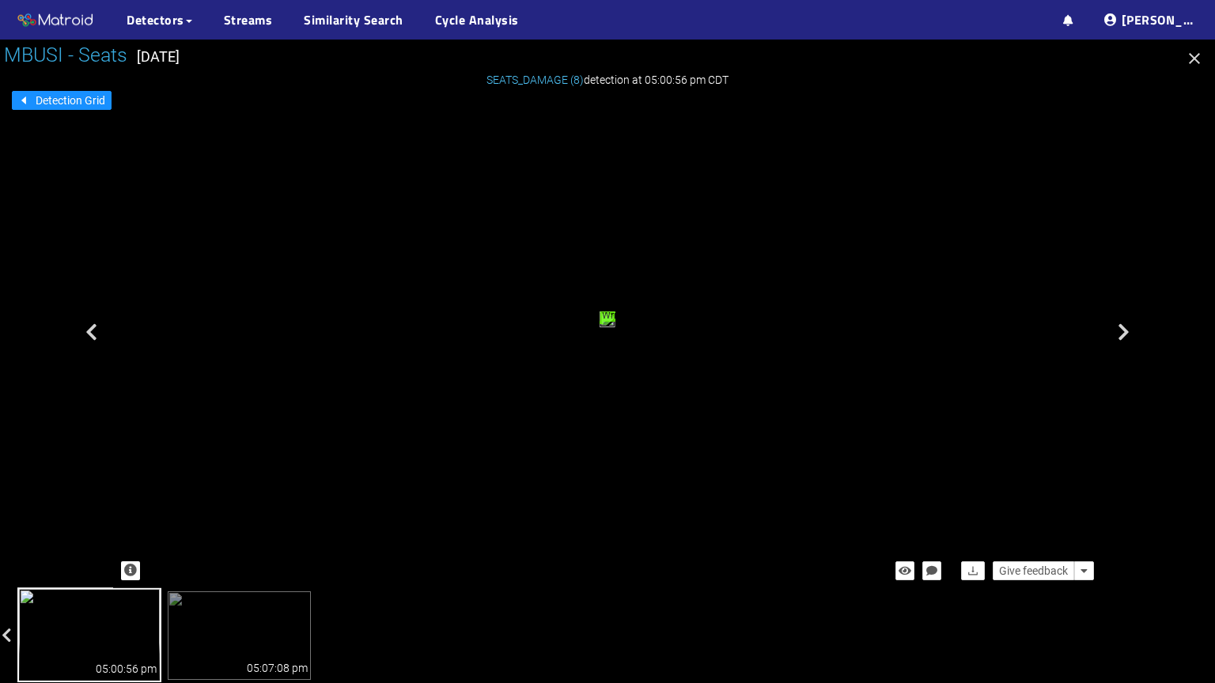
click at [1122, 328] on icon at bounding box center [1124, 332] width 12 height 19
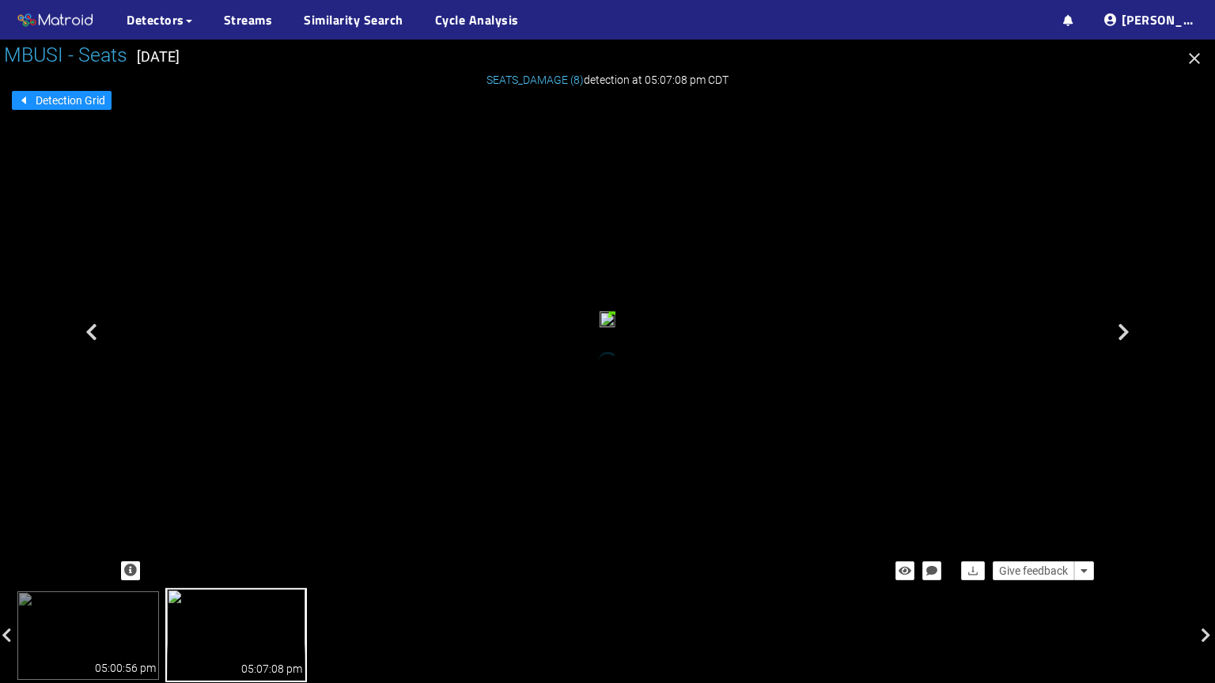
click at [1122, 328] on icon at bounding box center [1124, 332] width 12 height 19
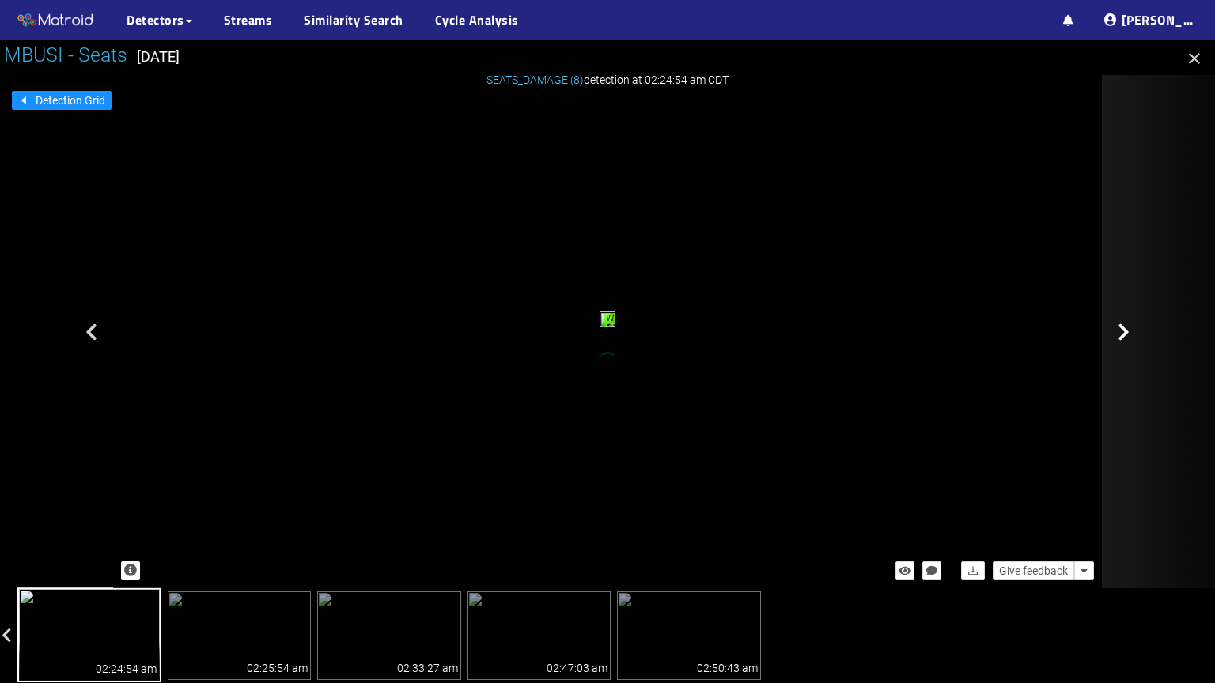
click at [1122, 328] on icon at bounding box center [1124, 332] width 12 height 19
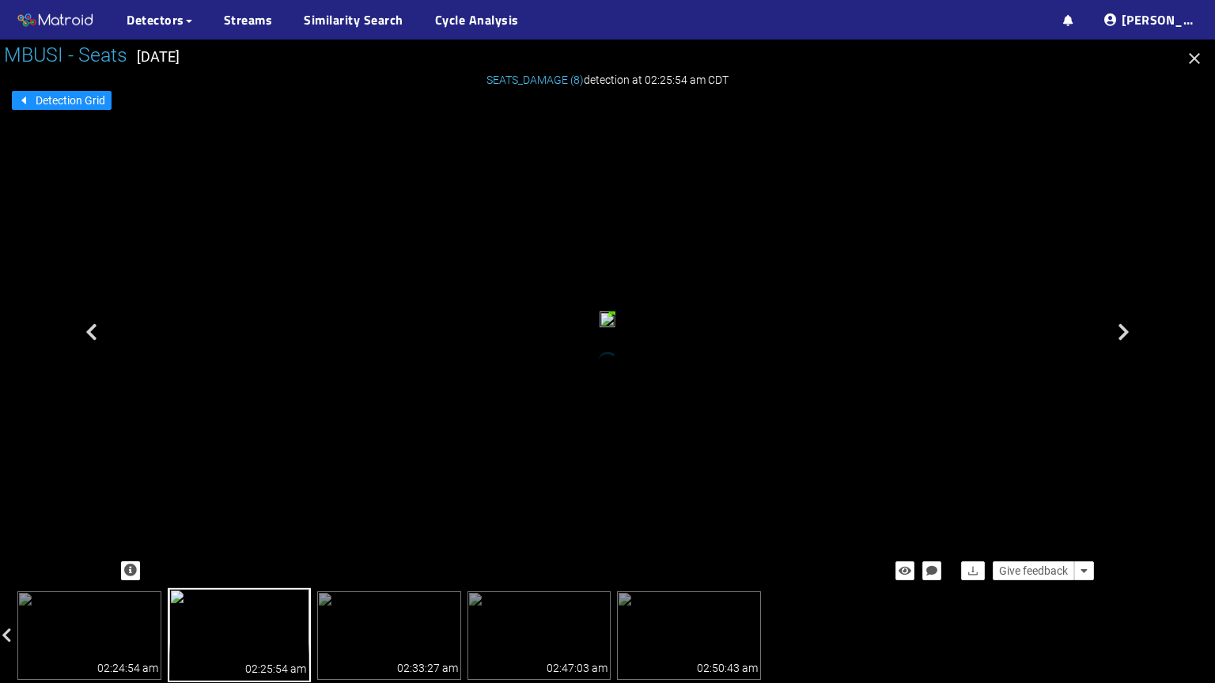
click at [1122, 328] on icon at bounding box center [1124, 332] width 12 height 19
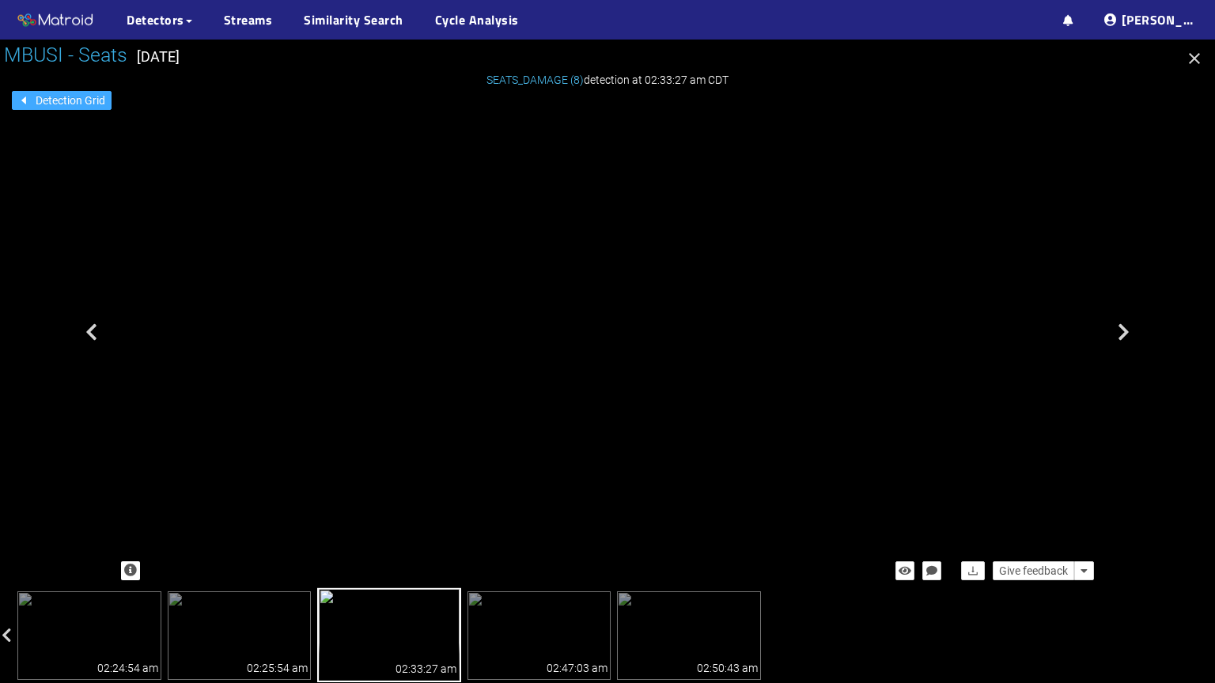
click at [65, 104] on span "Detection Grid" at bounding box center [71, 100] width 70 height 17
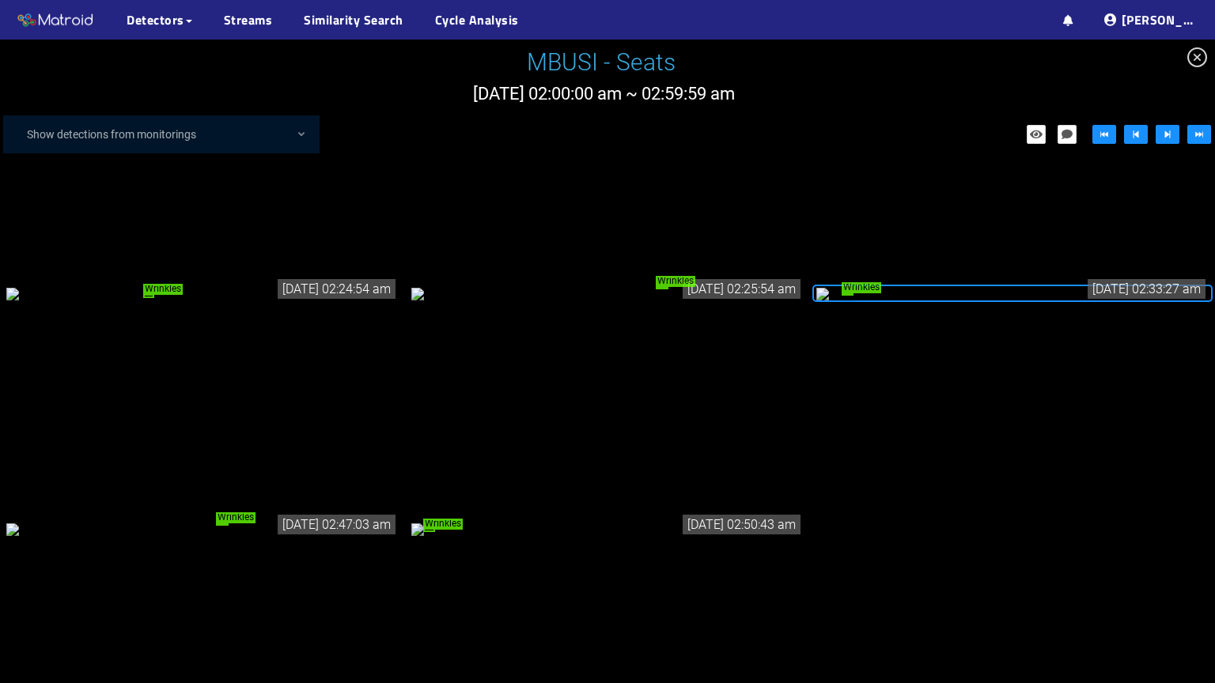
click at [961, 302] on div "Wrinkles" at bounding box center [1012, 293] width 392 height 17
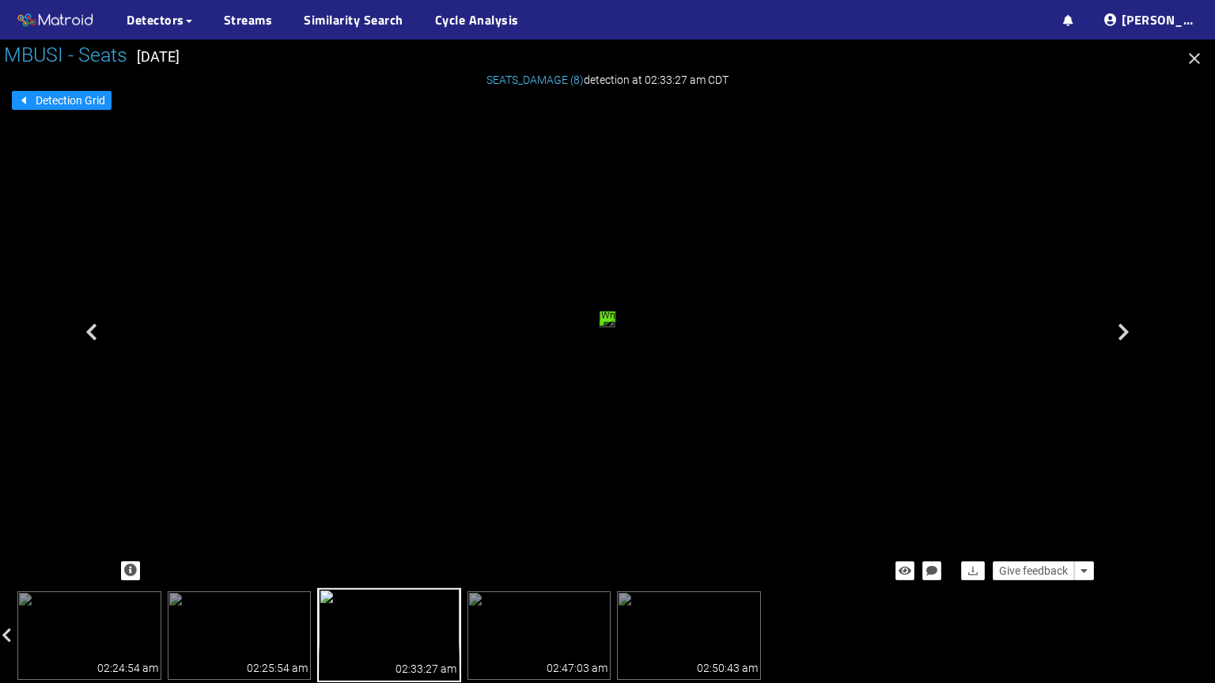
click at [600, 324] on div "Wrinkles" at bounding box center [601, 322] width 2 height 3
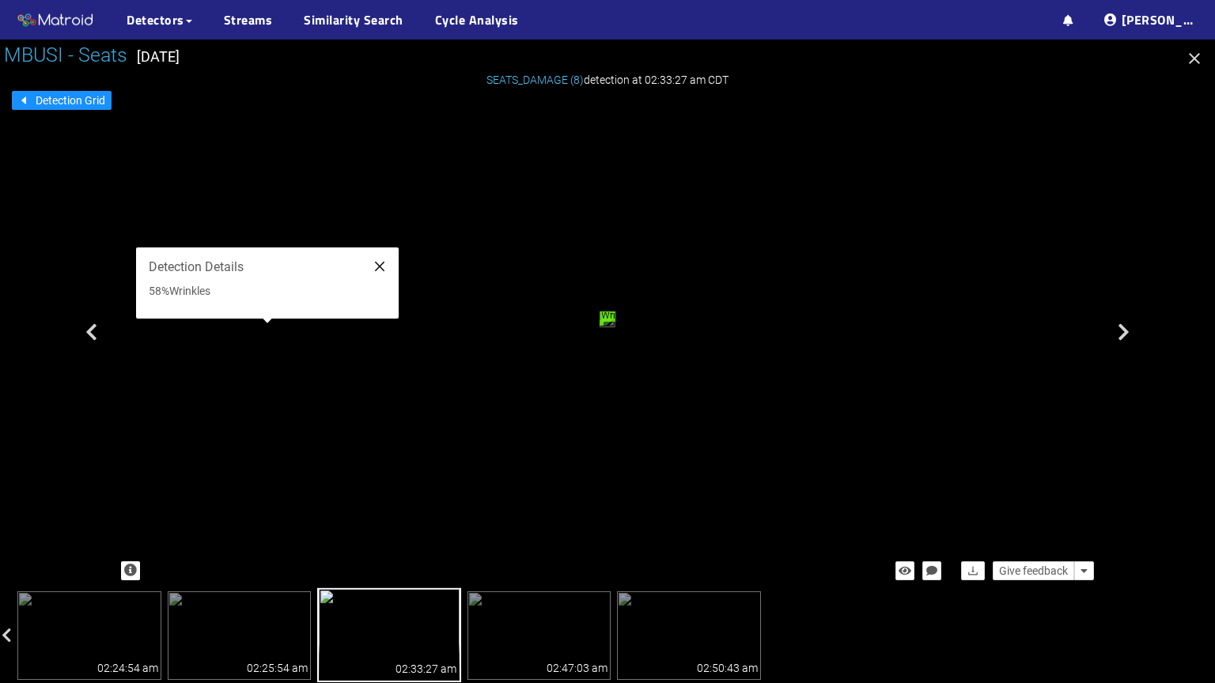
click at [382, 269] on icon "close" at bounding box center [379, 266] width 9 height 9
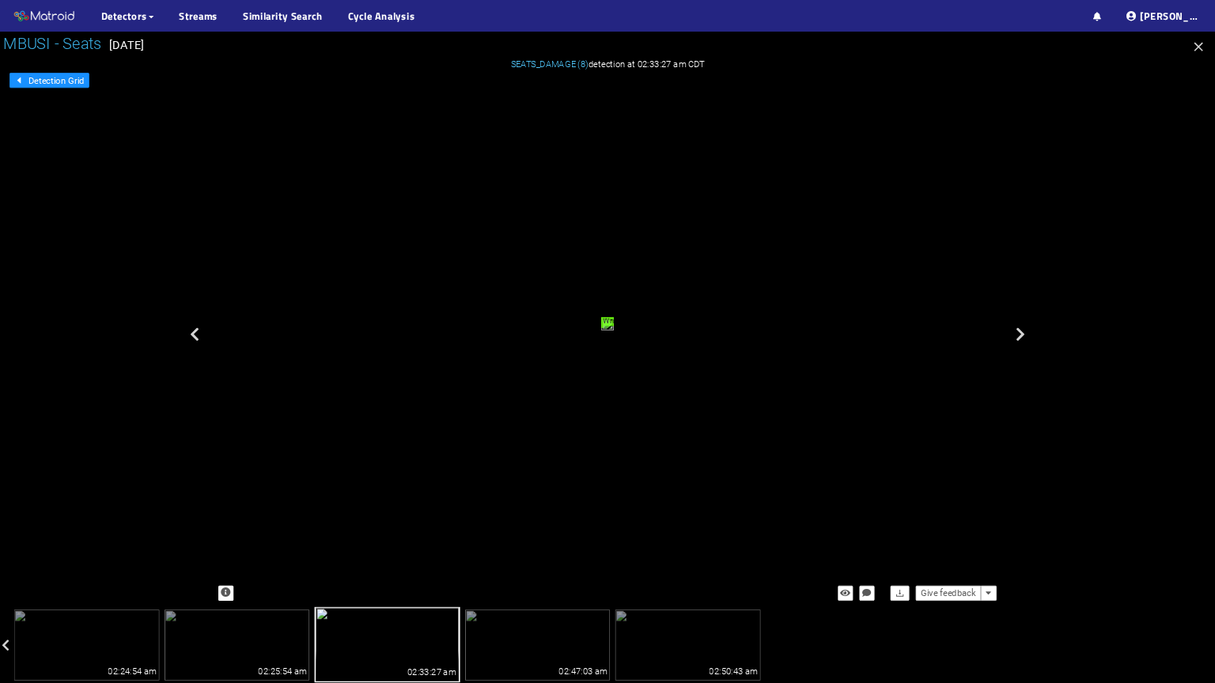
scroll to position [744, 0]
